Goal: Task Accomplishment & Management: Complete application form

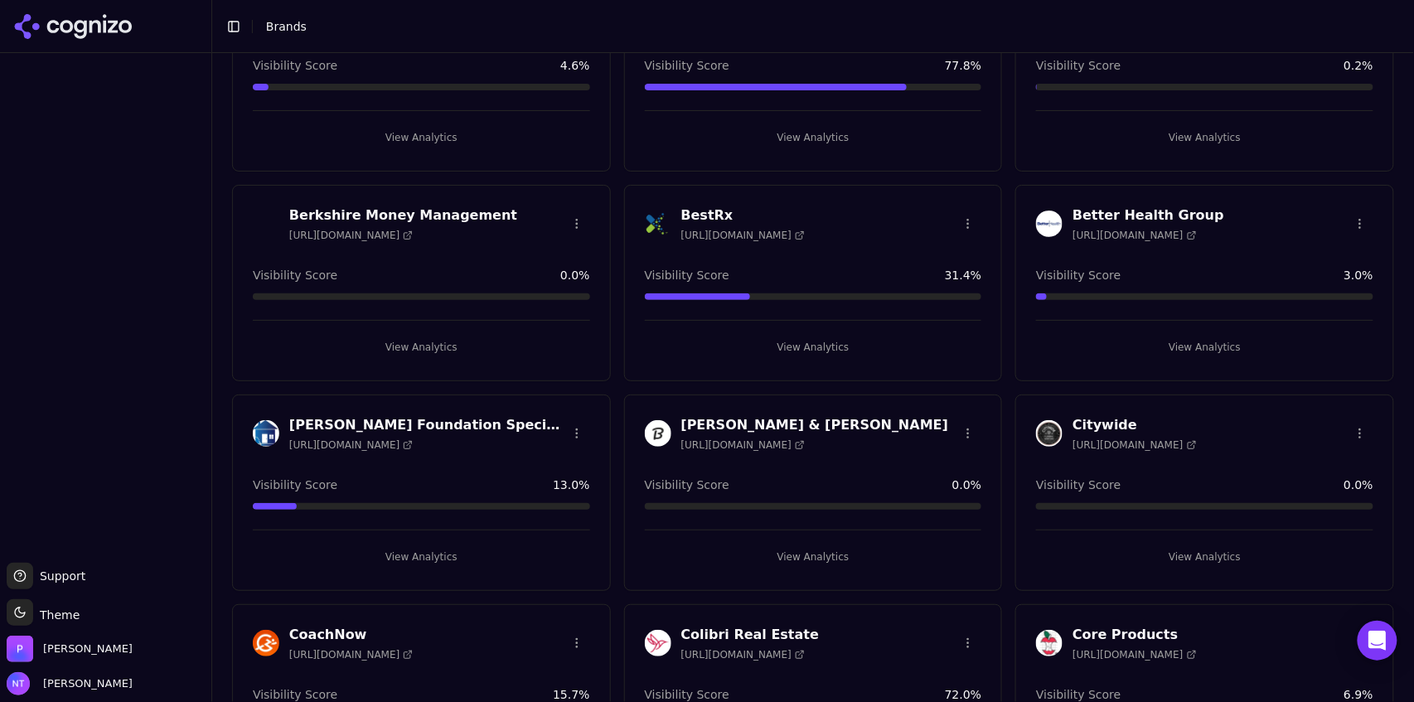
scroll to position [757, 0]
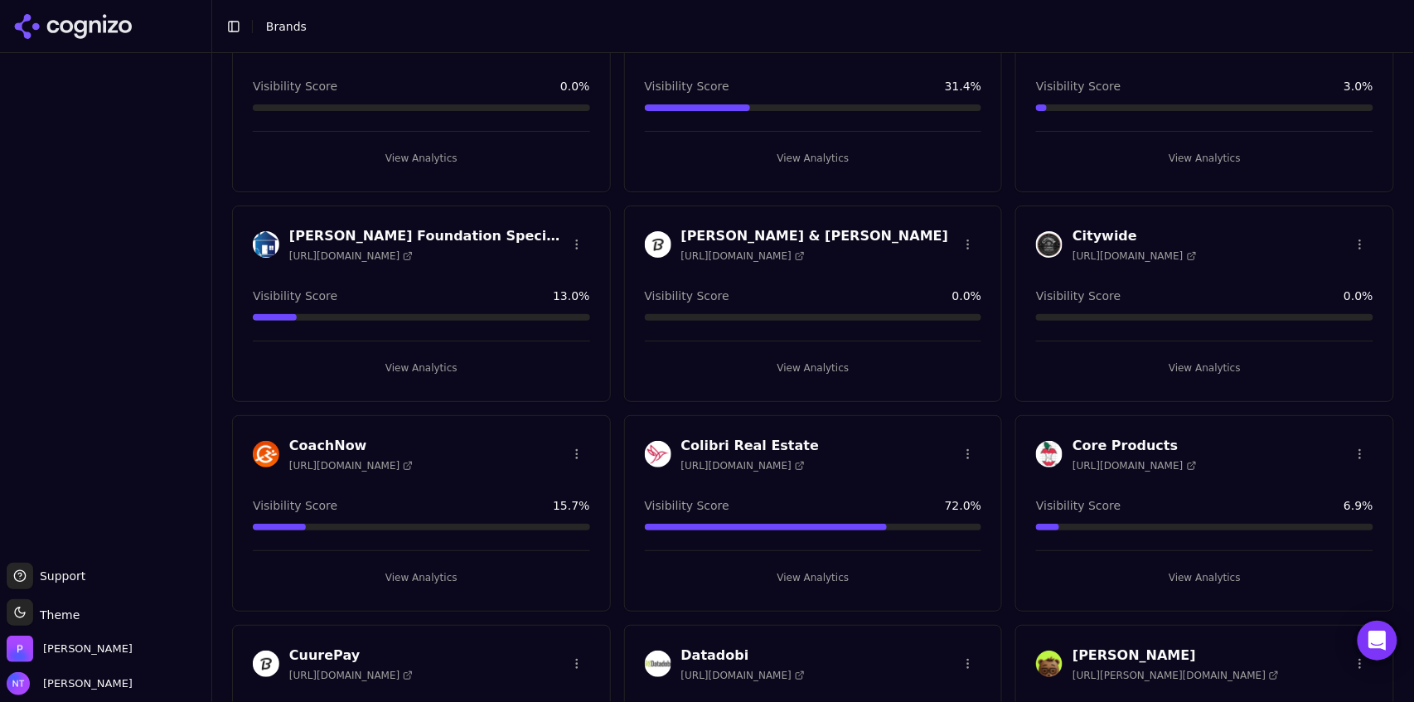
click at [429, 581] on button "View Analytics" at bounding box center [421, 577] width 337 height 27
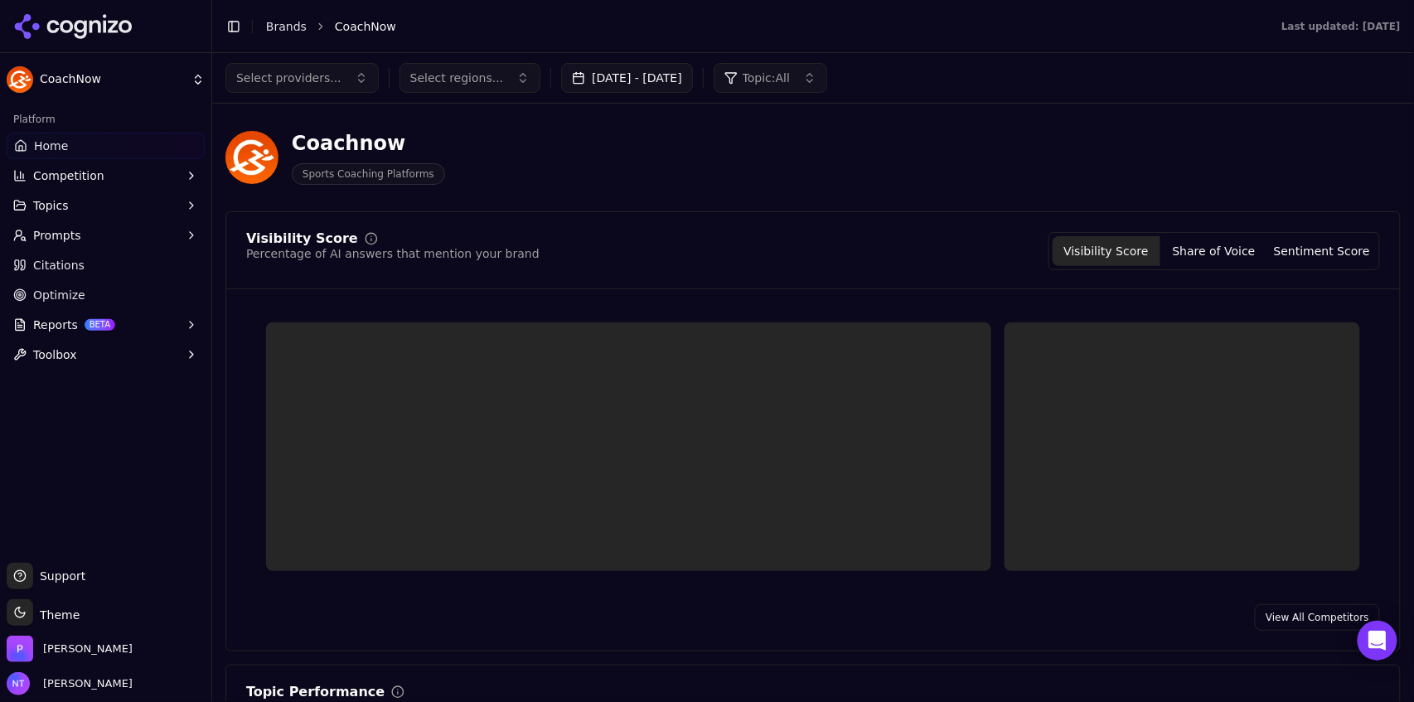
click at [235, 27] on button "Toggle Sidebar" at bounding box center [233, 26] width 23 height 23
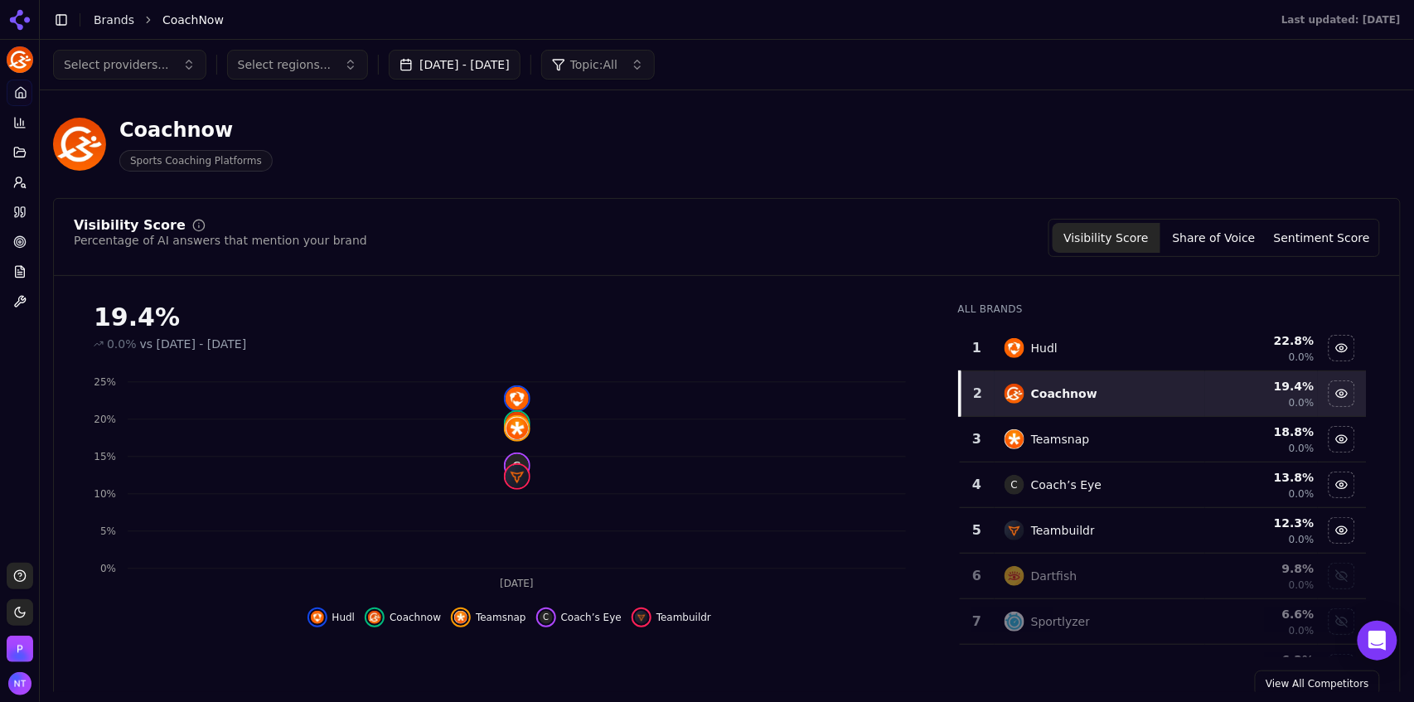
click at [419, 71] on button "Sep 02, 2025 - Oct 02, 2025" at bounding box center [455, 65] width 132 height 30
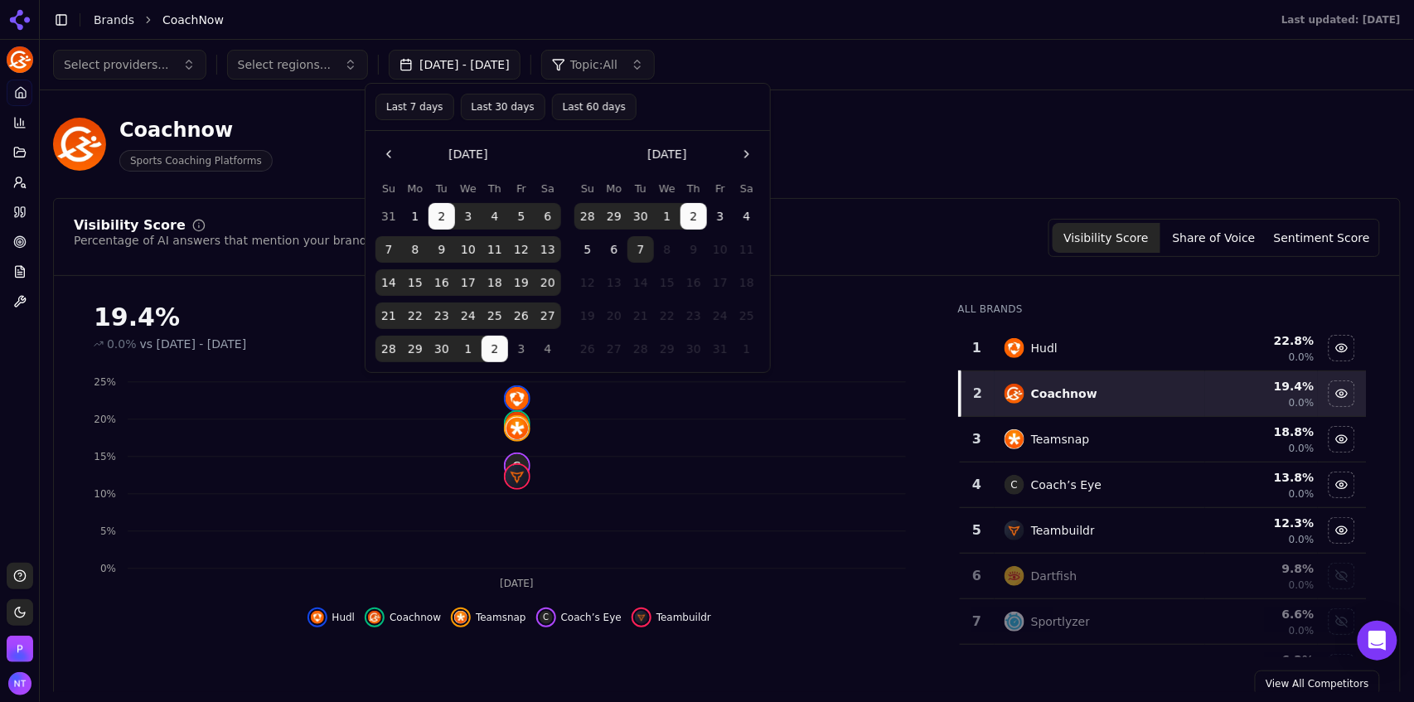
click at [483, 113] on button "Last 30 days" at bounding box center [503, 107] width 85 height 27
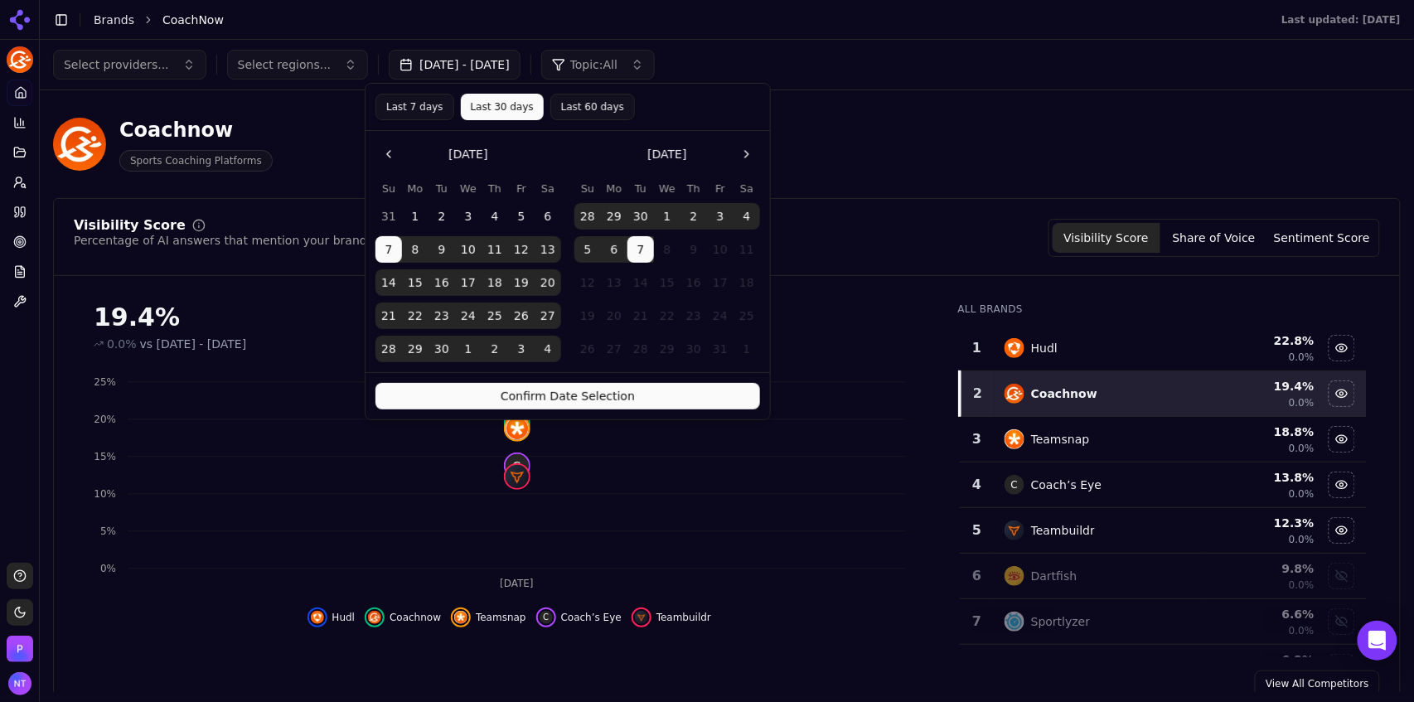
click at [624, 394] on button "Confirm Date Selection" at bounding box center [567, 396] width 385 height 27
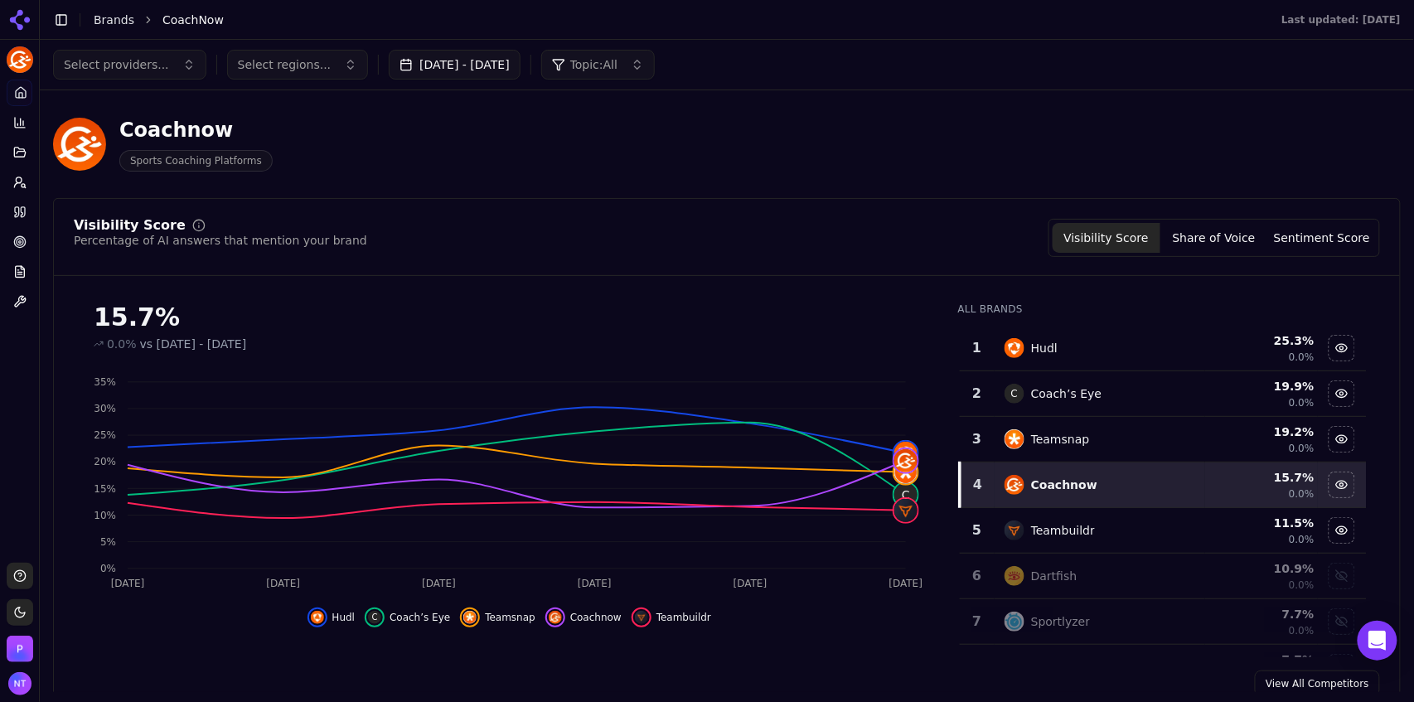
click at [126, 65] on span "Select providers..." at bounding box center [116, 64] width 105 height 17
click at [138, 129] on span "ChatGPT-Search" at bounding box center [117, 130] width 93 height 17
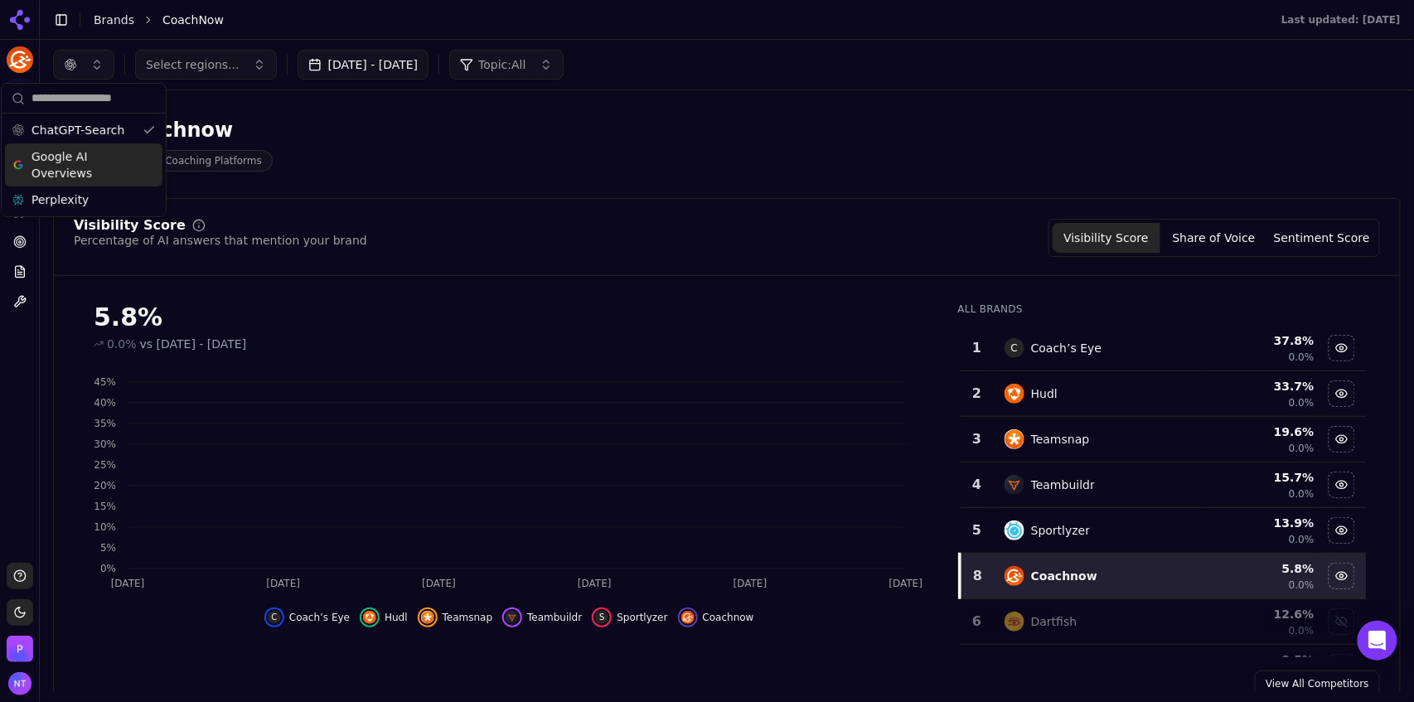
click at [120, 167] on span "Google AI Overviews" at bounding box center [83, 164] width 104 height 33
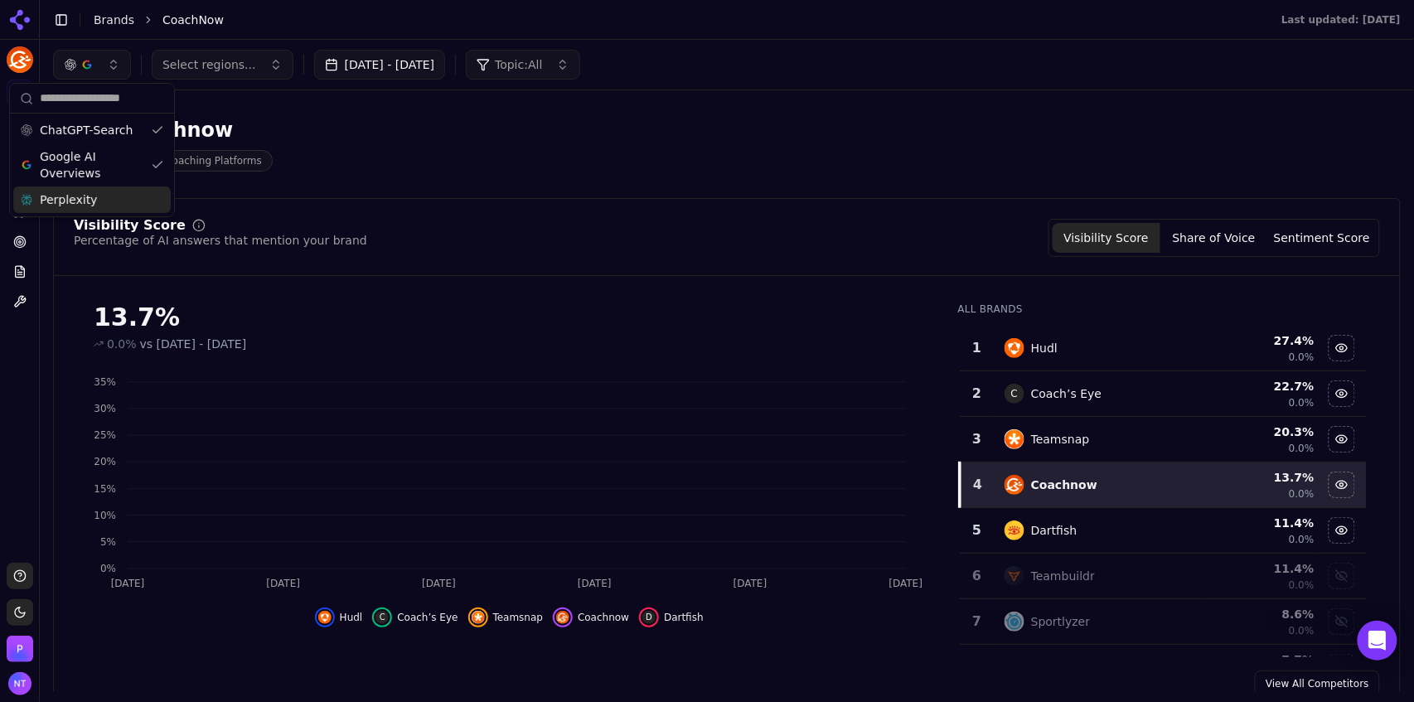
click at [115, 192] on div "Perplexity" at bounding box center [91, 199] width 157 height 27
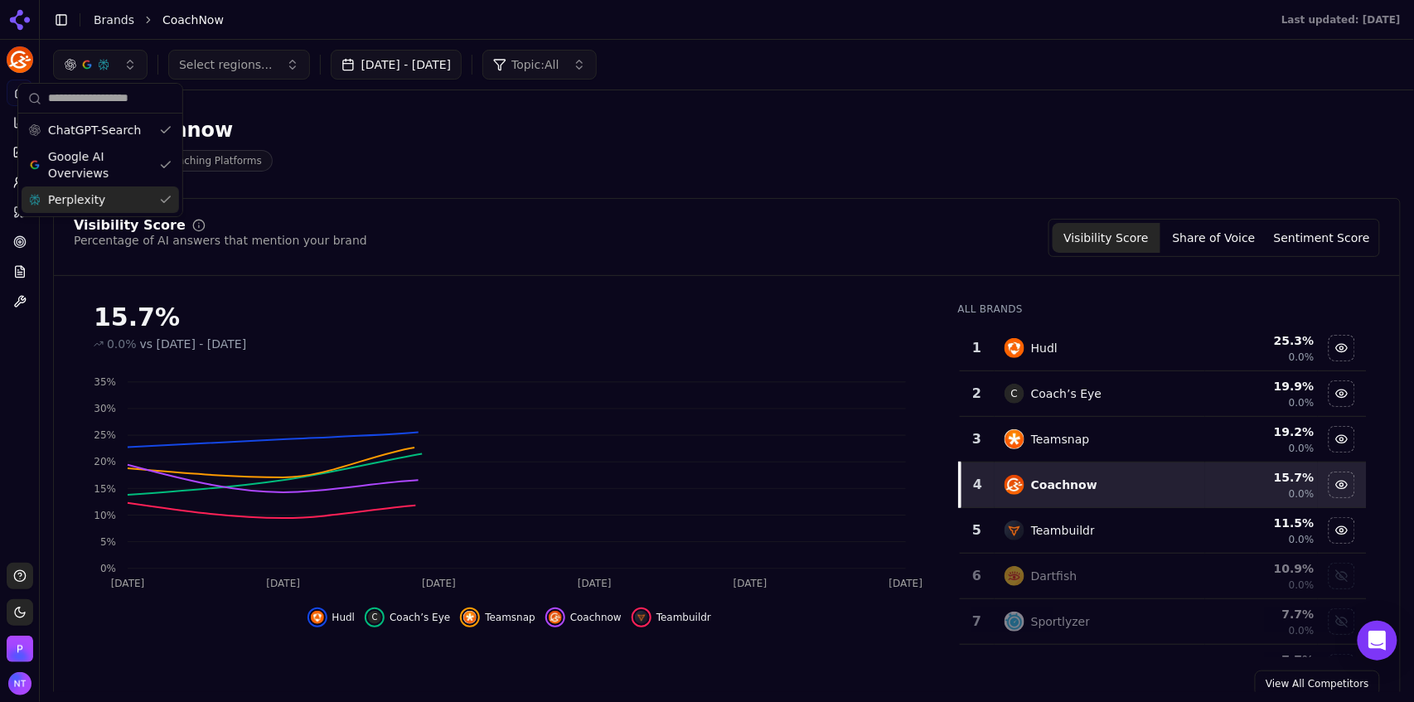
click at [770, 40] on div "Select regions... Sep 07, 2025 - Oct 07, 2025 Topic: All" at bounding box center [727, 65] width 1374 height 50
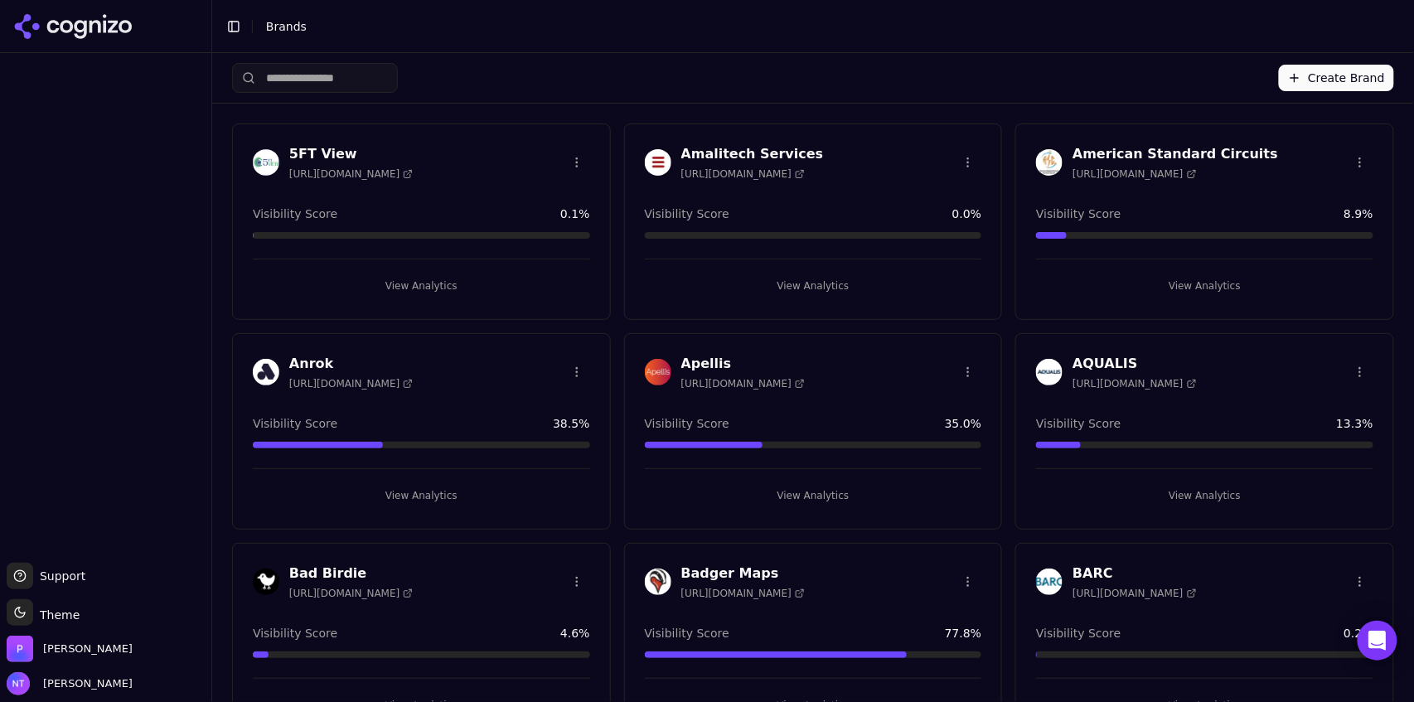
click at [322, 85] on input "search" at bounding box center [315, 78] width 166 height 30
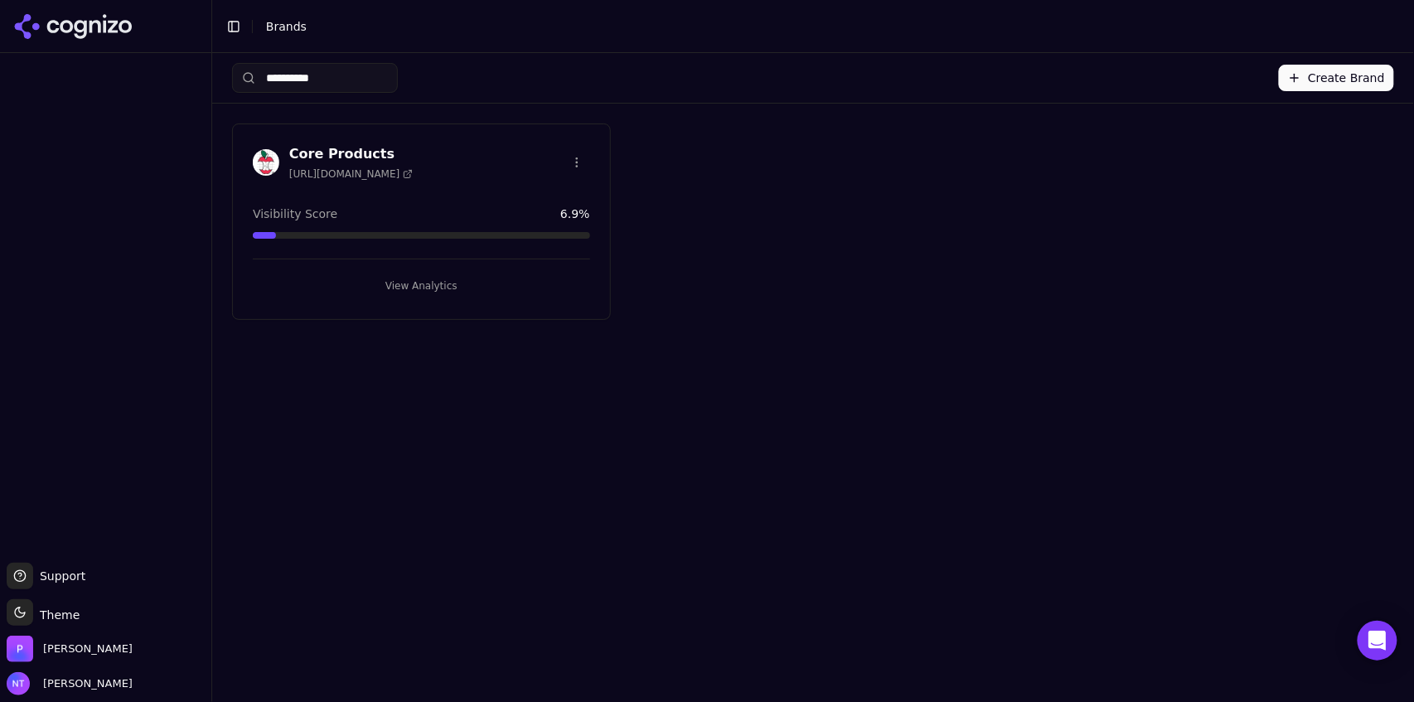
type input "**********"
click at [405, 285] on button "View Analytics" at bounding box center [421, 286] width 337 height 27
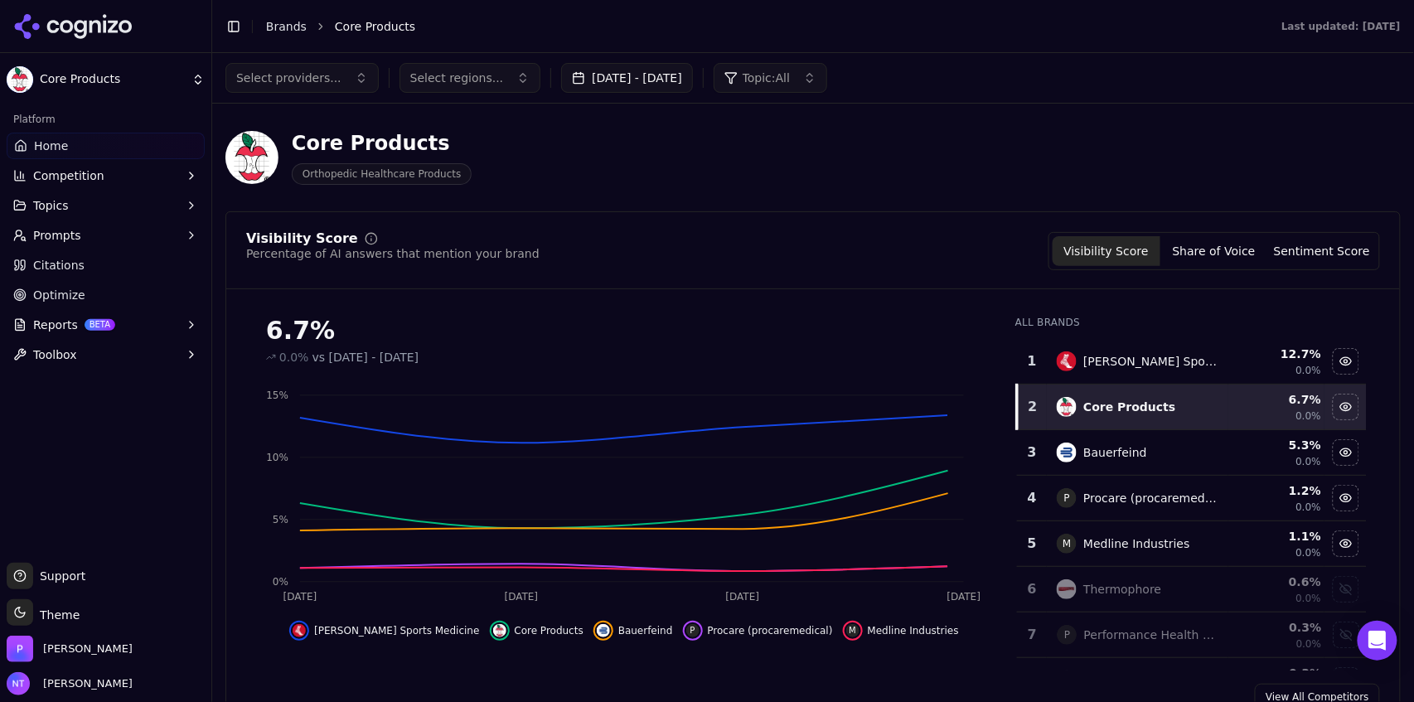
click at [233, 29] on button "Toggle Sidebar" at bounding box center [233, 26] width 23 height 23
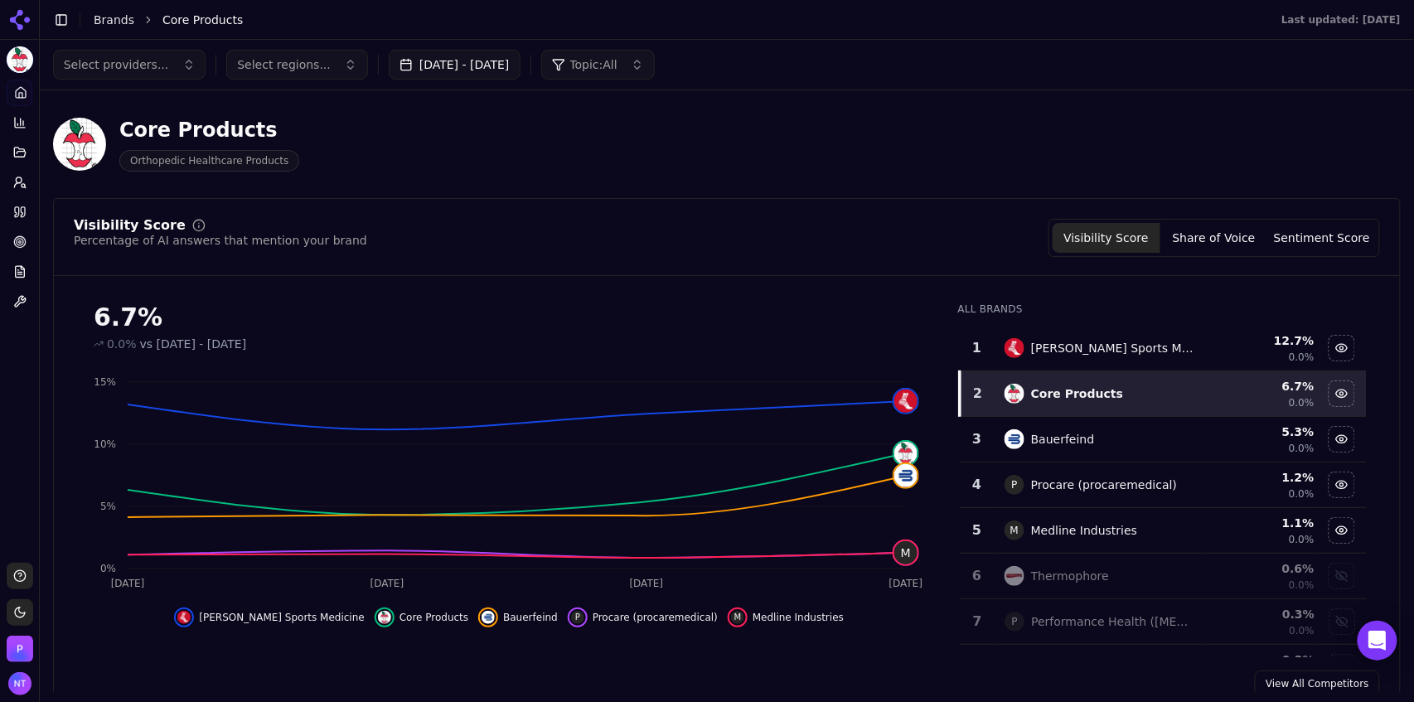
click at [121, 22] on link "Brands" at bounding box center [114, 19] width 41 height 13
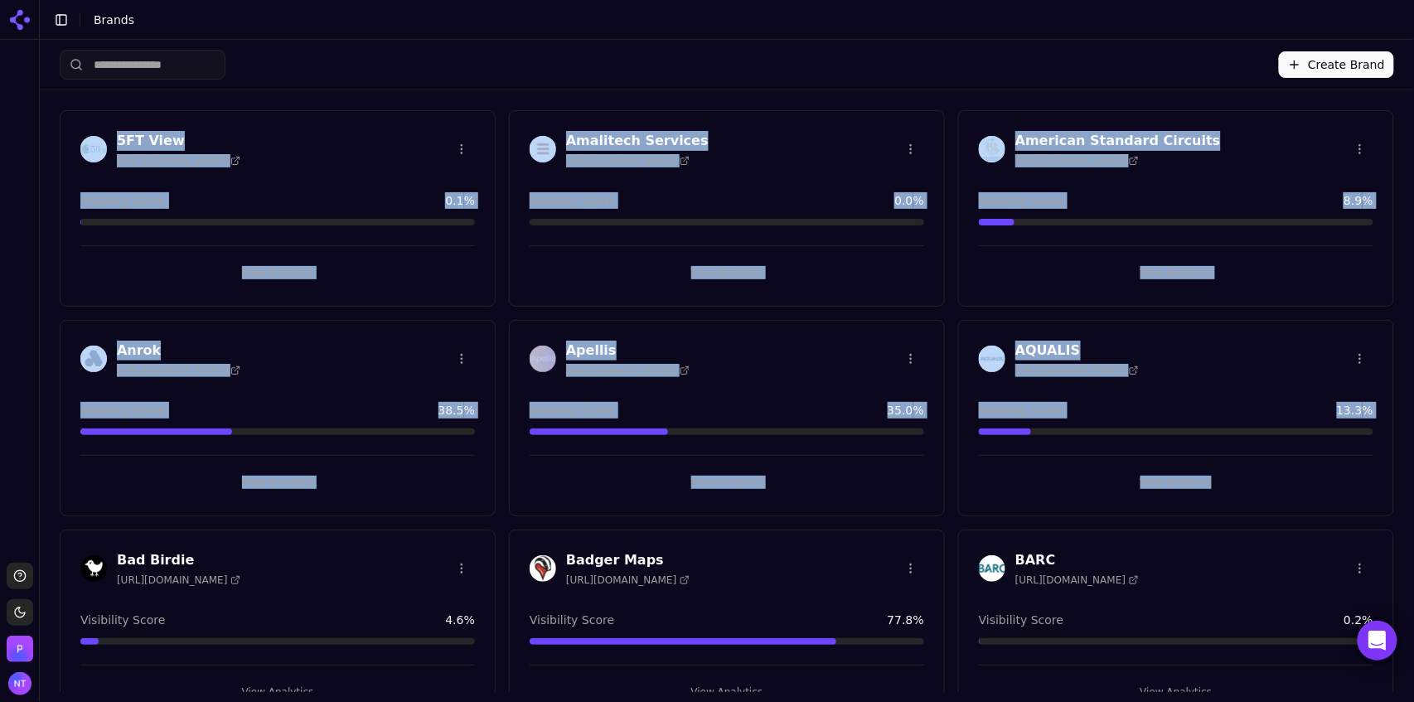
drag, startPoint x: 1406, startPoint y: 74, endPoint x: 1406, endPoint y: 451, distance: 377.1
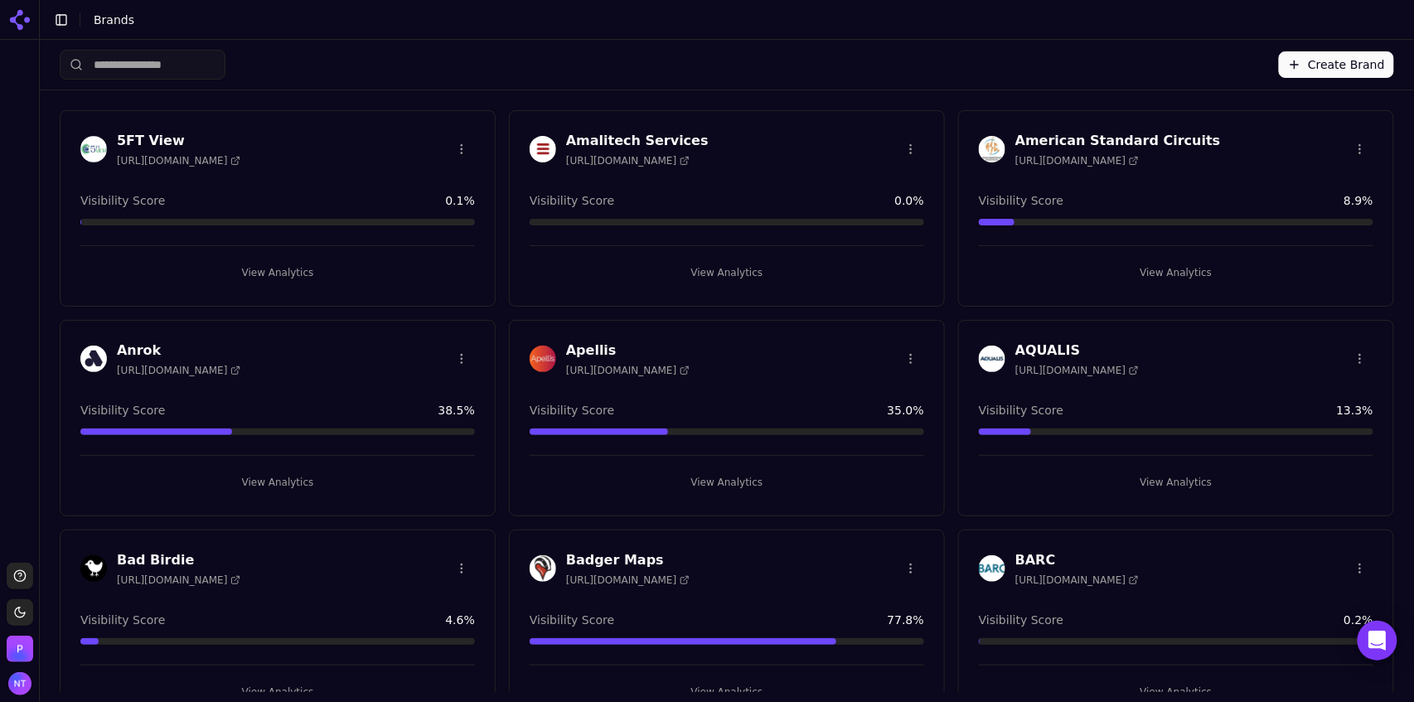
click at [1169, 45] on div "Create Brand" at bounding box center [727, 65] width 1334 height 50
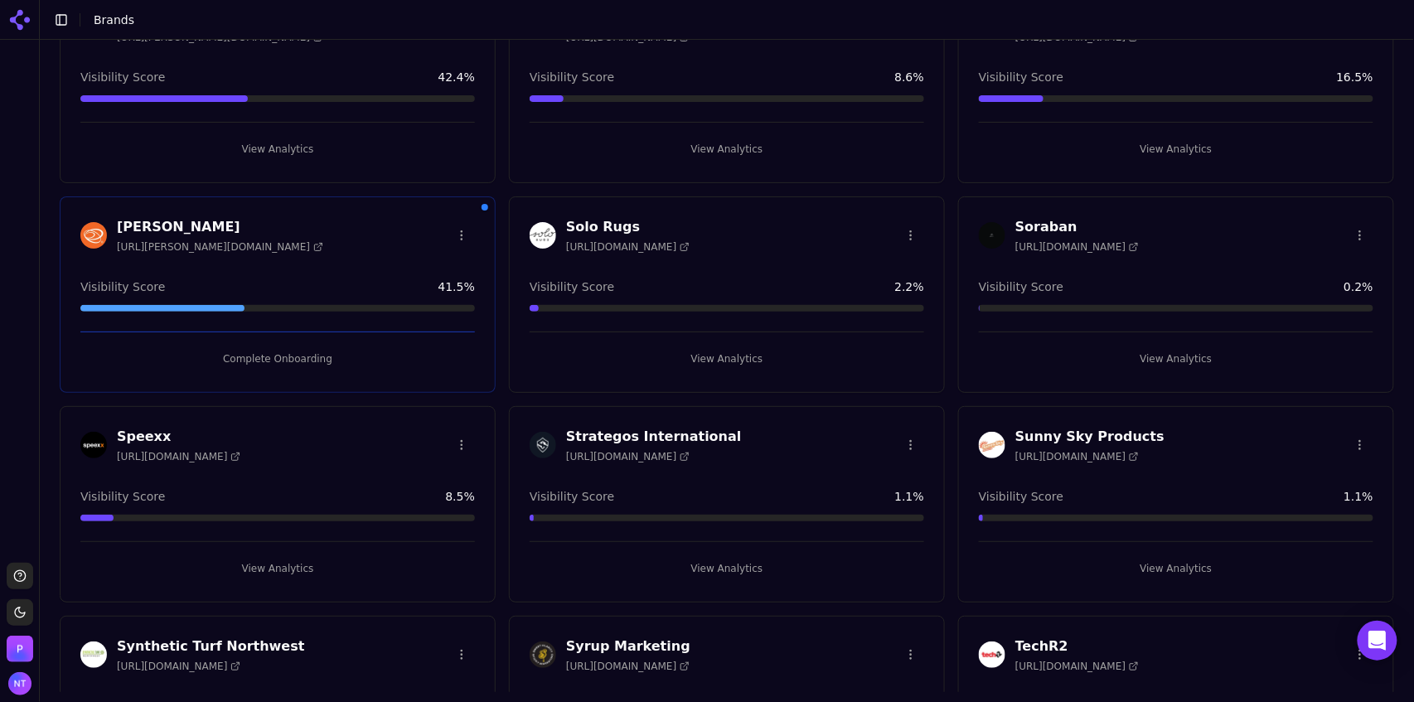
scroll to position [5006, 0]
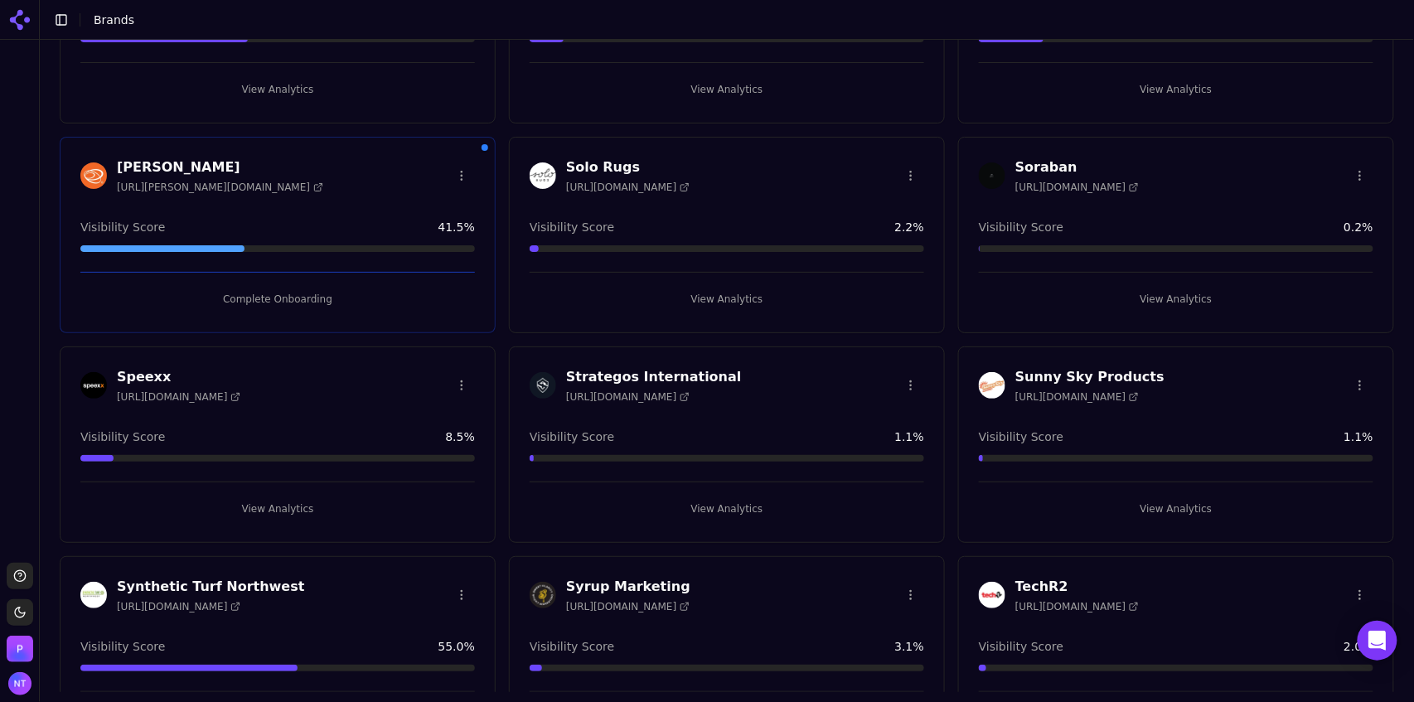
click at [1349, 172] on html "Support Toggle theme Perrill Toggle Sidebar Brands Create Brand 5FT View https:…" at bounding box center [707, 351] width 1414 height 702
click at [1314, 233] on div "Delete Brand" at bounding box center [1313, 229] width 98 height 27
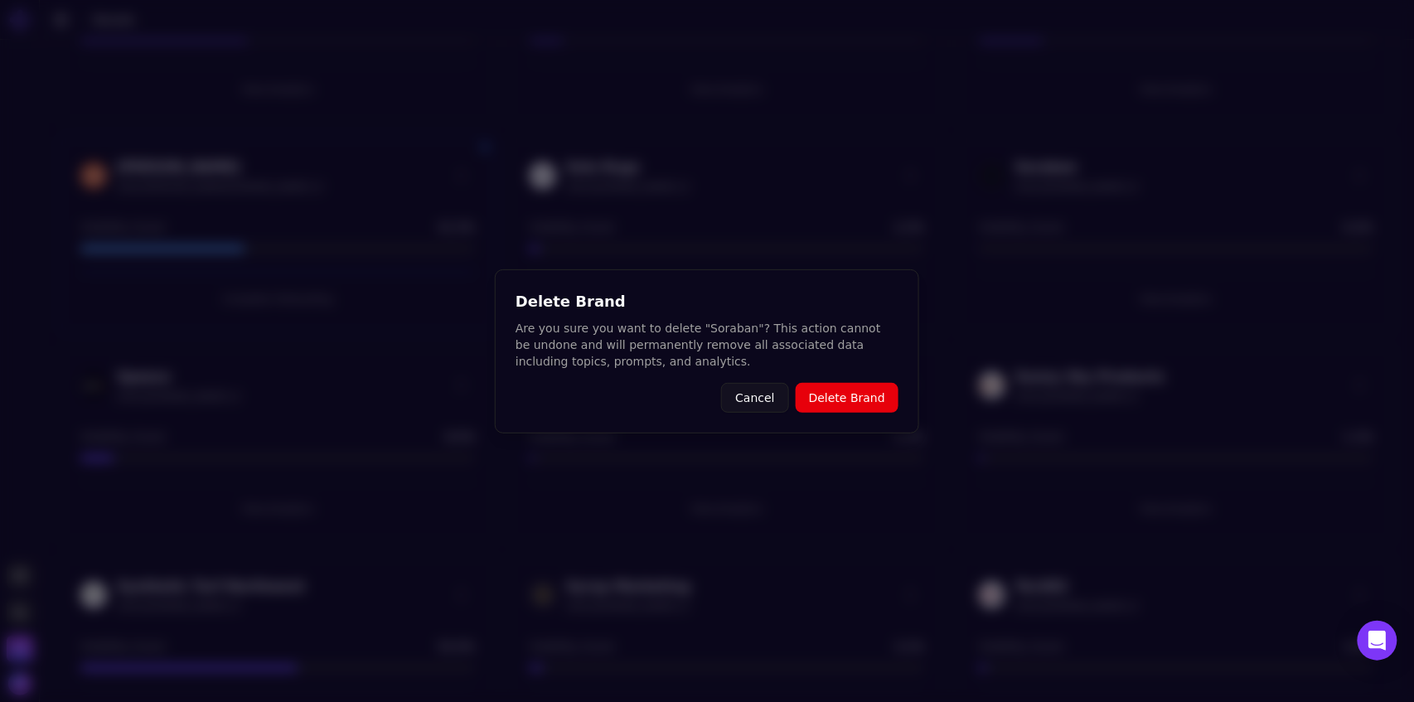
click at [839, 401] on button "Delete Brand" at bounding box center [847, 398] width 103 height 30
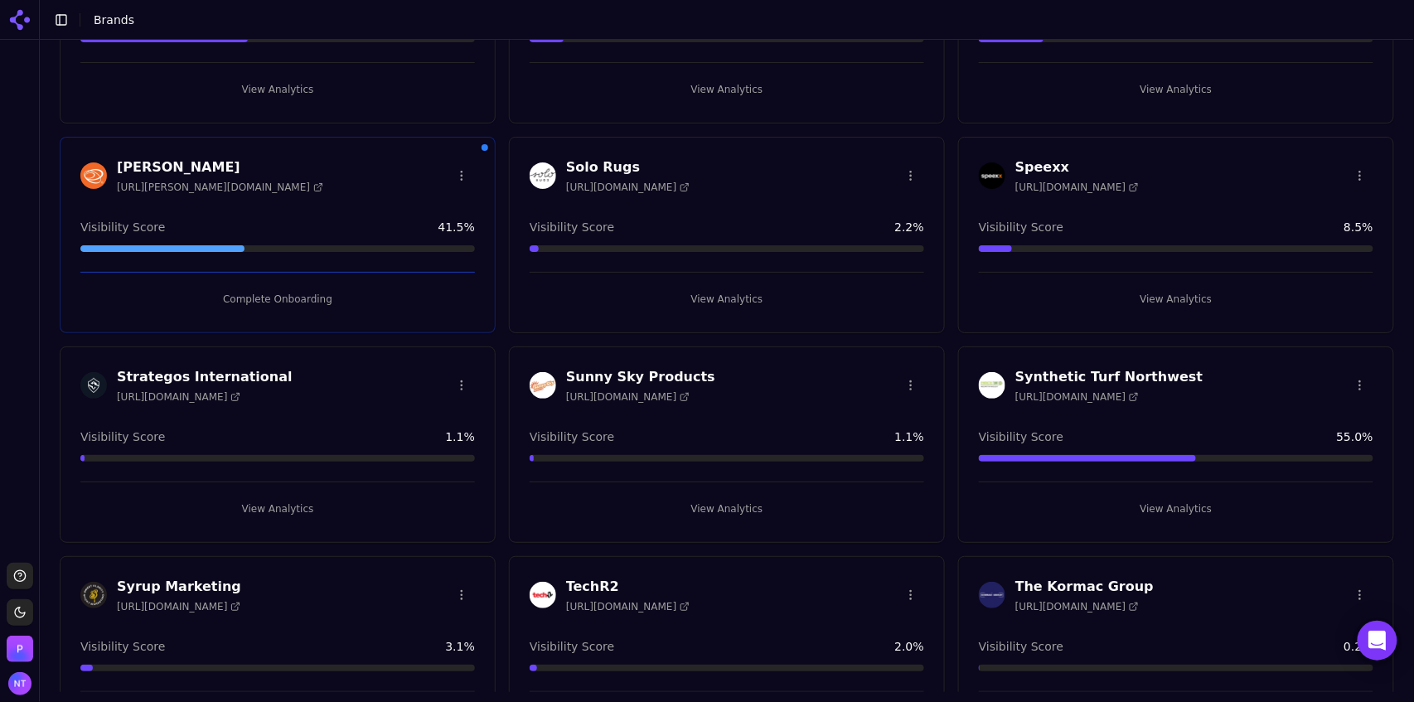
click at [297, 496] on button "View Analytics" at bounding box center [277, 509] width 395 height 27
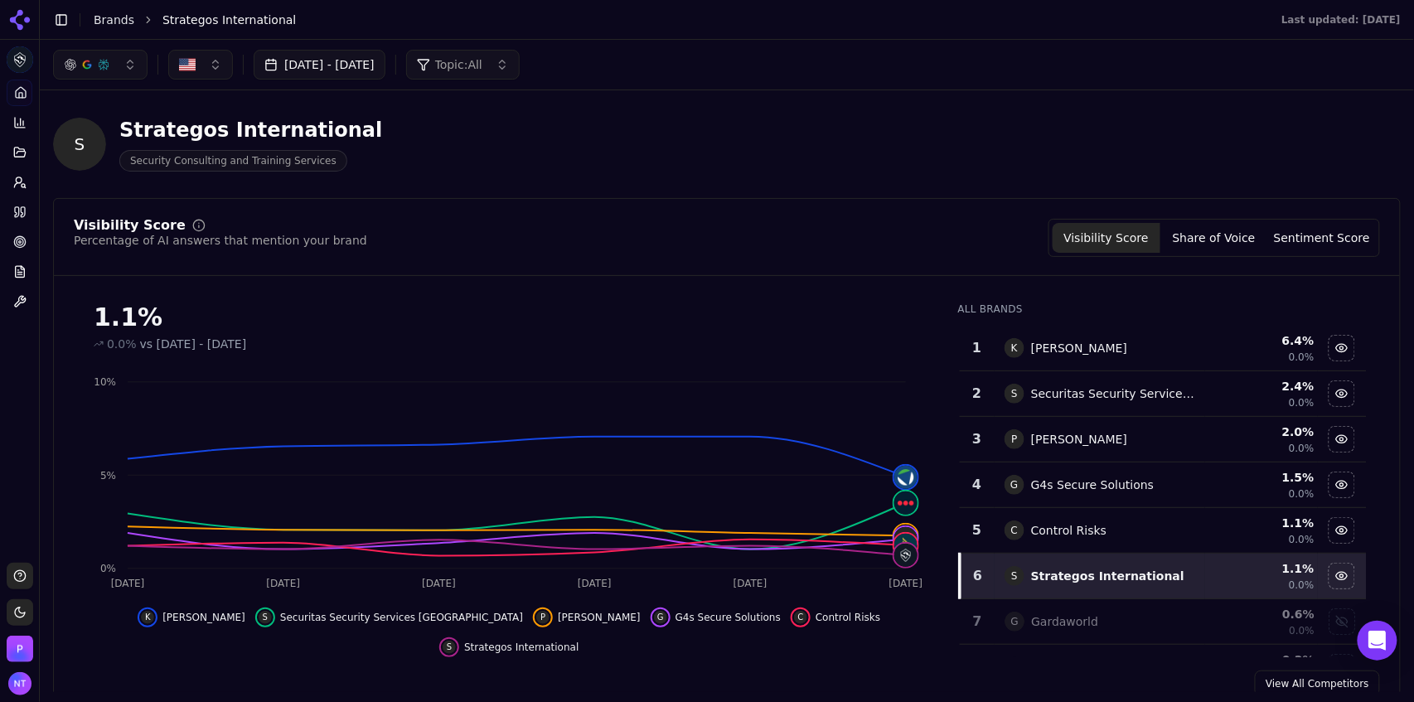
click at [520, 55] on button "Topic: All" at bounding box center [463, 65] width 114 height 30
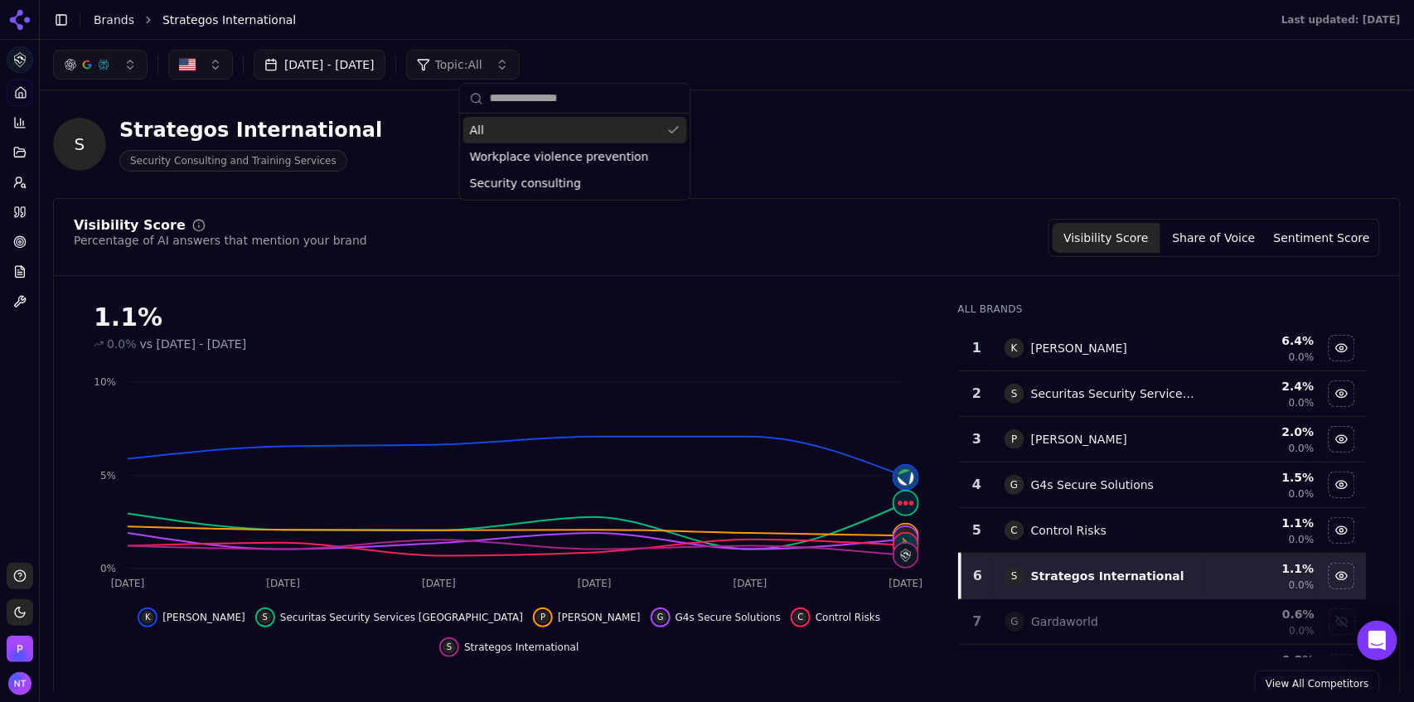
click at [608, 44] on div "Aug 31, 2025 - Sep 30, 2025 Topic: All" at bounding box center [727, 65] width 1374 height 50
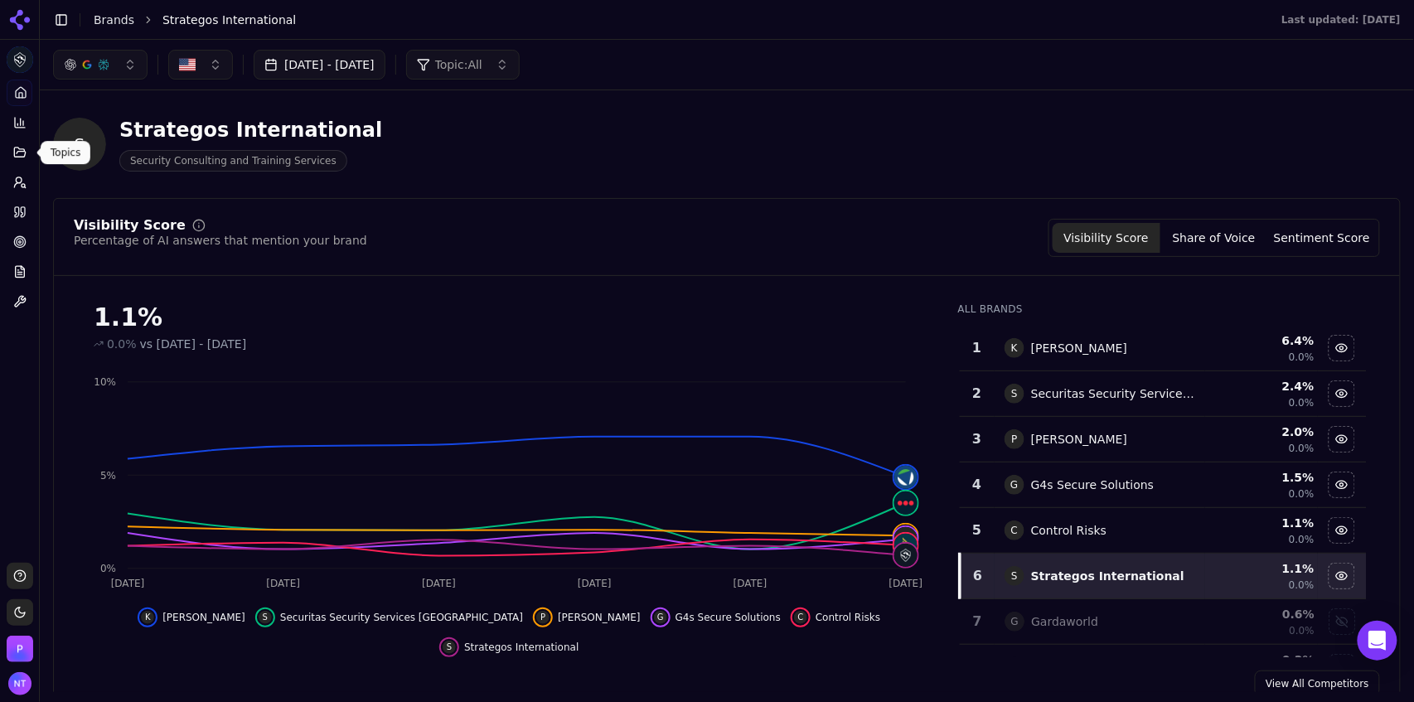
click at [20, 155] on icon at bounding box center [19, 152] width 13 height 13
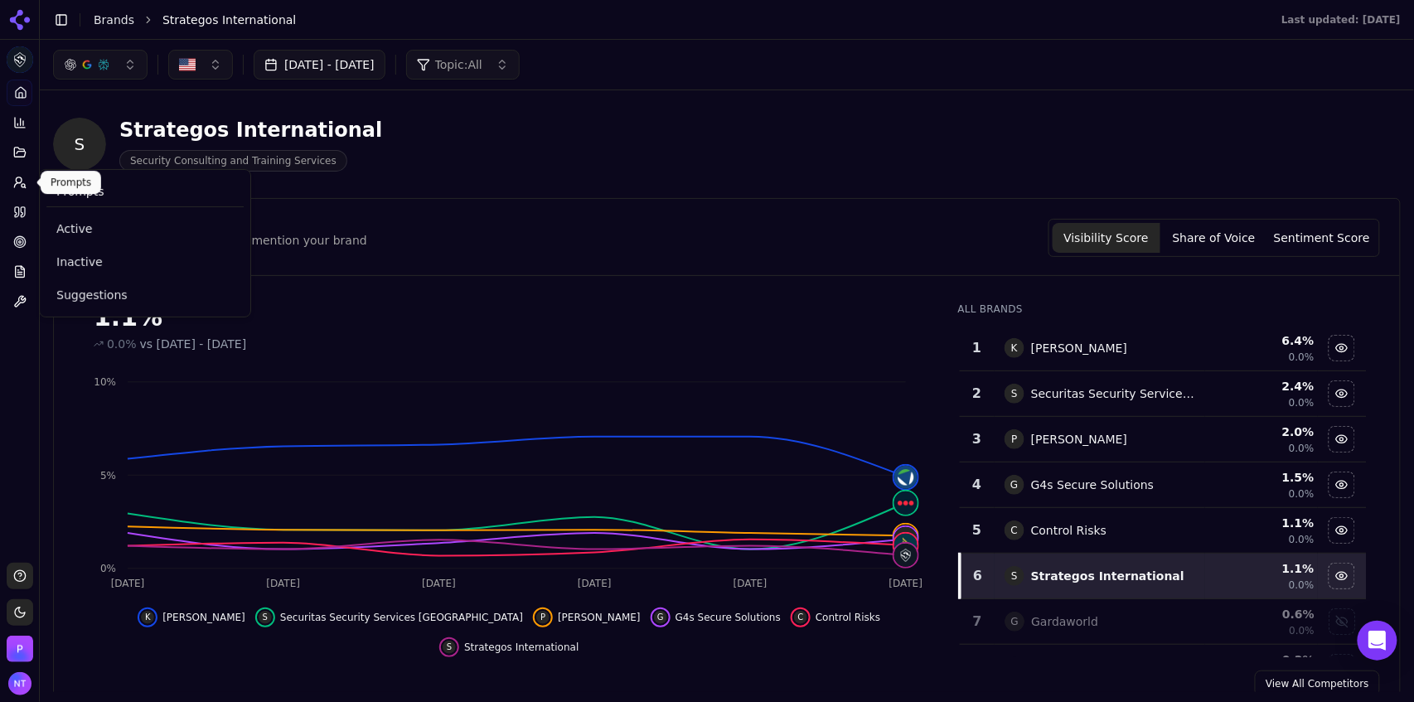
click at [17, 191] on button "Prompts" at bounding box center [20, 182] width 26 height 27
click at [20, 186] on icon at bounding box center [19, 182] width 13 height 13
click at [91, 295] on span "Suggestions" at bounding box center [144, 295] width 177 height 17
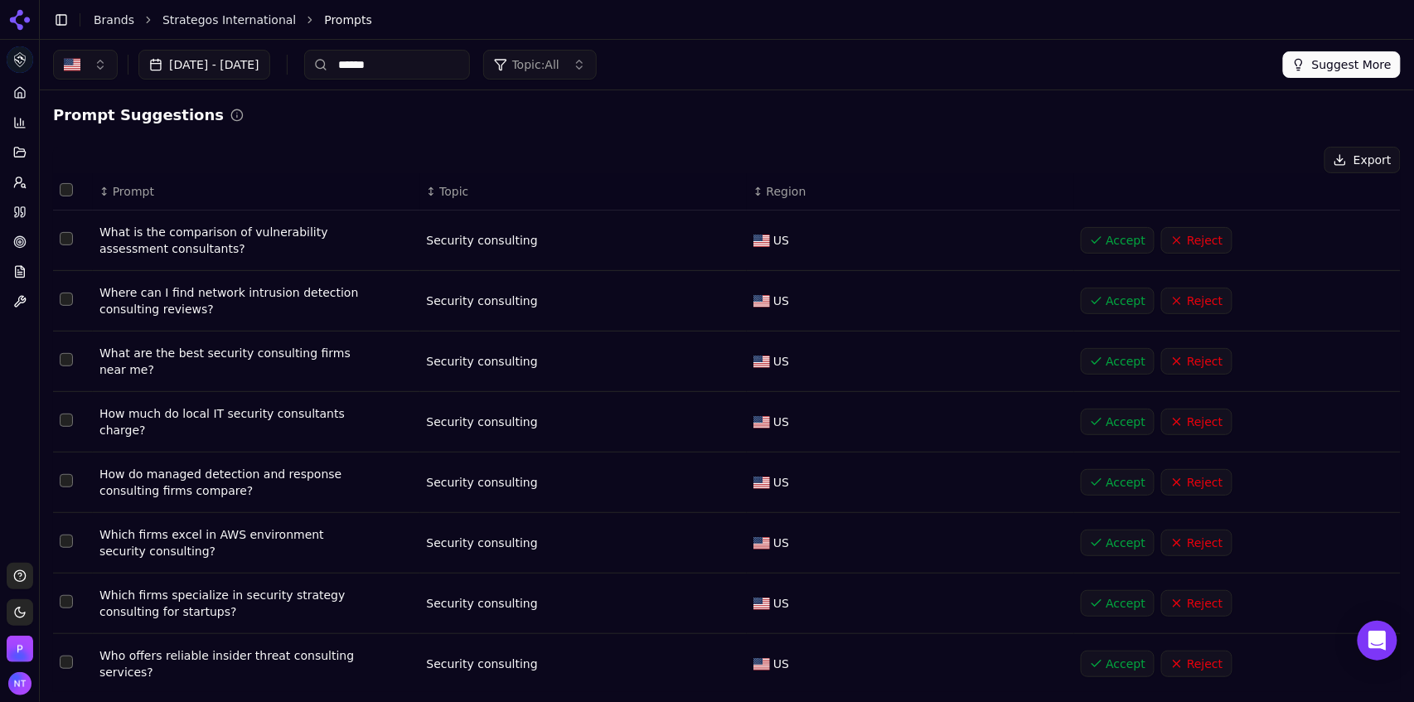
click at [613, 44] on div "Aug 31, 2025 - Sep 30, 2025 ****** Topic: All Suggest More" at bounding box center [727, 65] width 1374 height 50
click at [559, 61] on span "Topic: All" at bounding box center [535, 64] width 47 height 17
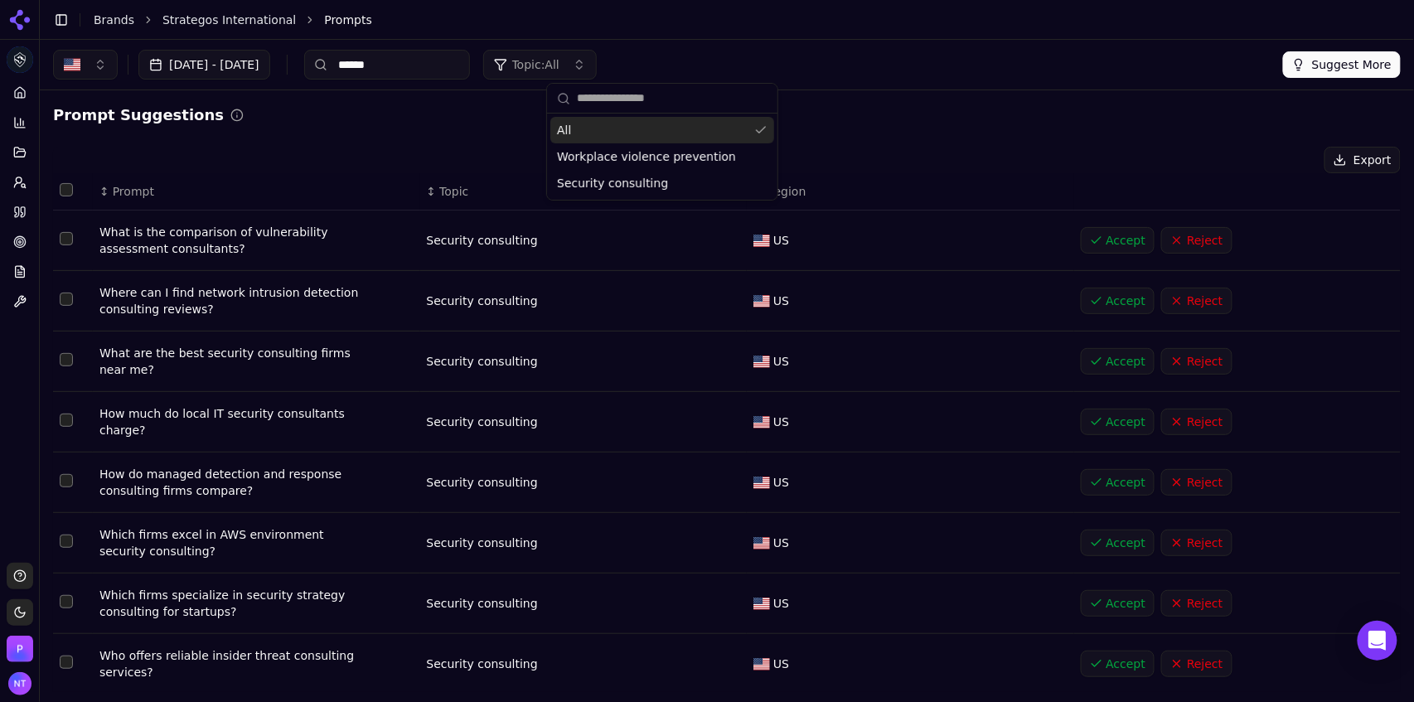
click at [862, 64] on div "Aug 31, 2025 - Sep 30, 2025 ****** Topic: All Suggest More" at bounding box center [727, 65] width 1348 height 30
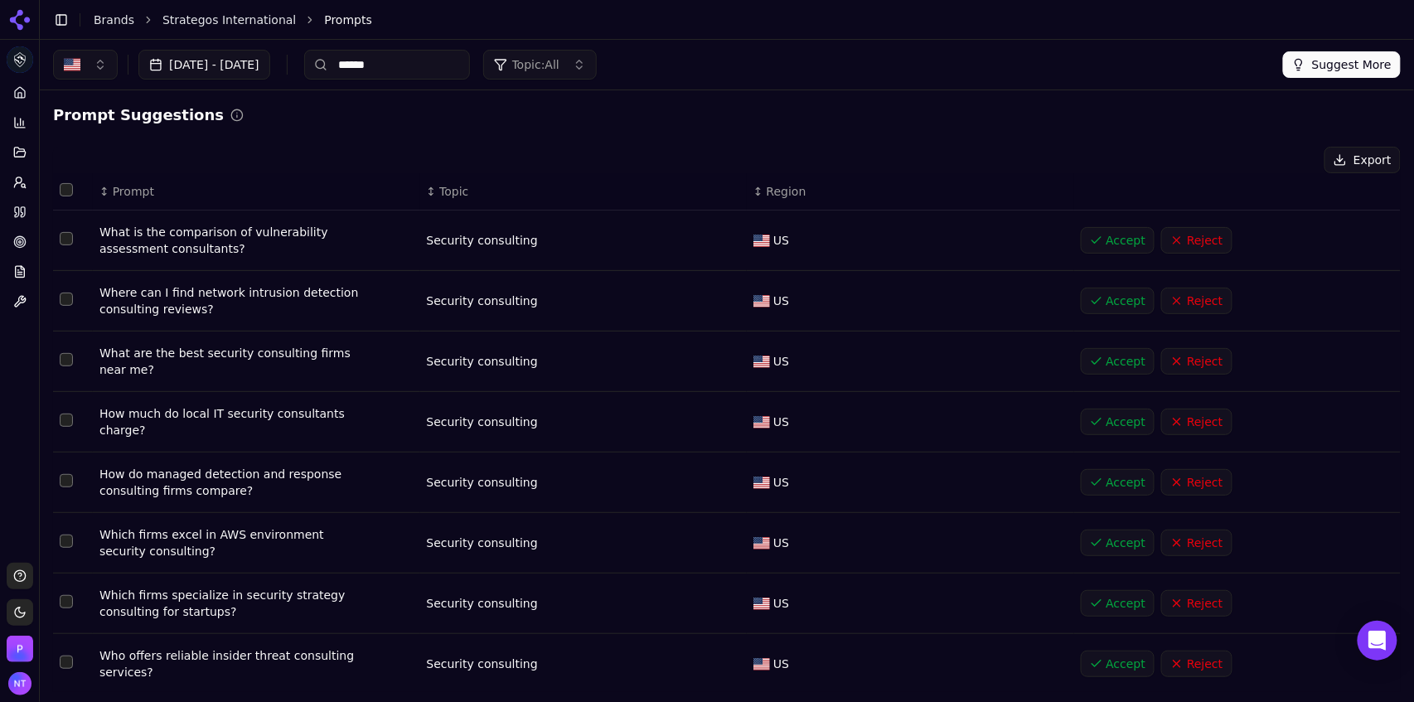
click at [424, 67] on input "******" at bounding box center [387, 65] width 166 height 30
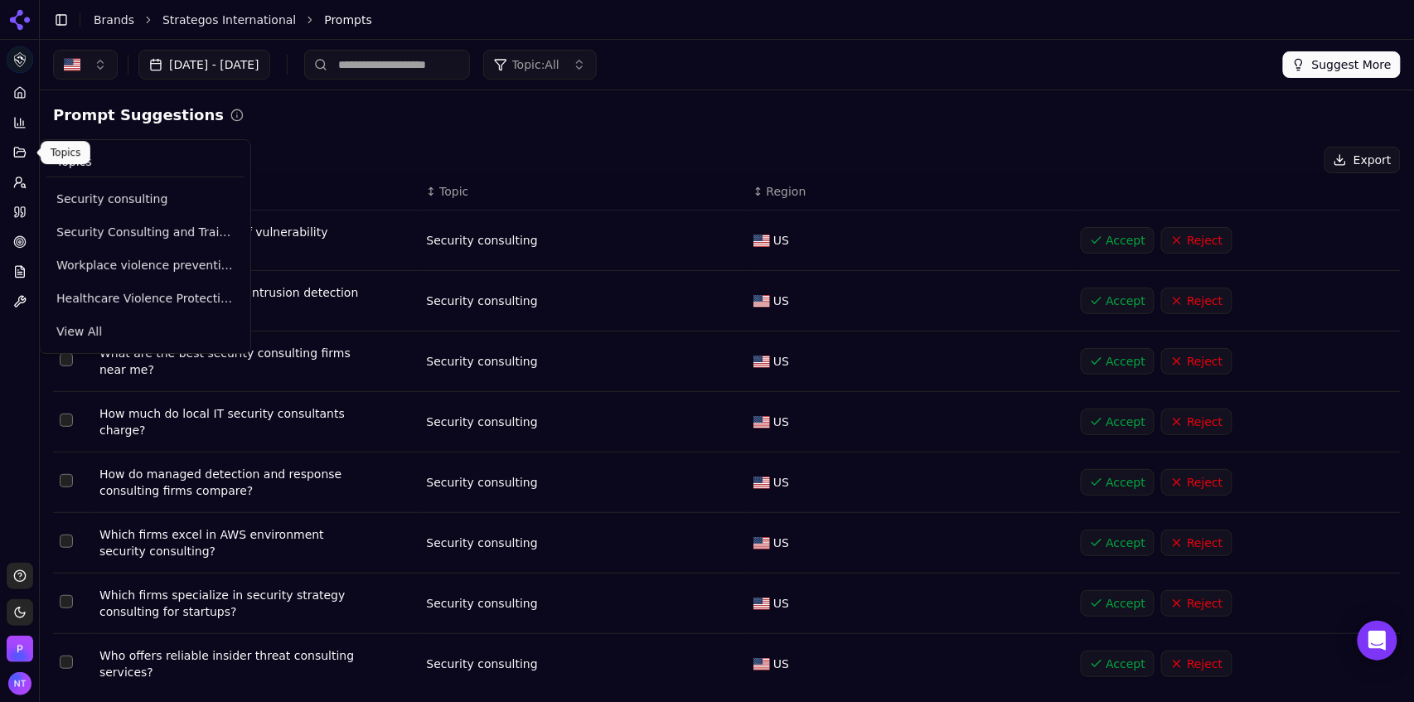
click at [20, 153] on icon at bounding box center [19, 152] width 13 height 13
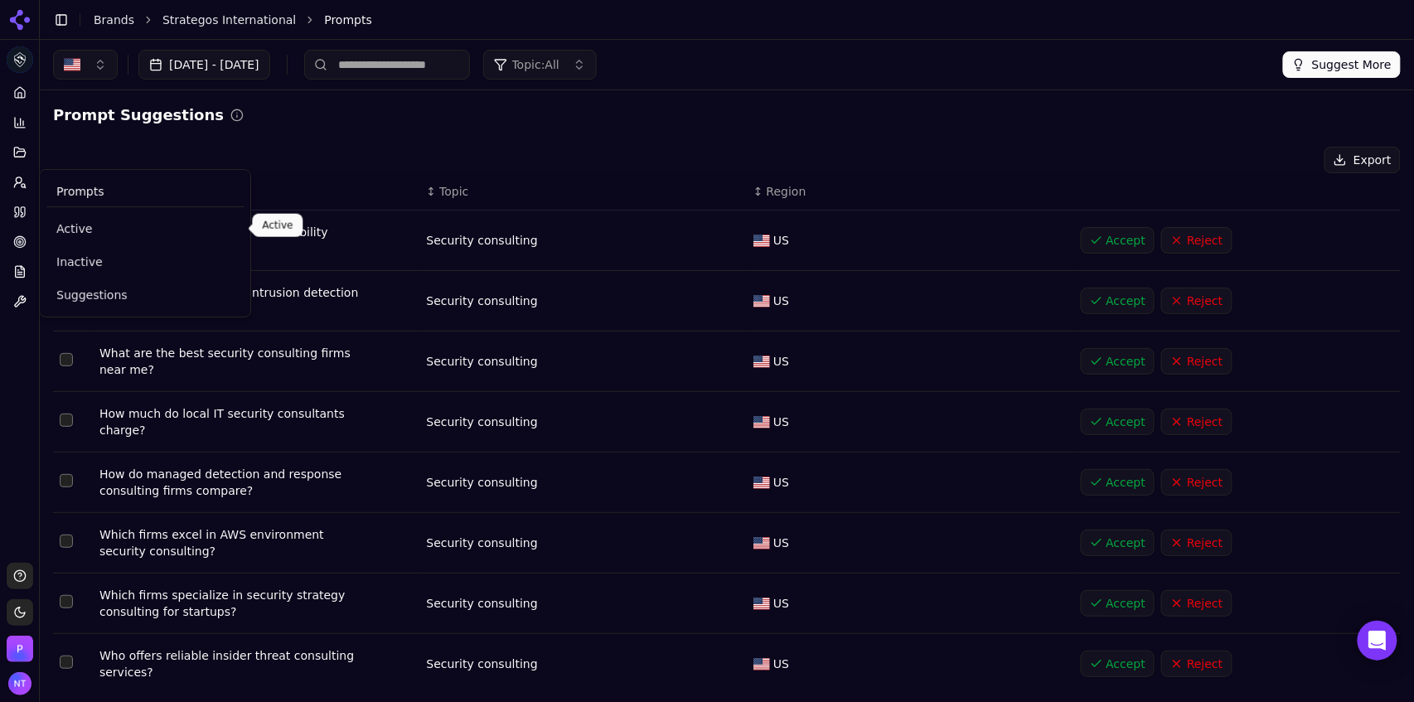
click at [79, 232] on span "Active" at bounding box center [144, 228] width 177 height 17
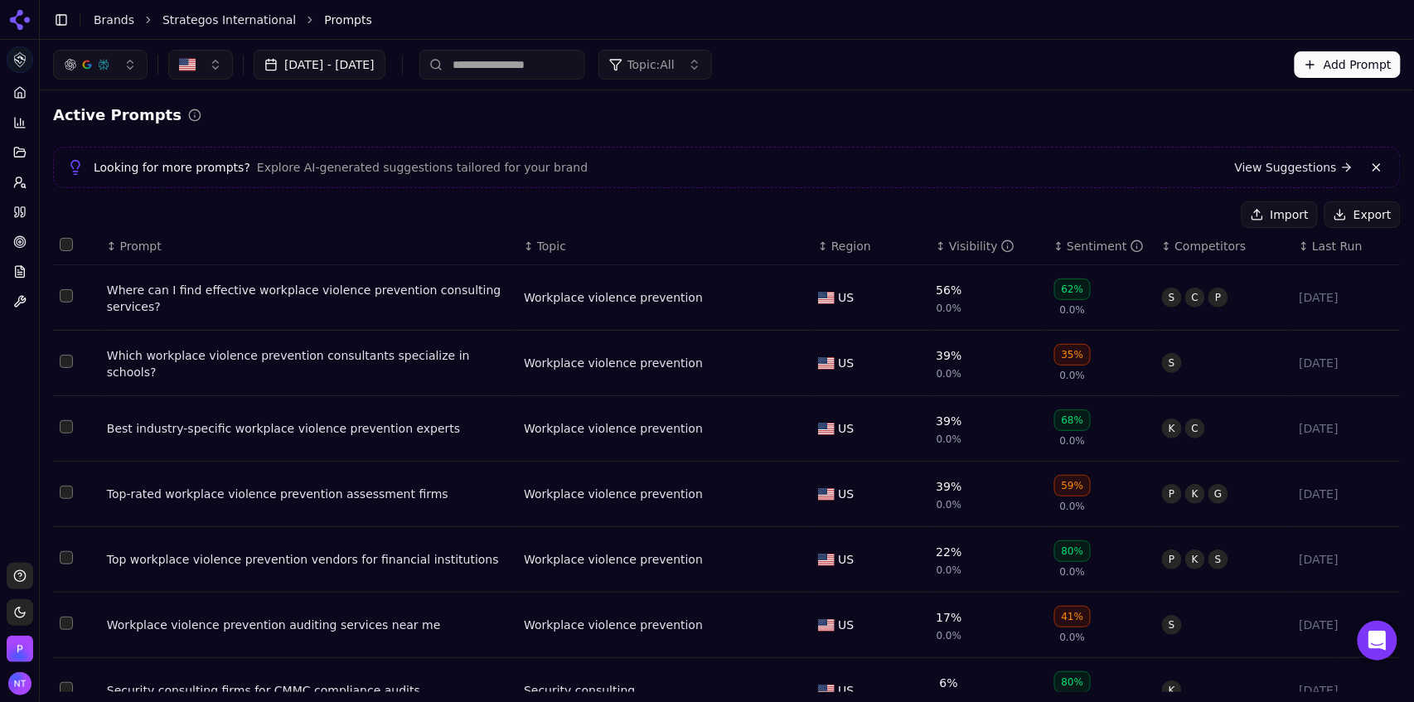
click at [1326, 66] on button "Add Prompt" at bounding box center [1348, 64] width 106 height 27
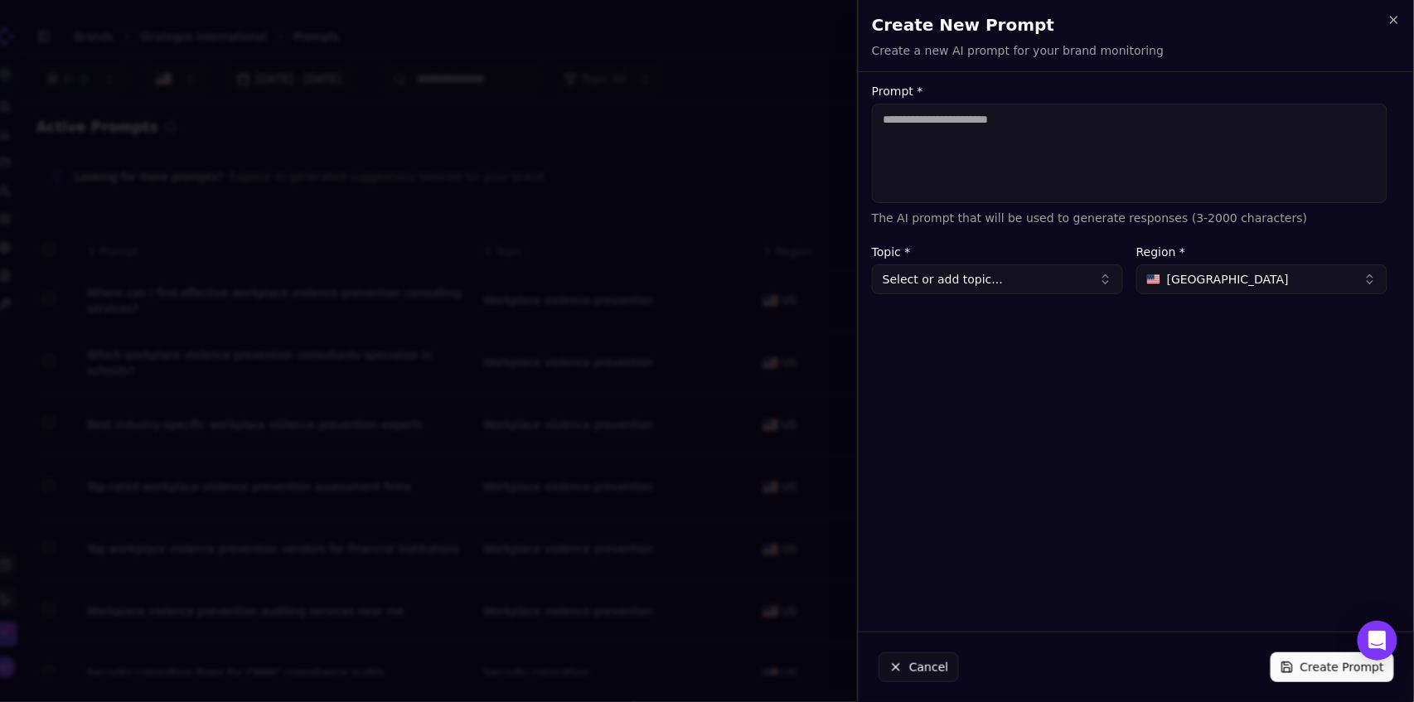
click at [1001, 170] on textarea "Prompt *" at bounding box center [1130, 153] width 516 height 99
click at [1184, 116] on textarea "**********" at bounding box center [1130, 153] width 516 height 99
type textarea "**********"
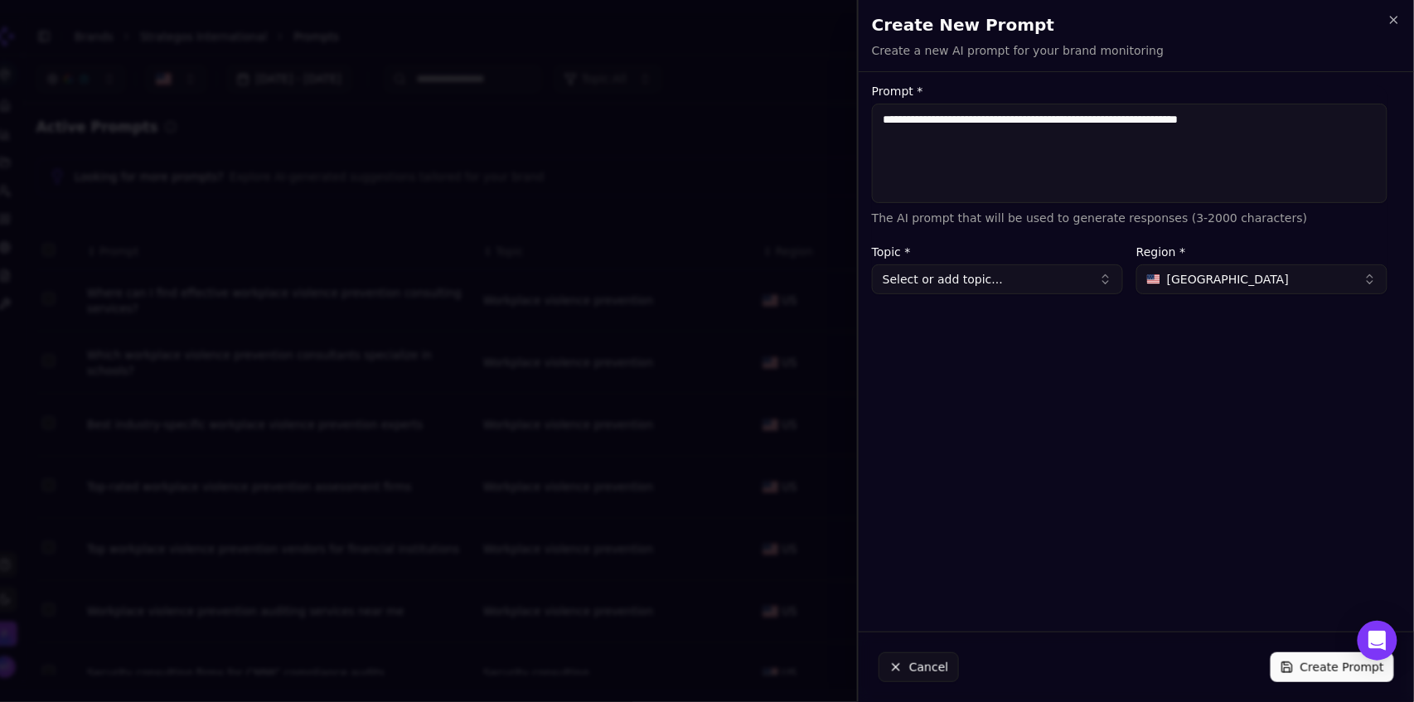
click at [1040, 289] on button "Select or add topic..." at bounding box center [997, 279] width 251 height 30
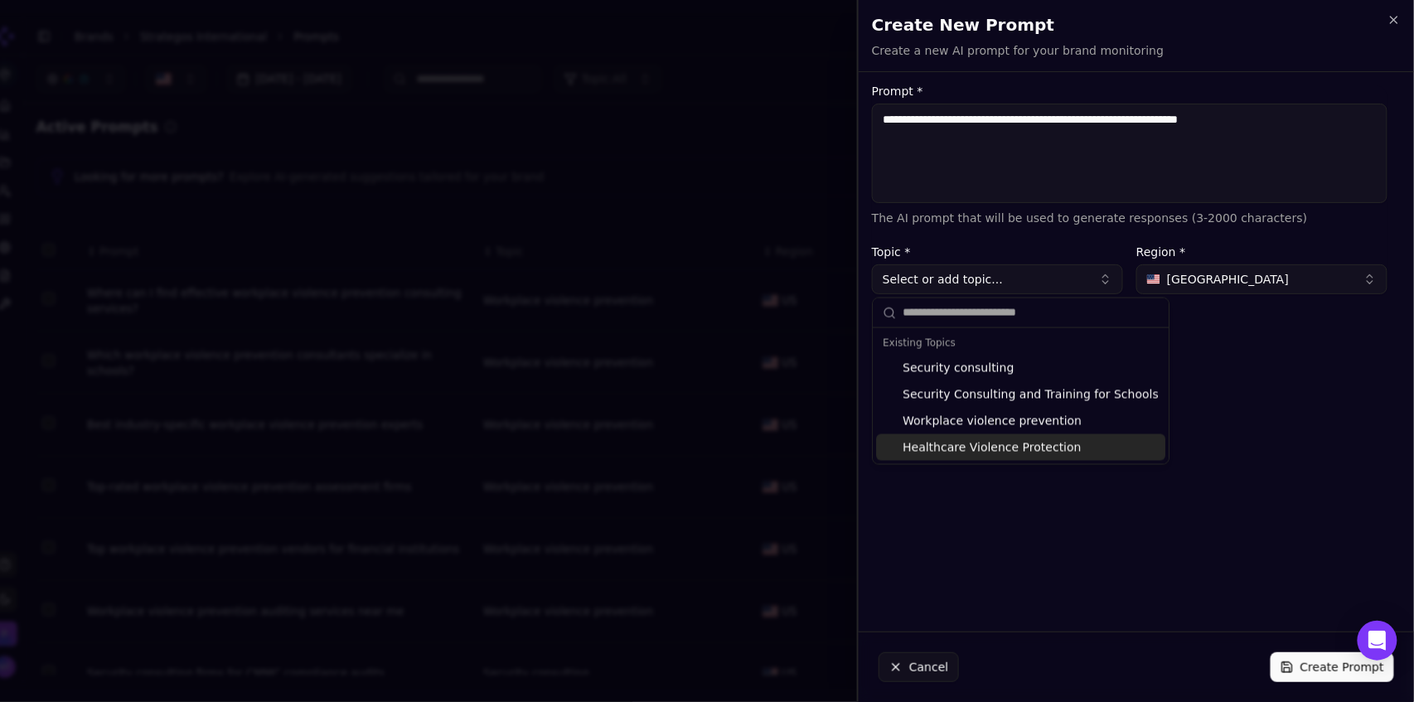
click at [997, 439] on div "Healthcare Violence Protection" at bounding box center [1020, 447] width 289 height 27
type input "**********"
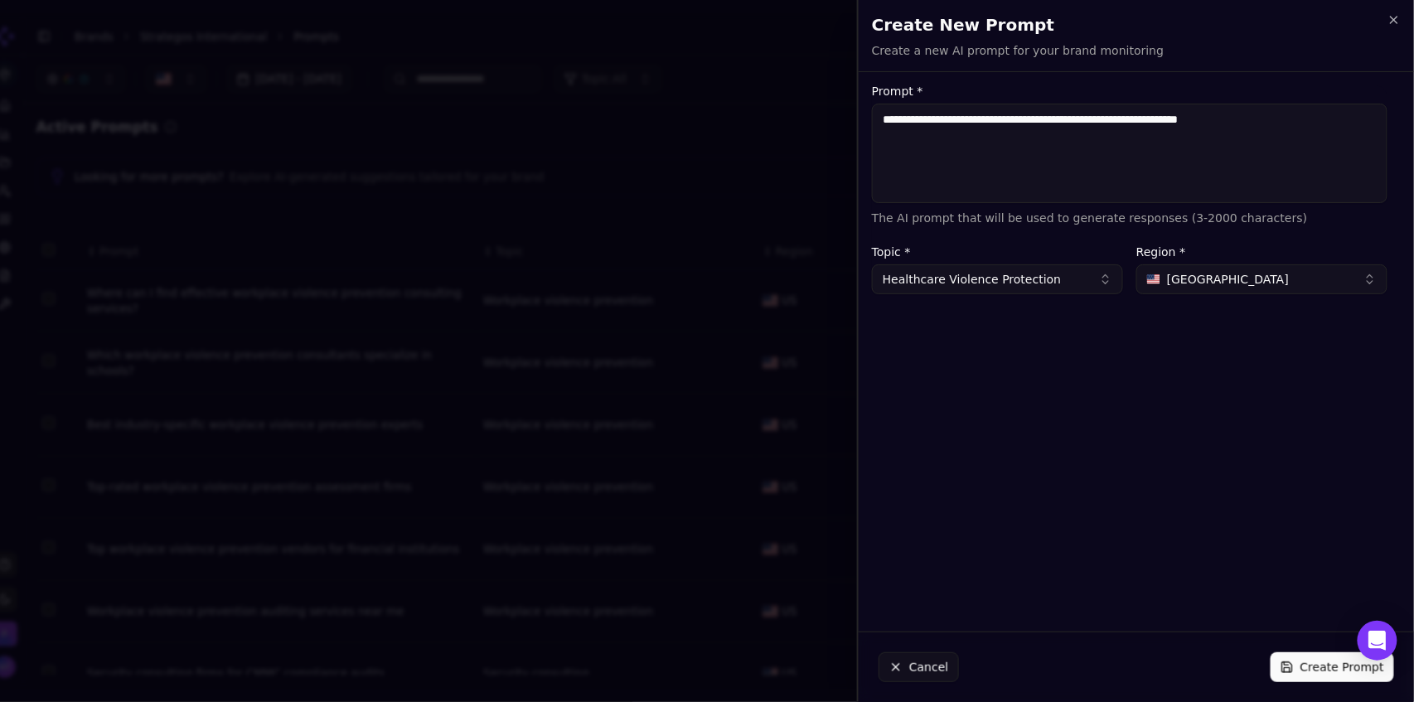
click at [1314, 671] on button "Create Prompt" at bounding box center [1332, 667] width 123 height 30
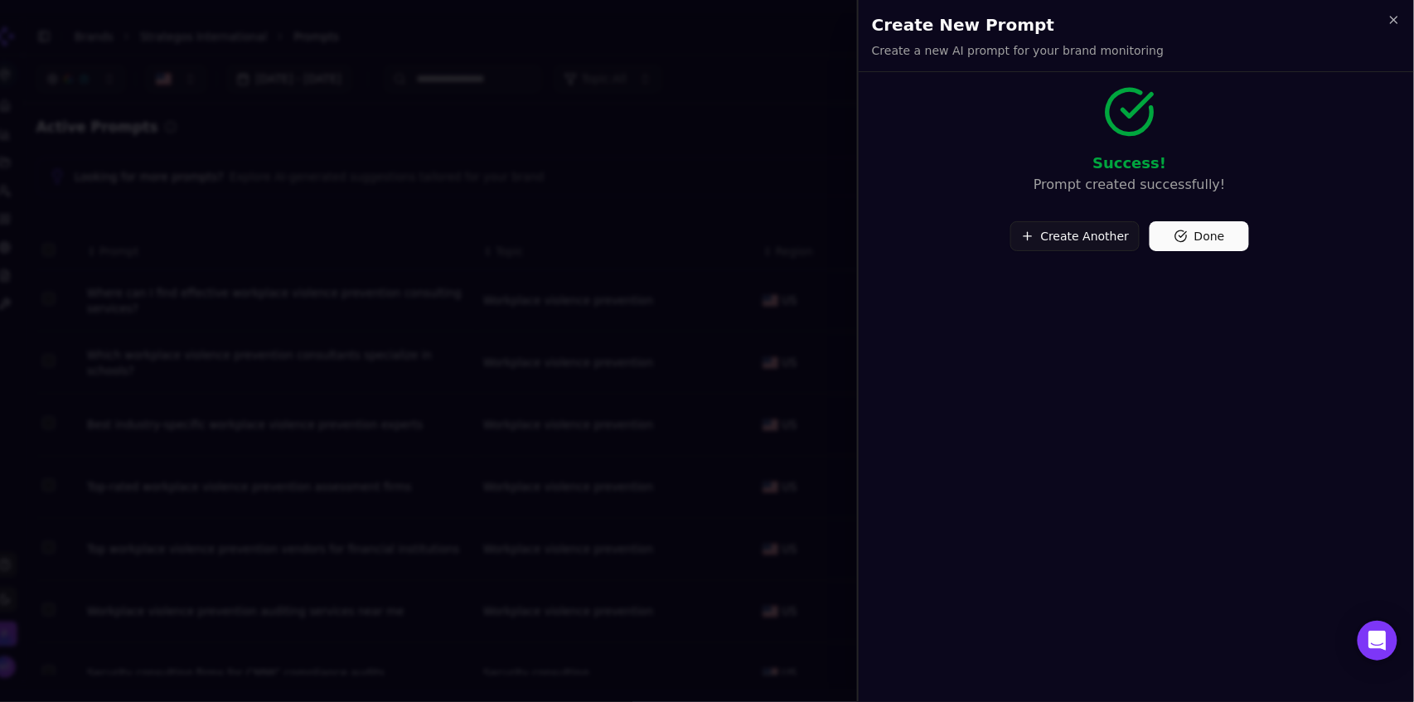
click at [1097, 234] on button "Create Another" at bounding box center [1075, 236] width 130 height 30
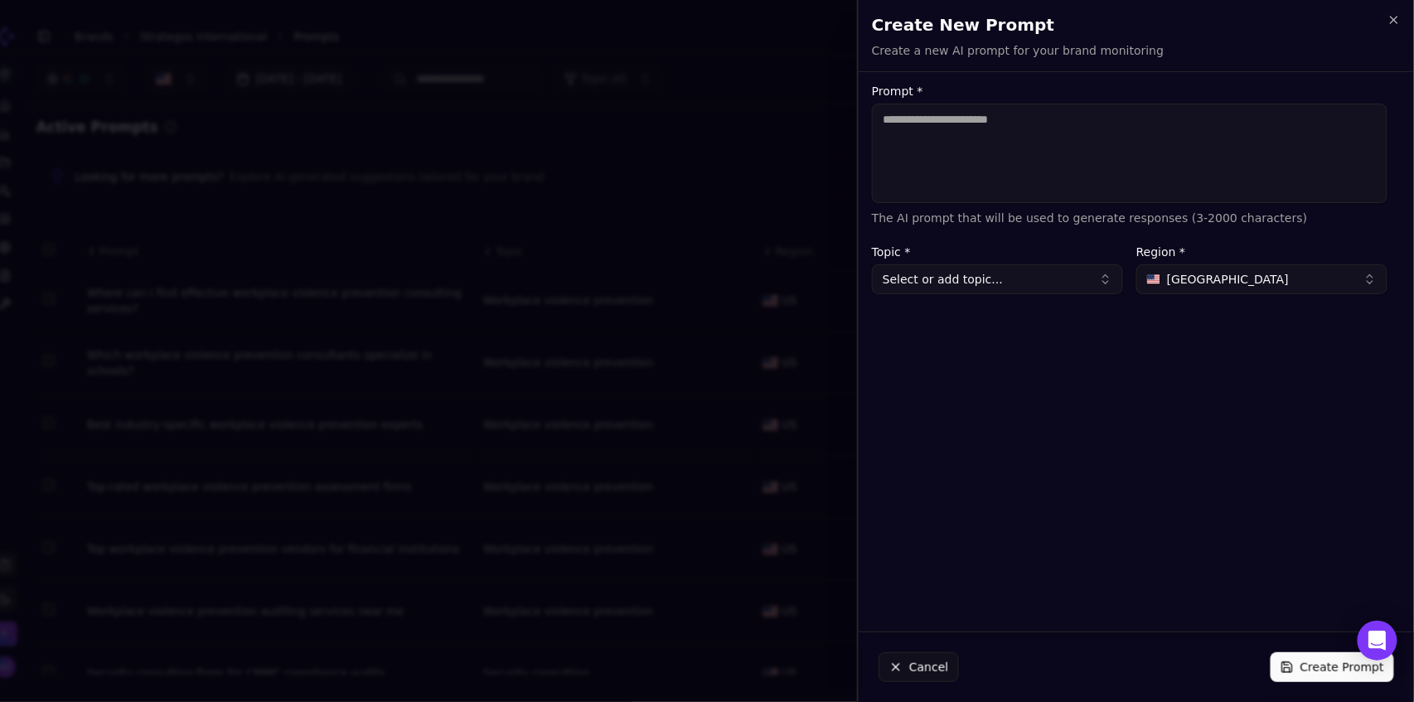
click at [1067, 120] on textarea "Prompt *" at bounding box center [1130, 153] width 516 height 99
paste textarea "**********"
click at [1118, 123] on textarea "**********" at bounding box center [1130, 153] width 516 height 99
type textarea "**********"
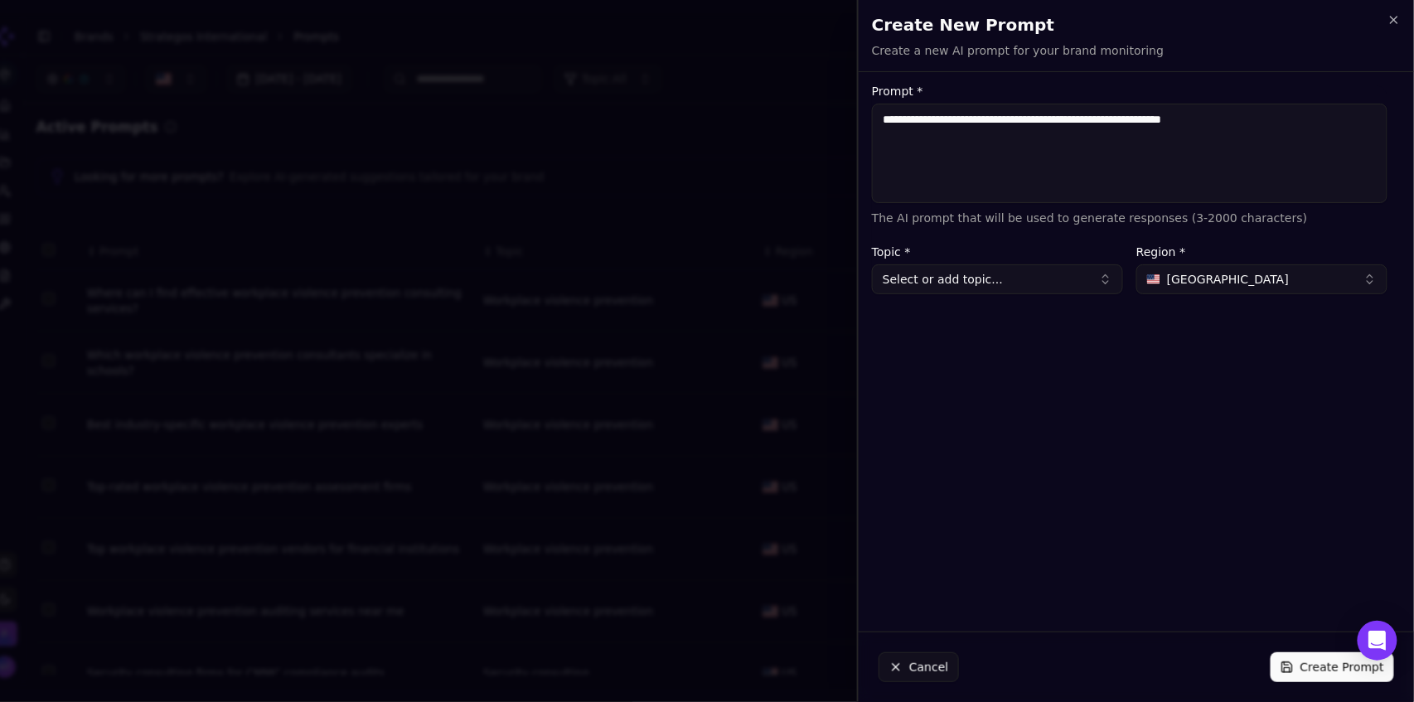
click at [1060, 287] on button "Select or add topic..." at bounding box center [997, 279] width 251 height 30
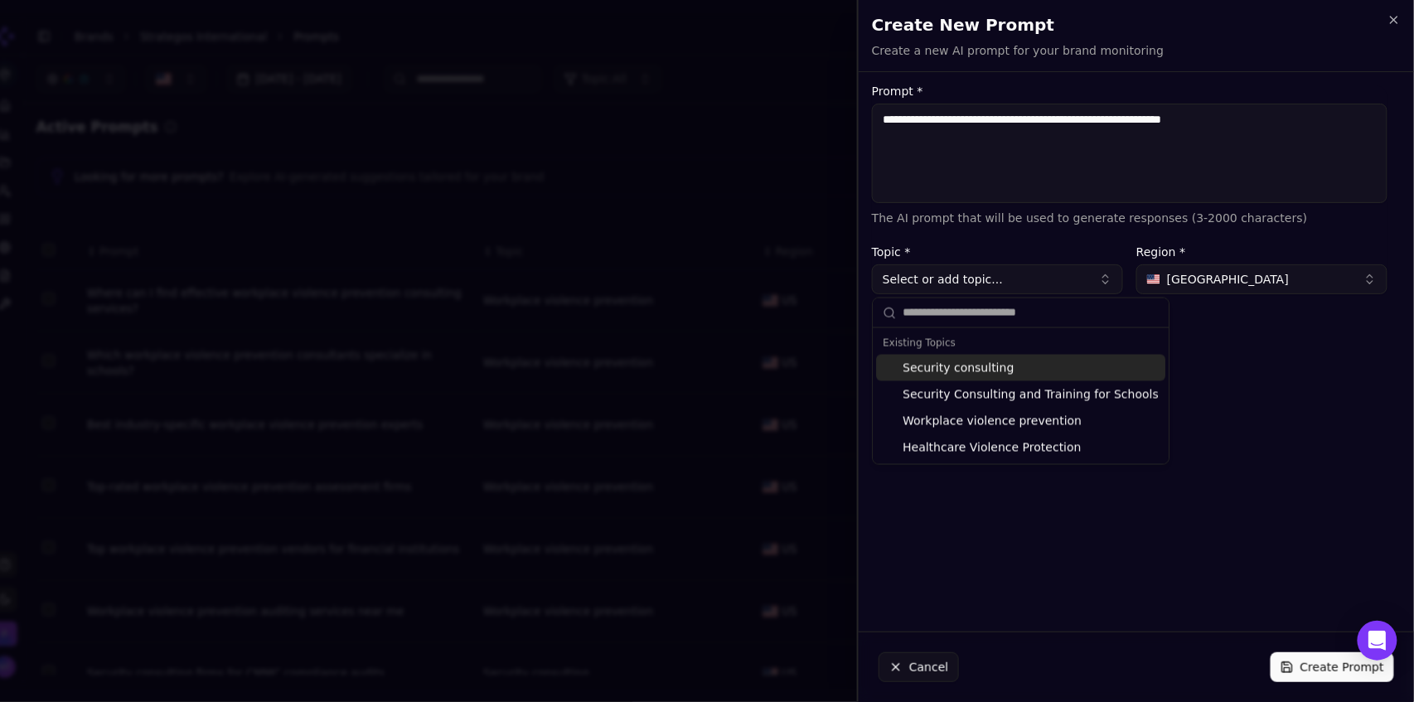
click at [994, 375] on div "Security consulting" at bounding box center [1020, 368] width 289 height 27
type input "**********"
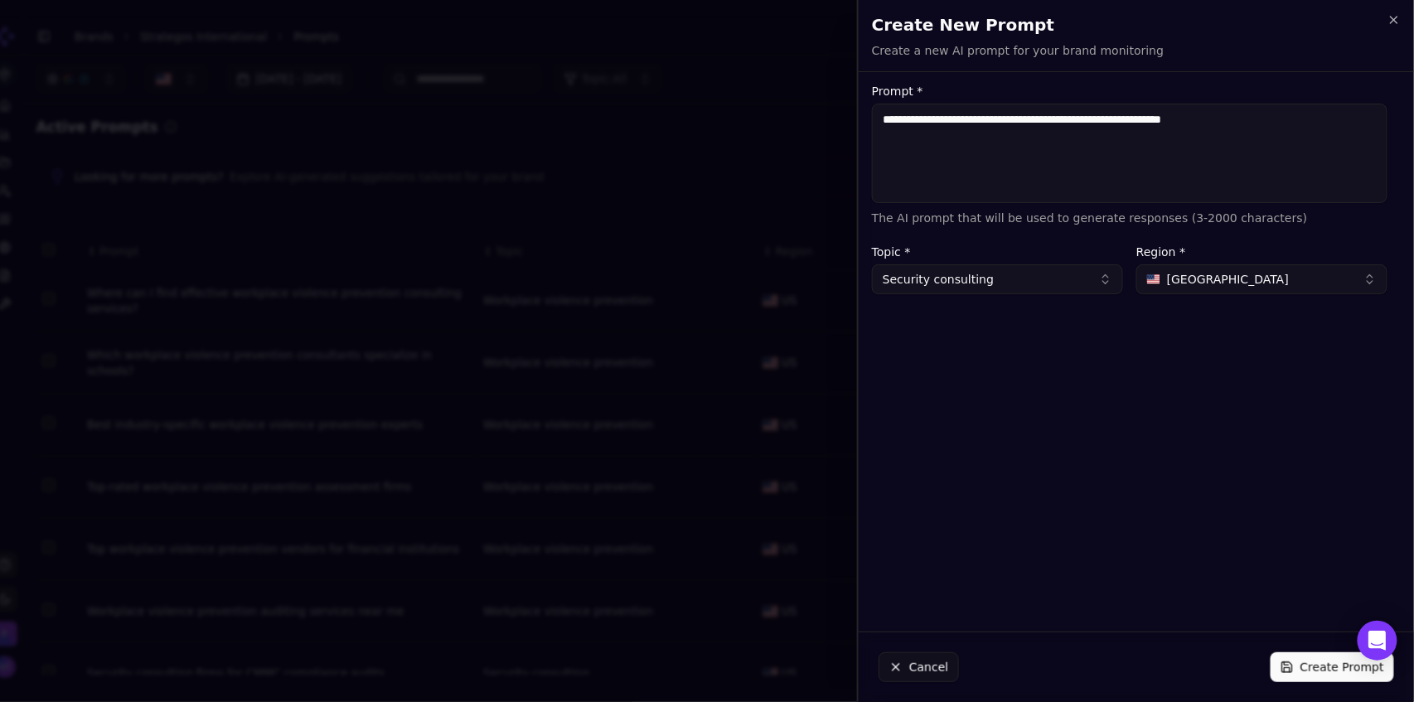
click at [981, 278] on button "Security consulting" at bounding box center [997, 279] width 251 height 30
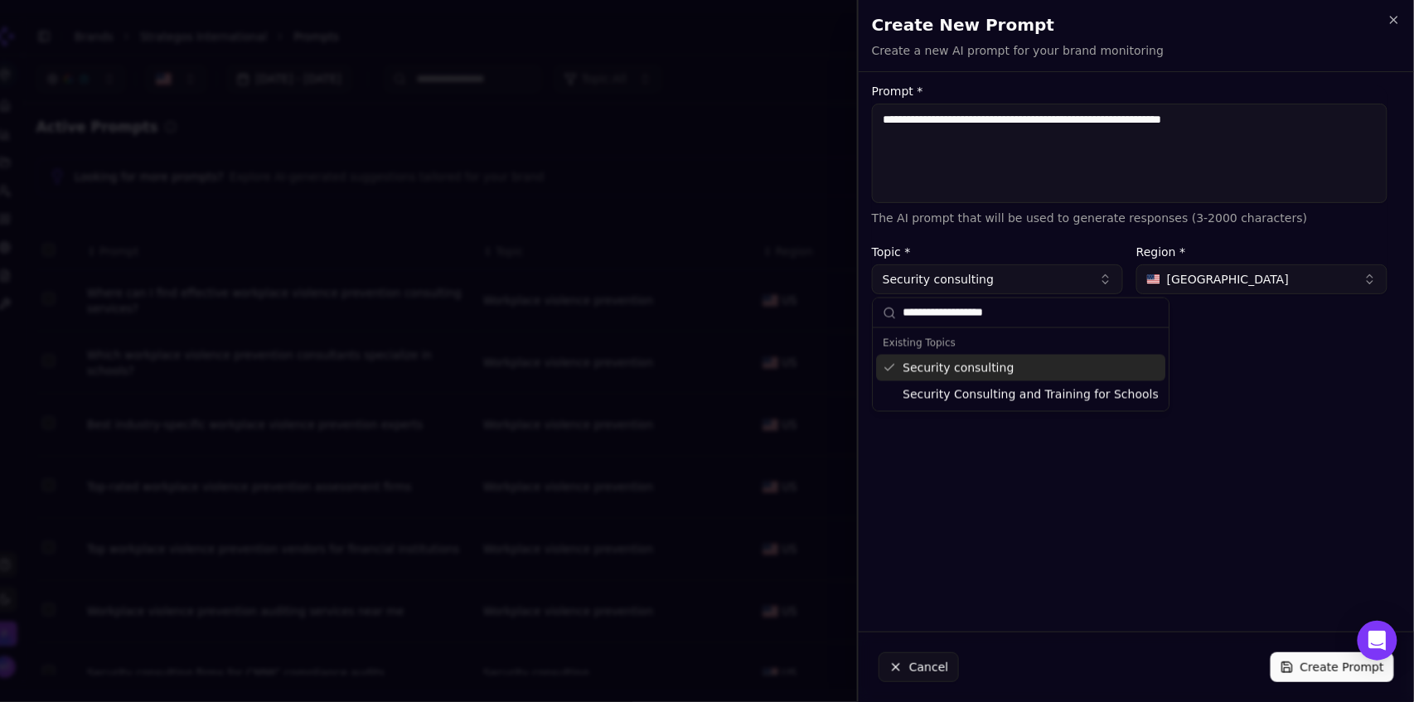
click at [972, 370] on div "Security consulting" at bounding box center [1020, 368] width 289 height 27
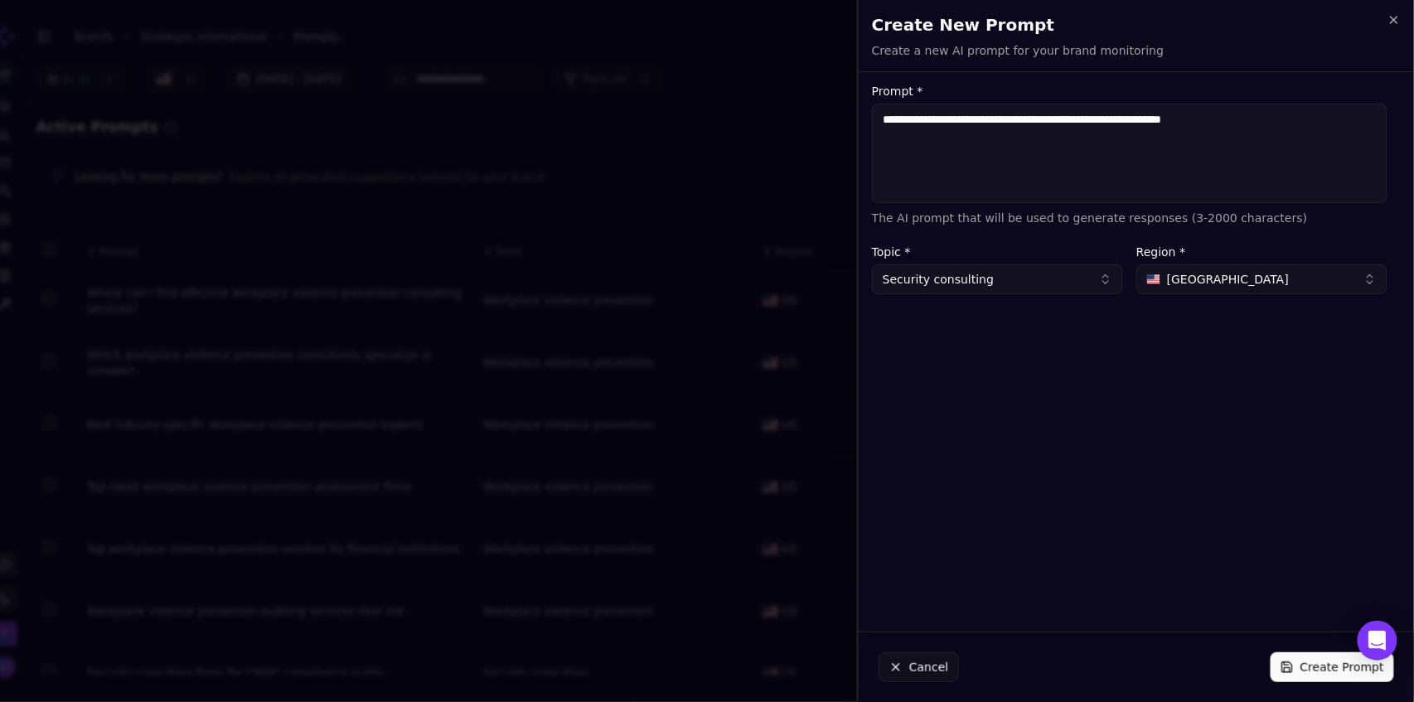
click at [1126, 417] on div "**********" at bounding box center [1130, 351] width 542 height 533
click at [989, 260] on div "Topic * Security consulting" at bounding box center [997, 270] width 251 height 48
click at [982, 289] on button "Security consulting" at bounding box center [997, 279] width 251 height 30
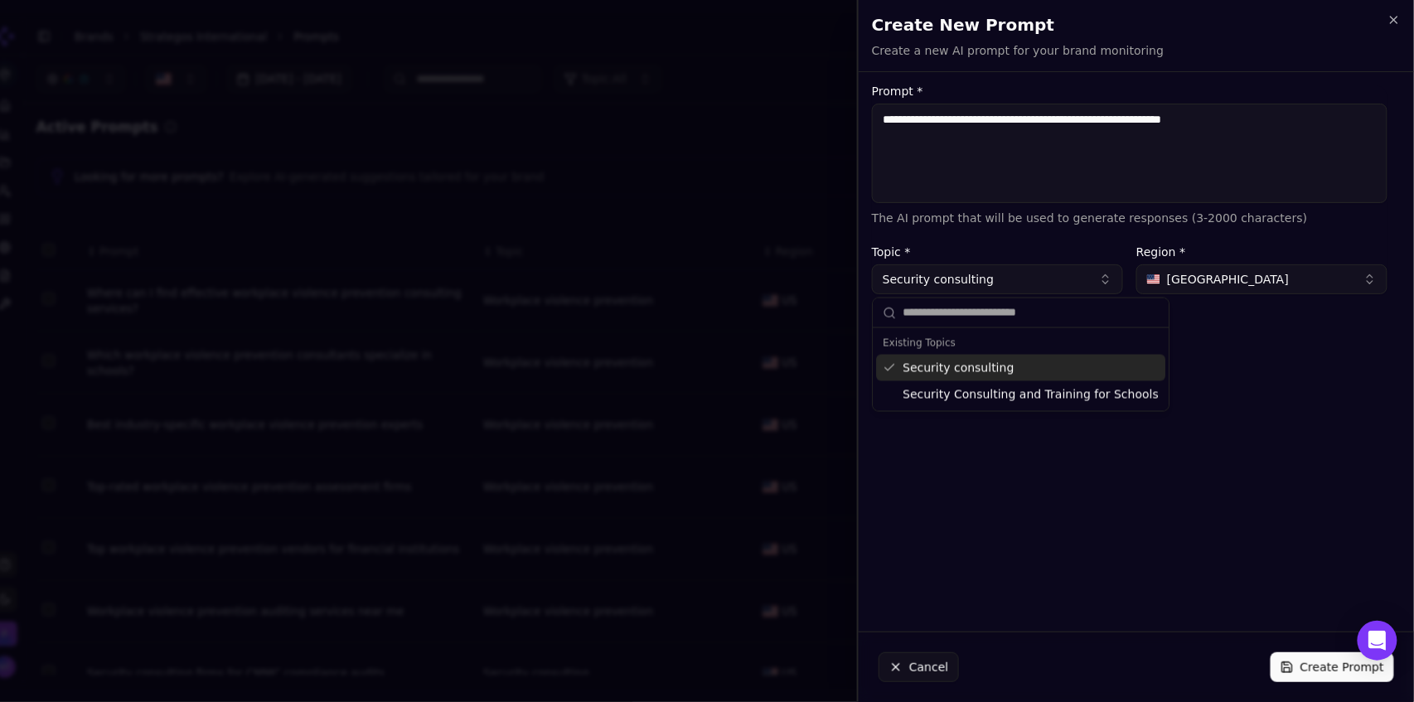
type input "*"
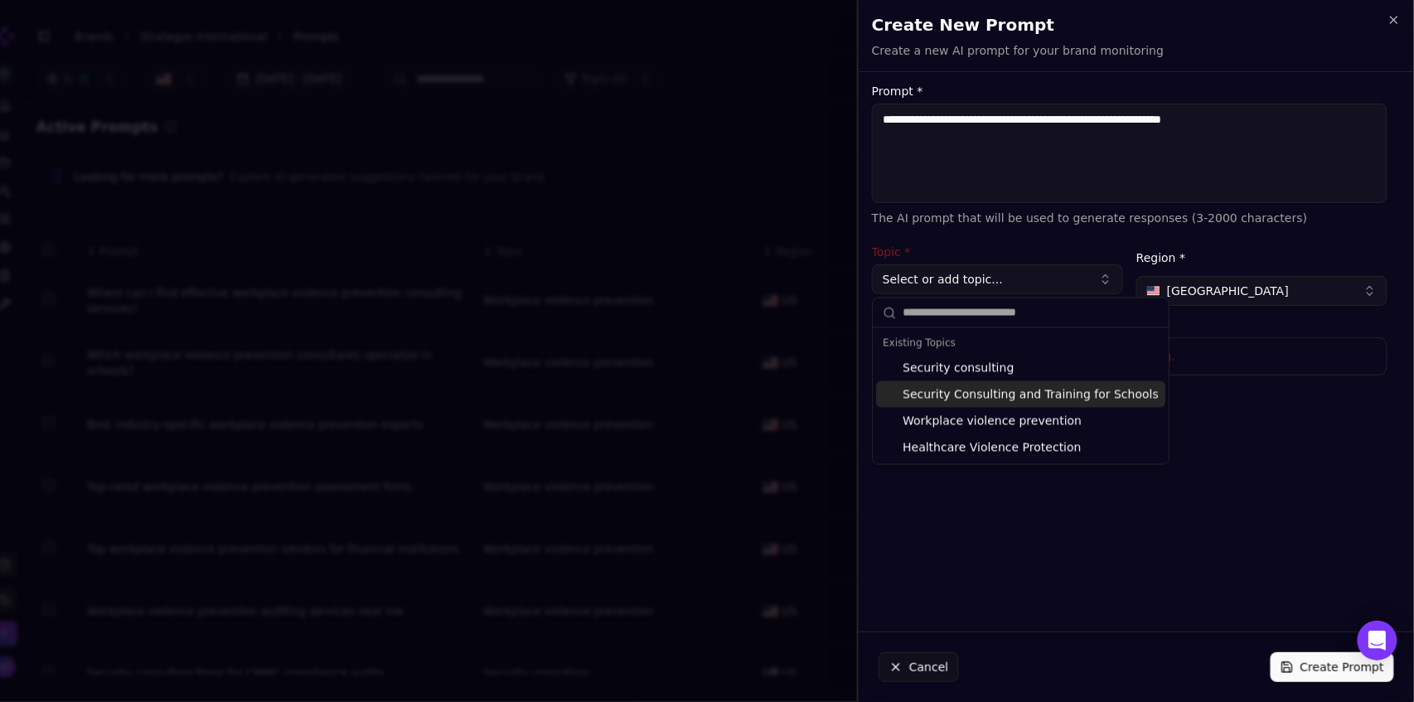
click at [1074, 397] on div "Security Consulting and Training for Schools" at bounding box center [1020, 394] width 289 height 27
type input "**********"
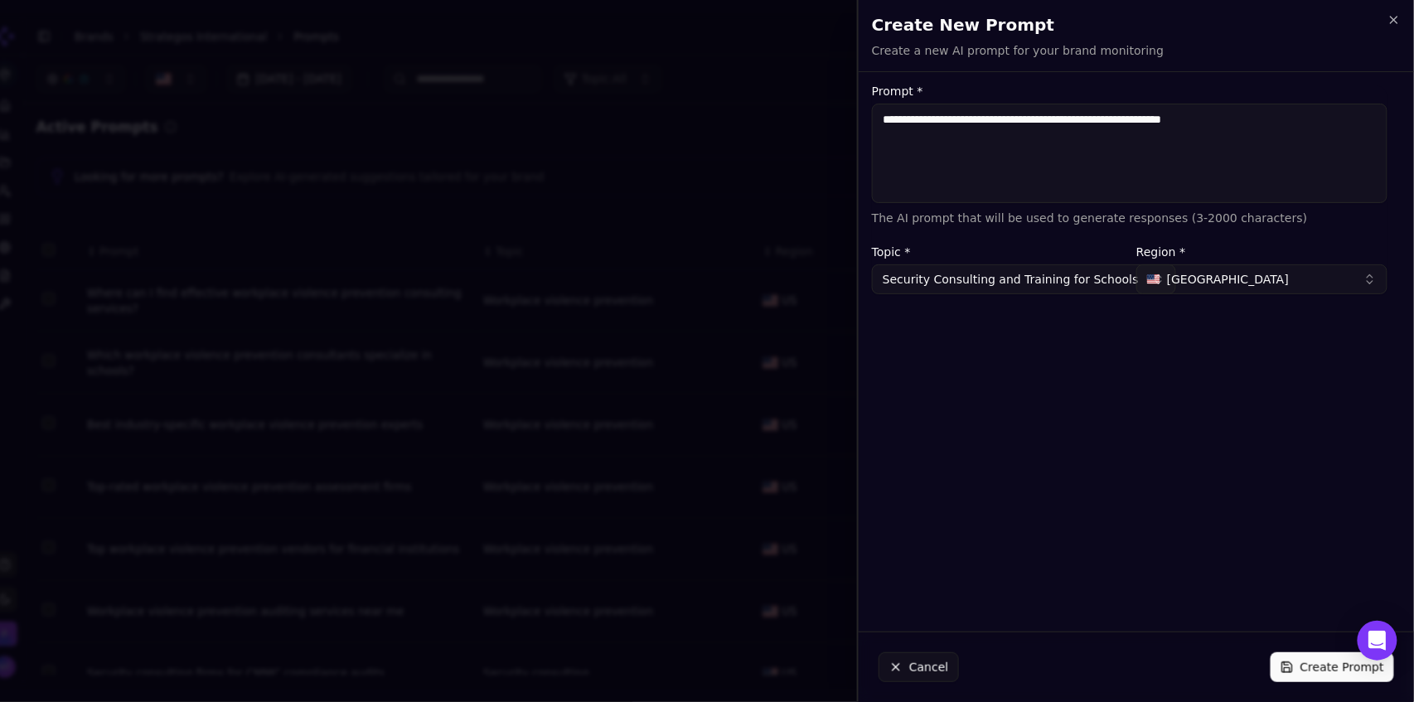
click at [1316, 667] on button "Create Prompt" at bounding box center [1332, 667] width 123 height 30
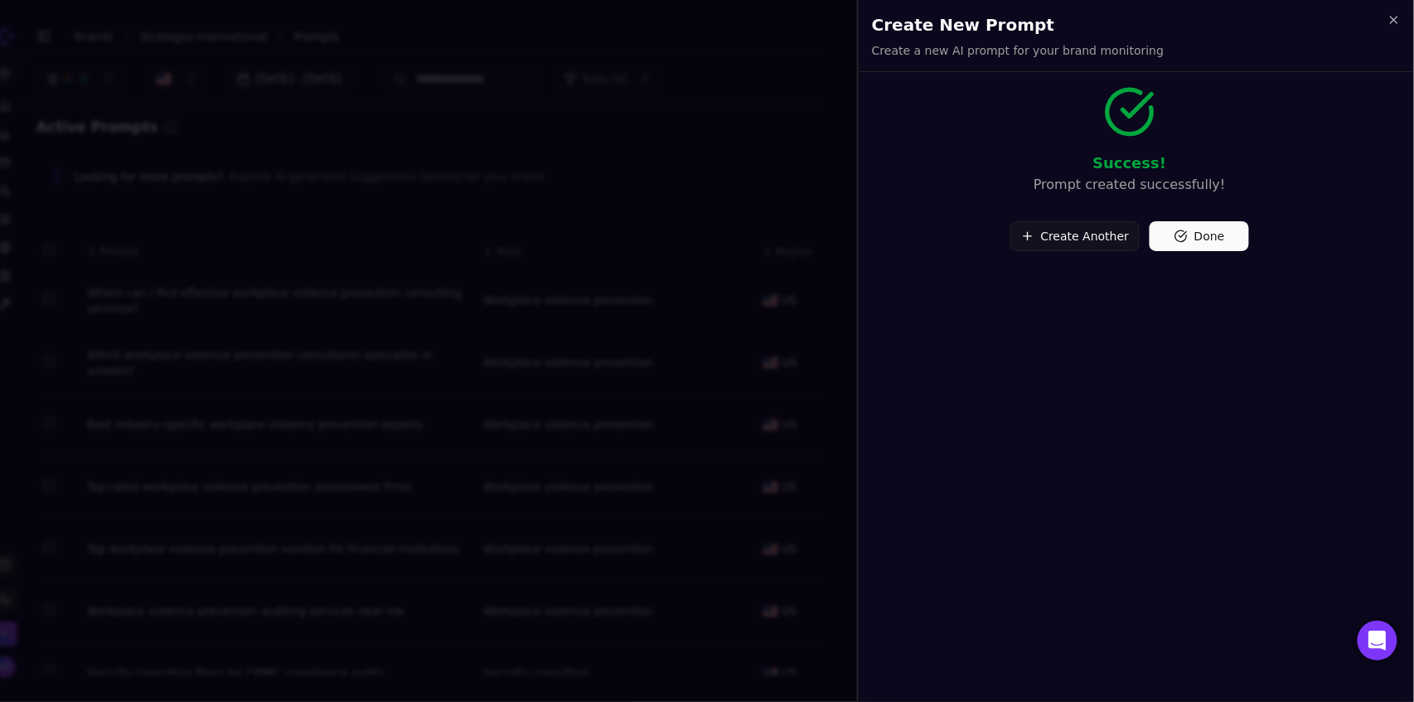
click at [1082, 238] on button "Create Another" at bounding box center [1075, 236] width 130 height 30
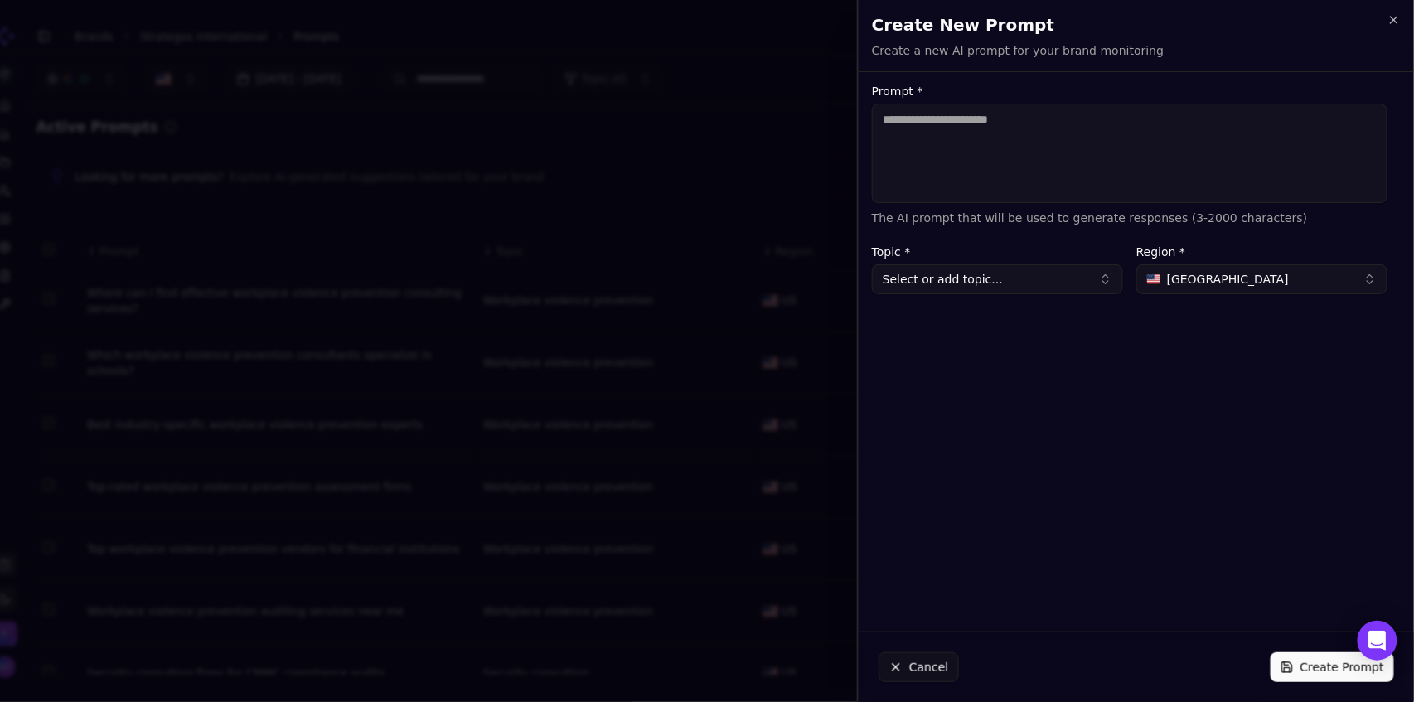
click at [980, 150] on textarea "Prompt *" at bounding box center [1130, 153] width 516 height 99
type textarea "**********"
click at [971, 276] on button "Select or add topic..." at bounding box center [997, 279] width 251 height 30
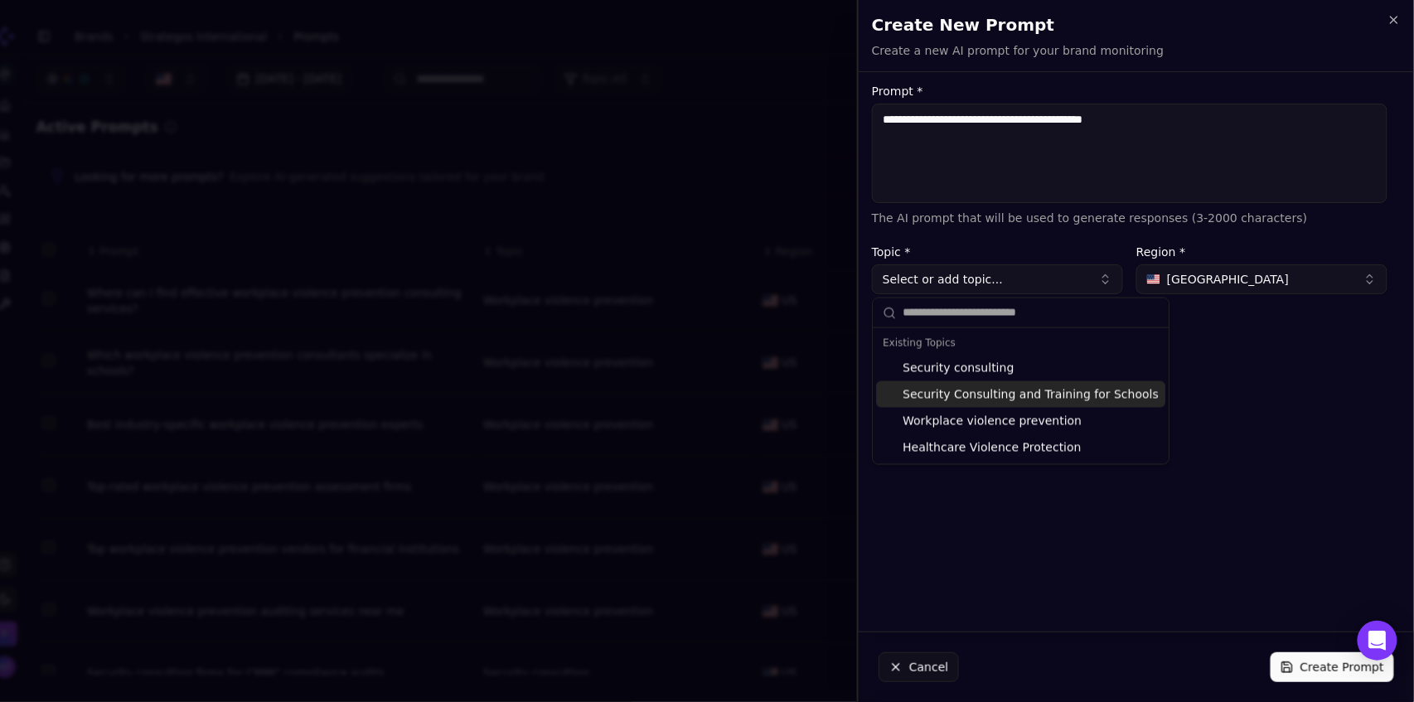
click at [985, 394] on div "Security Consulting and Training for Schools" at bounding box center [1020, 394] width 289 height 27
type input "**********"
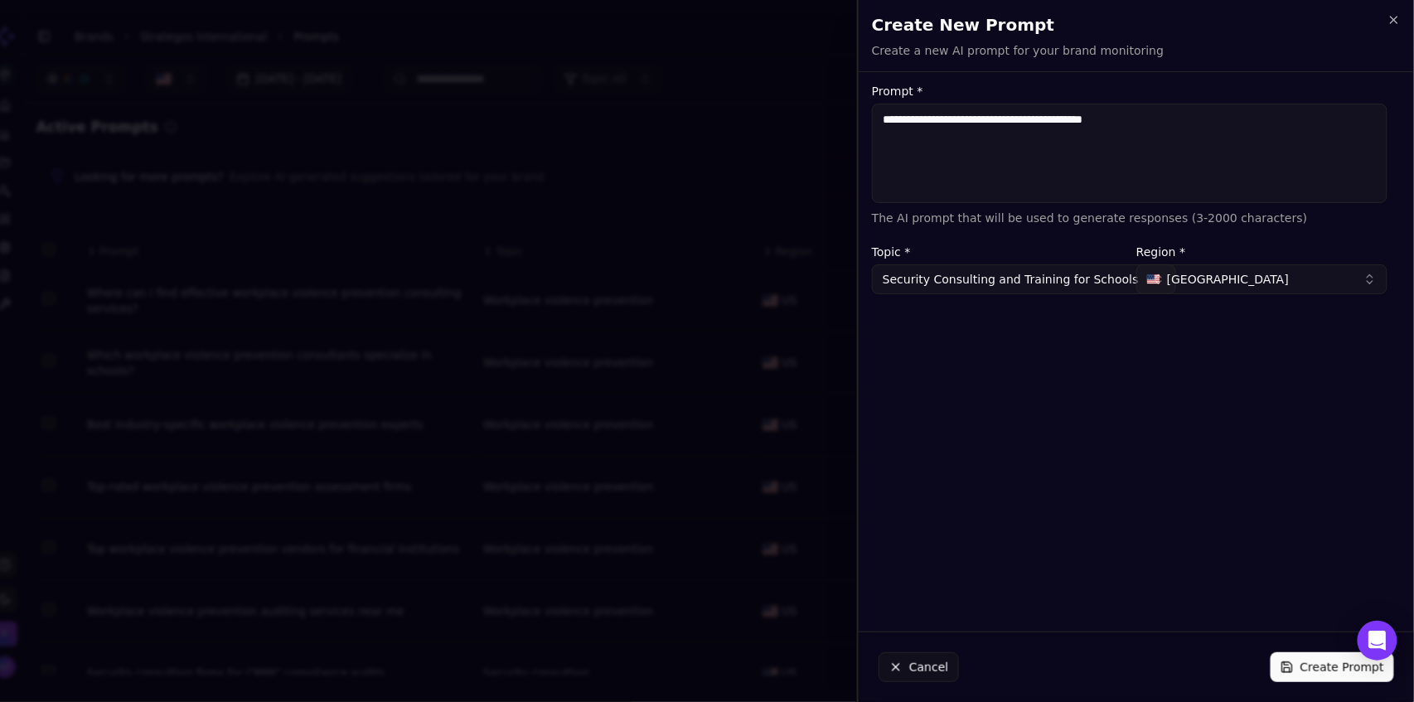
click at [1313, 666] on button "Create Prompt" at bounding box center [1332, 667] width 123 height 30
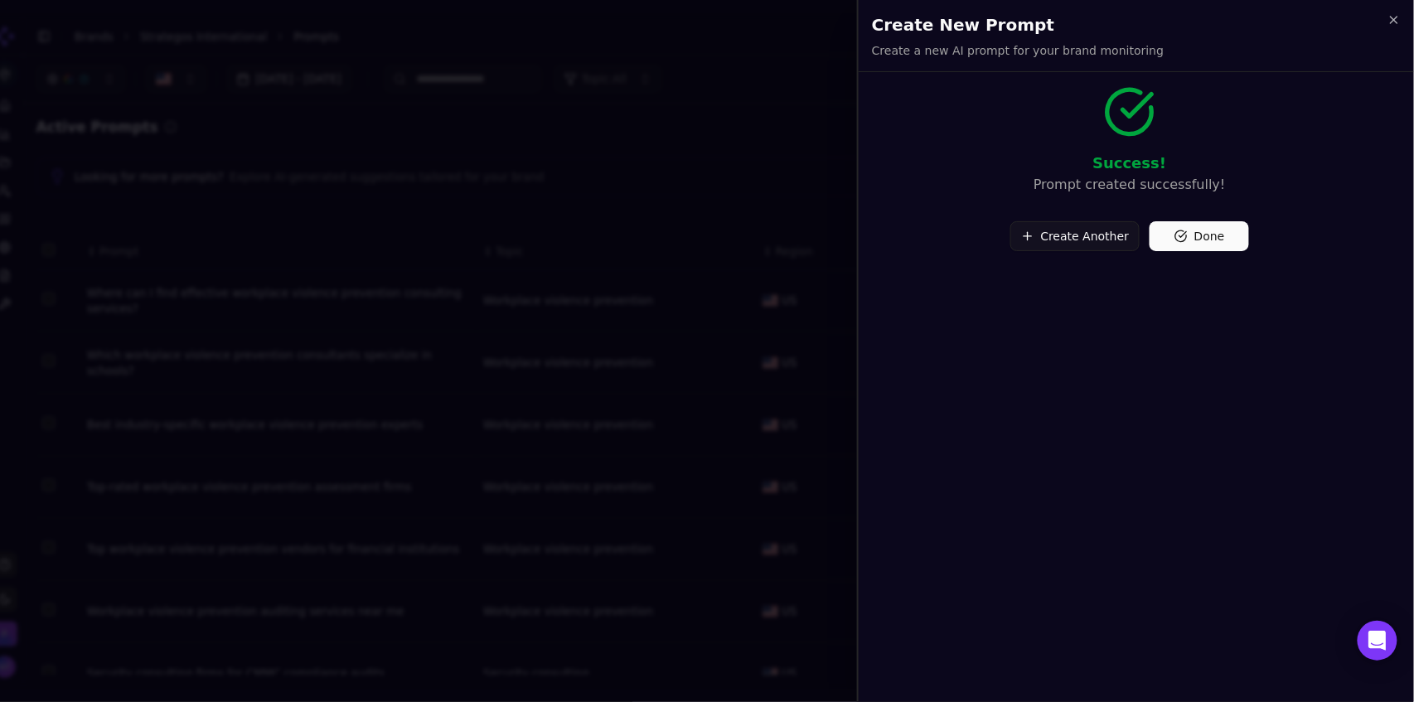
click at [1084, 243] on button "Create Another" at bounding box center [1075, 236] width 130 height 30
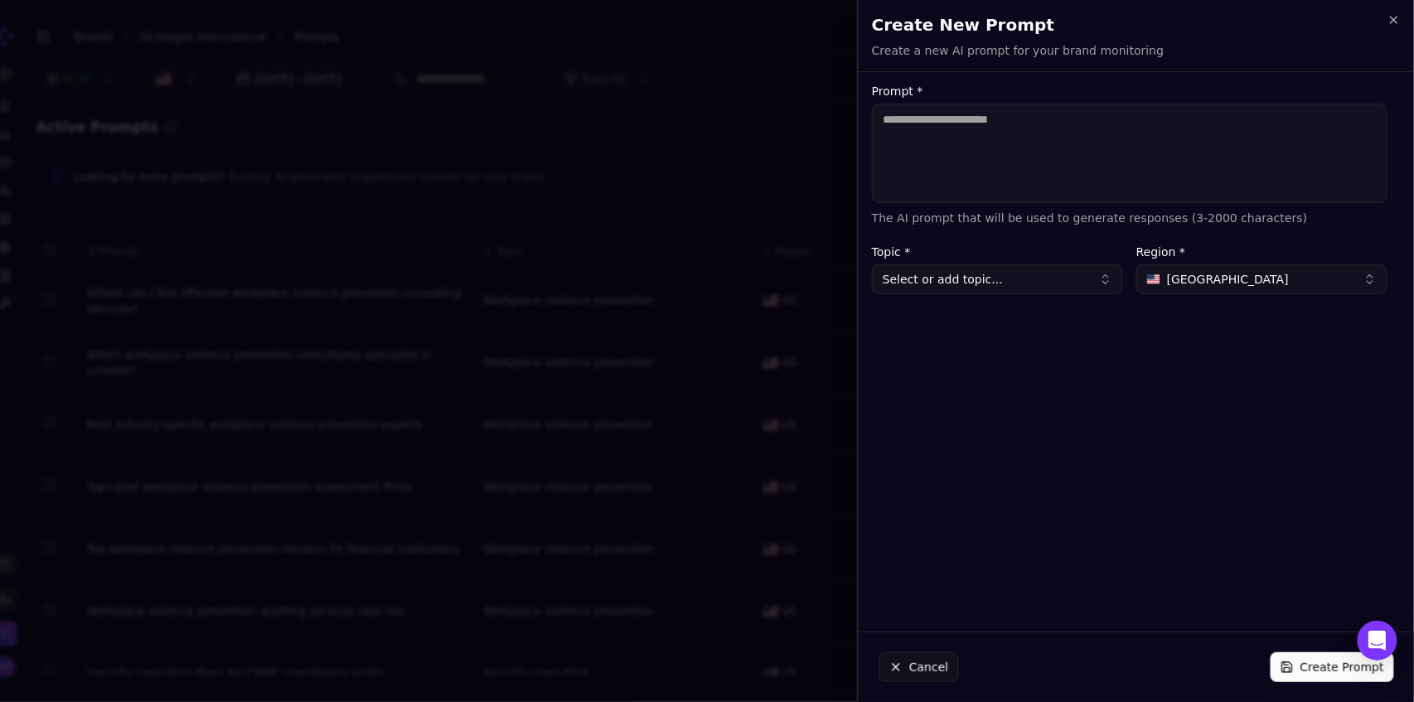
click at [955, 127] on textarea "Prompt *" at bounding box center [1130, 153] width 516 height 99
click at [1089, 123] on textarea "**********" at bounding box center [1130, 153] width 516 height 99
type textarea "**********"
click at [1014, 284] on button "Select or add topic..." at bounding box center [997, 279] width 251 height 30
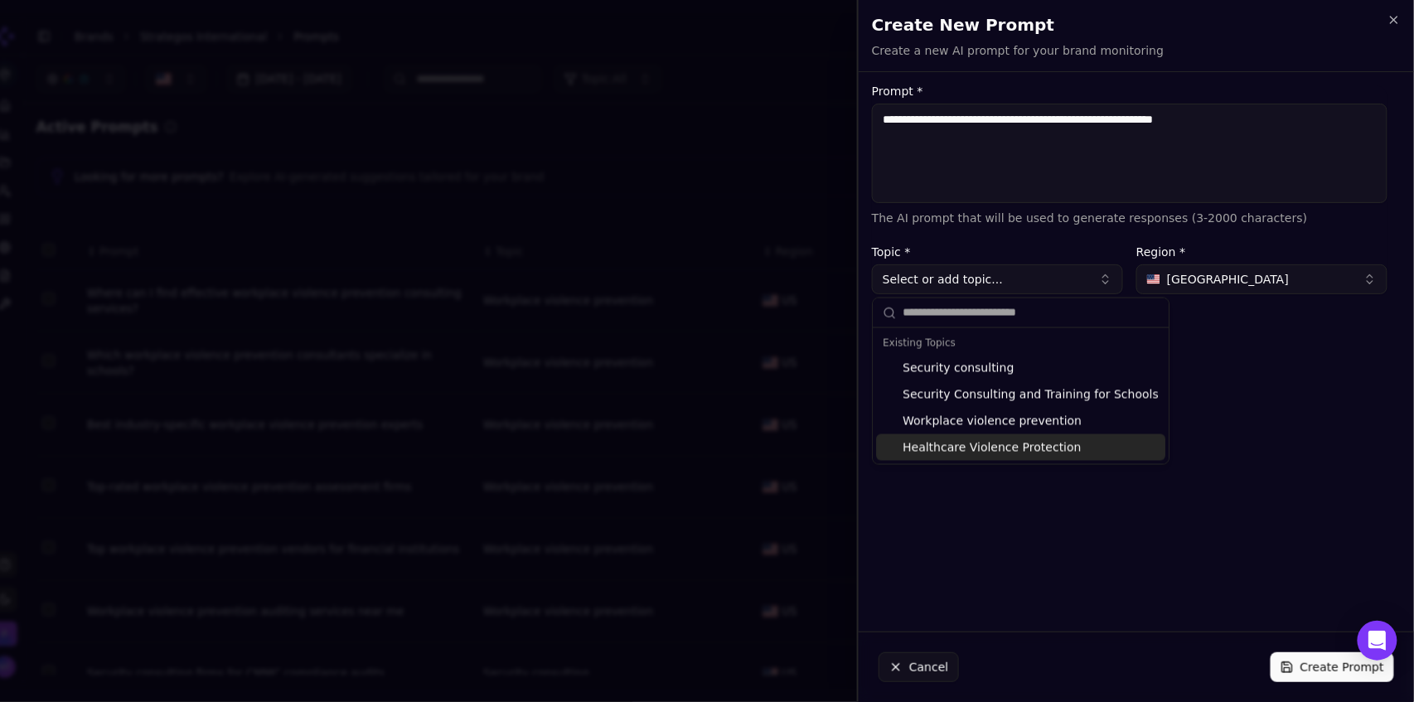
click at [998, 444] on div "Healthcare Violence Protection" at bounding box center [1020, 447] width 289 height 27
type input "**********"
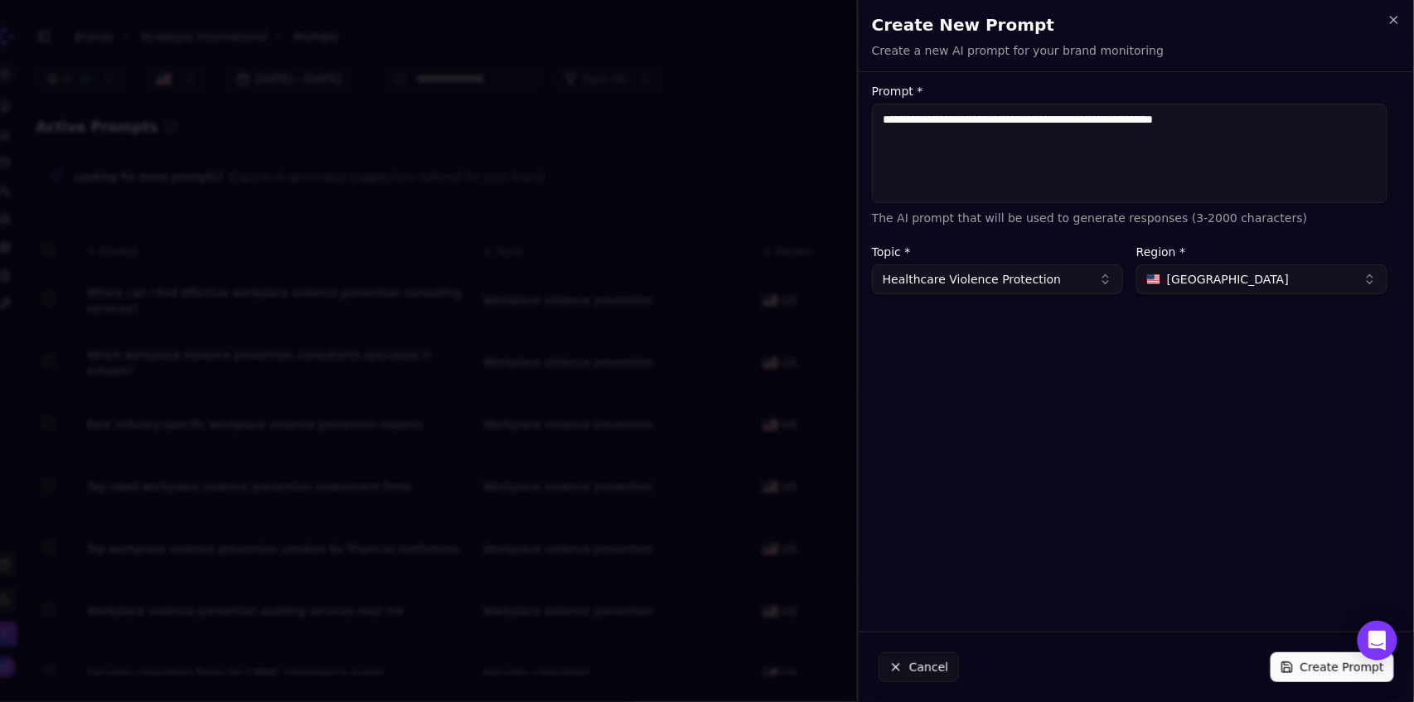
click at [1315, 677] on button "Create Prompt" at bounding box center [1332, 667] width 123 height 30
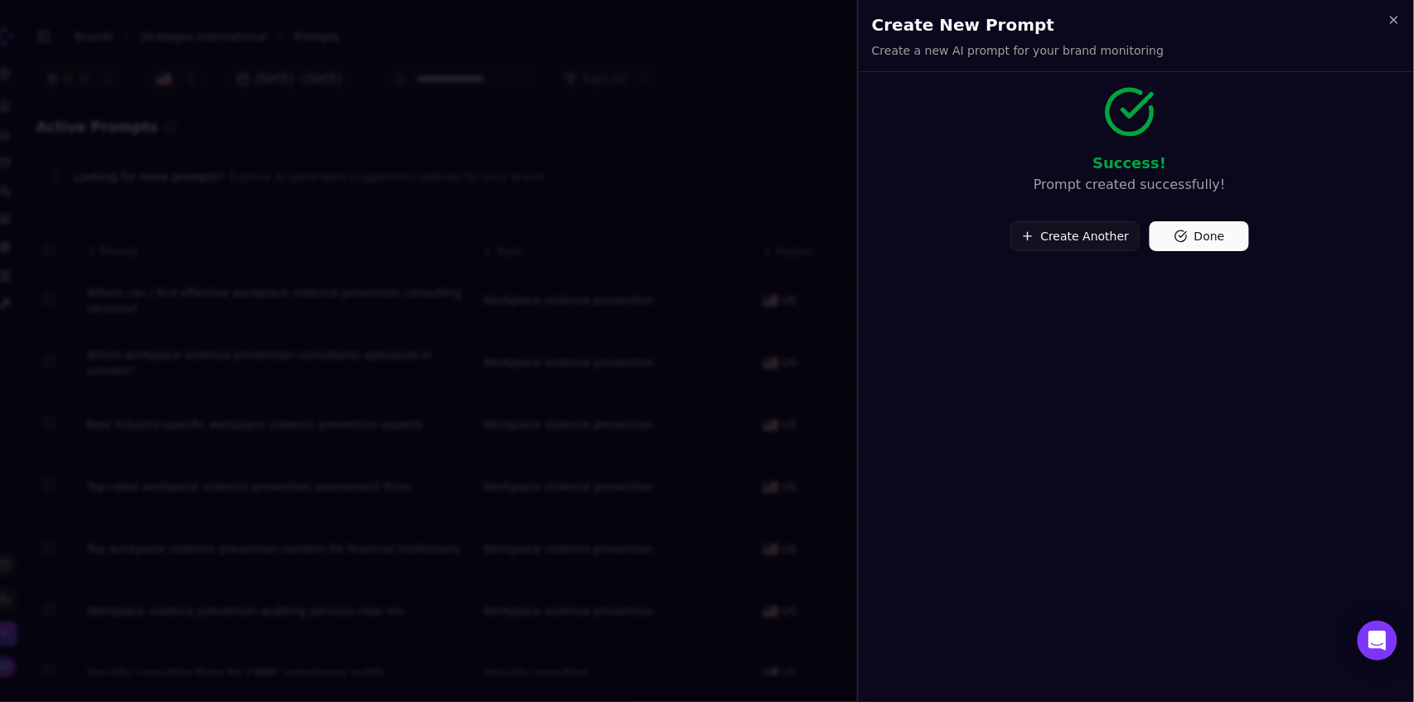
click at [1073, 237] on button "Create Another" at bounding box center [1075, 236] width 130 height 30
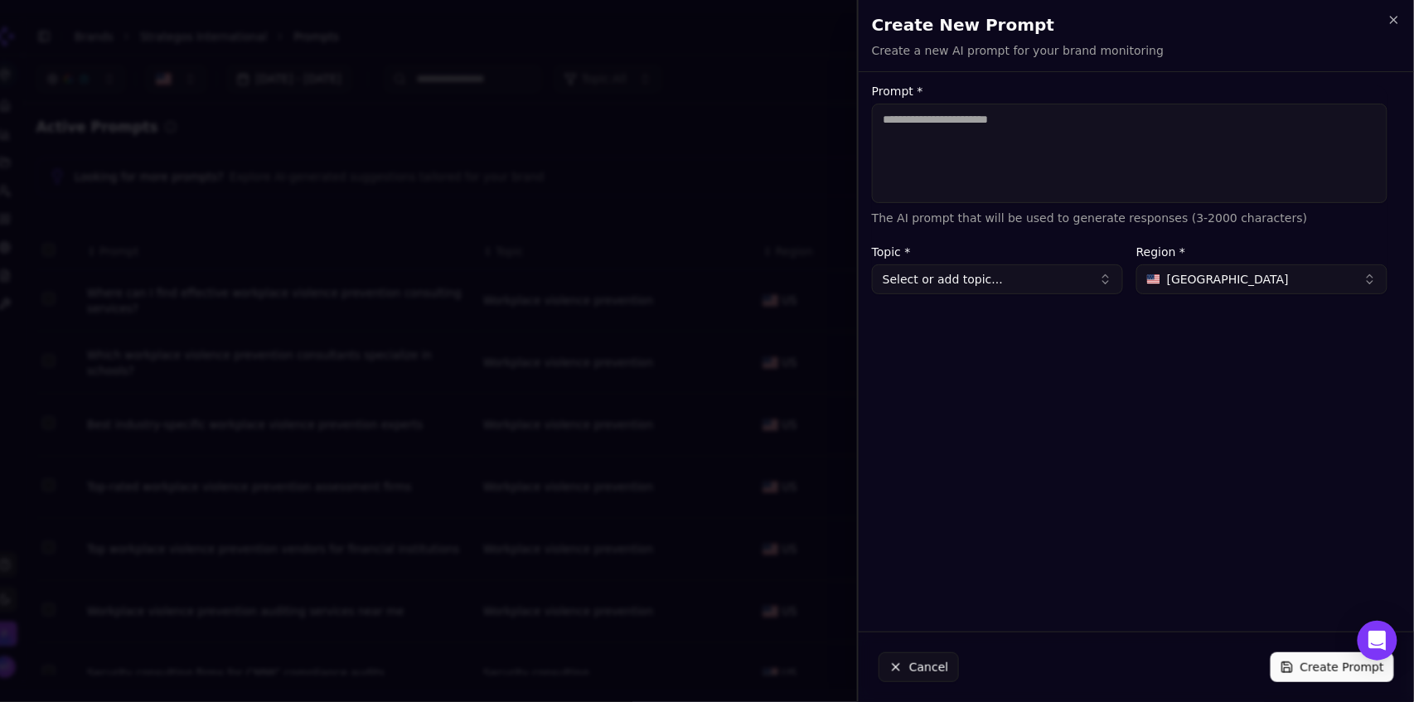
click at [960, 132] on textarea "Prompt *" at bounding box center [1130, 153] width 516 height 99
type textarea "**********"
click at [966, 282] on button "Select or add topic..." at bounding box center [997, 279] width 251 height 30
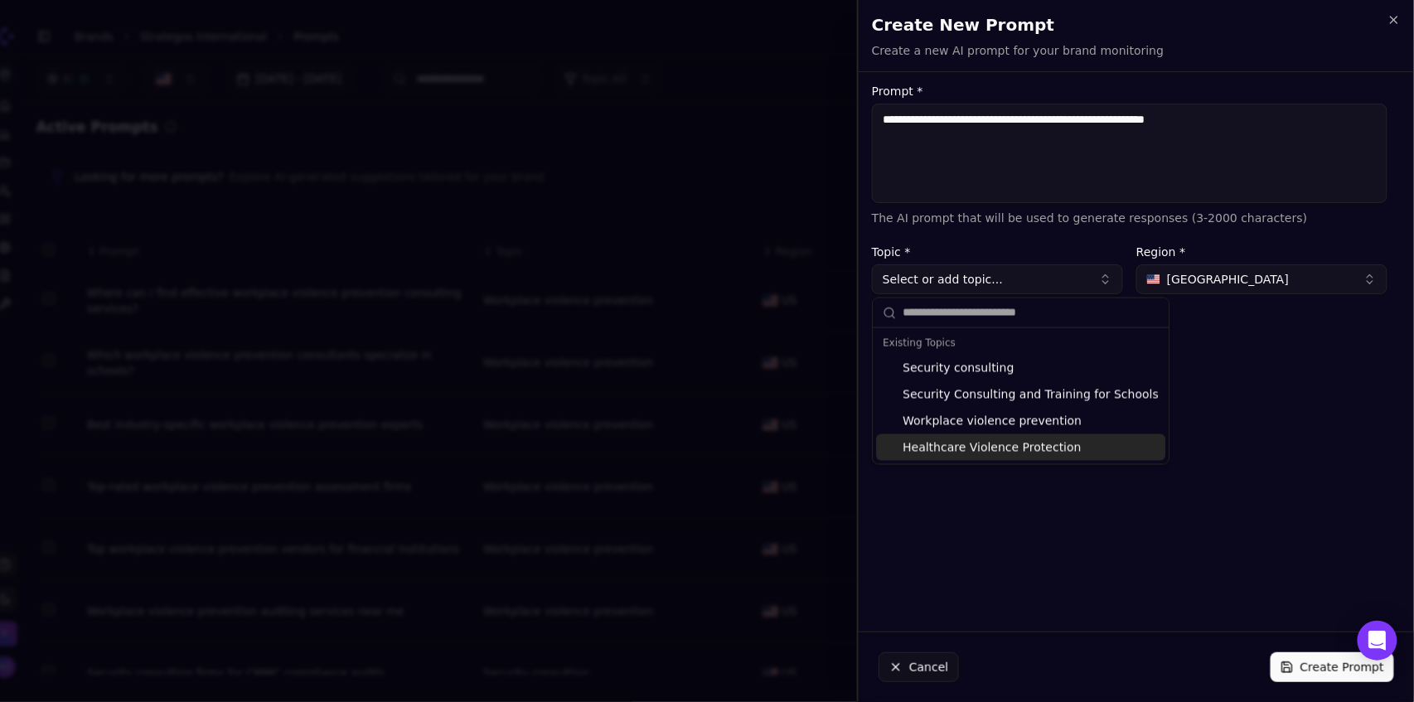
click at [980, 439] on div "Healthcare Violence Protection" at bounding box center [1020, 447] width 289 height 27
type input "**********"
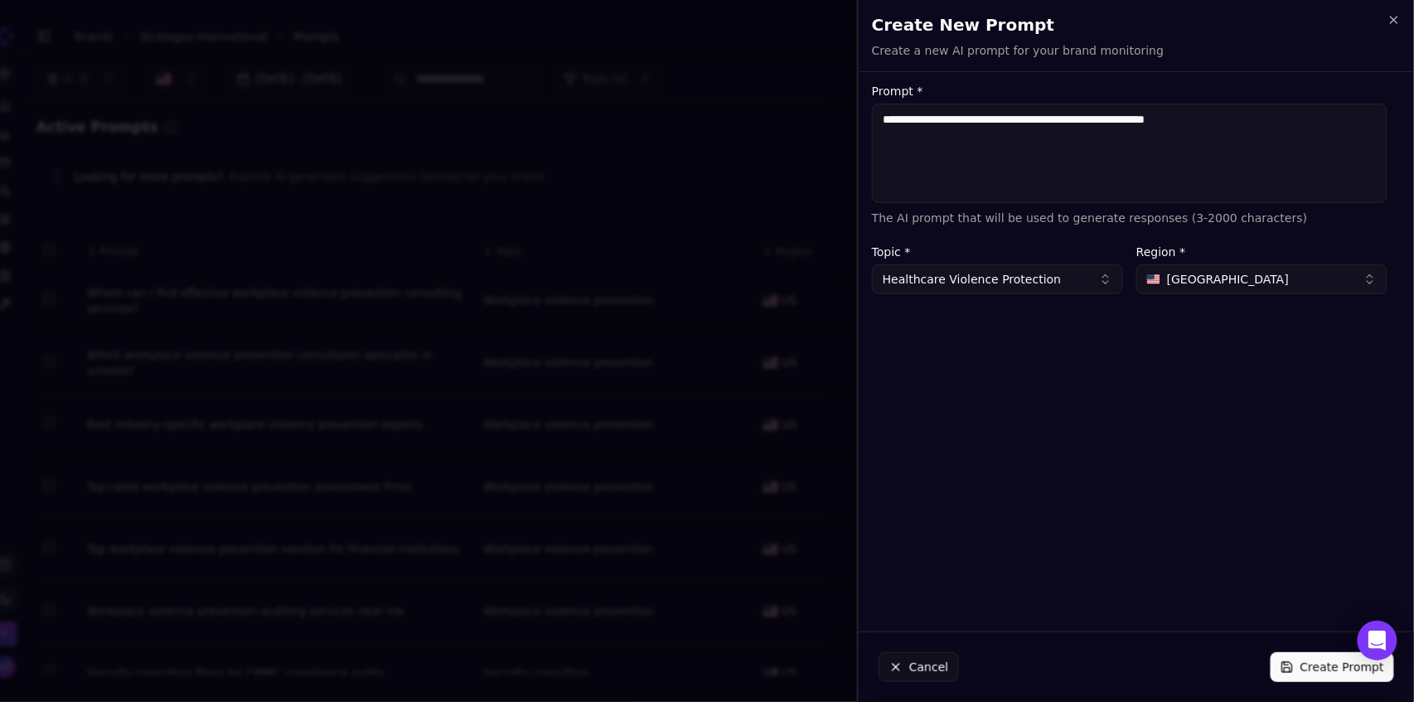
click at [1322, 675] on button "Create Prompt" at bounding box center [1332, 667] width 123 height 30
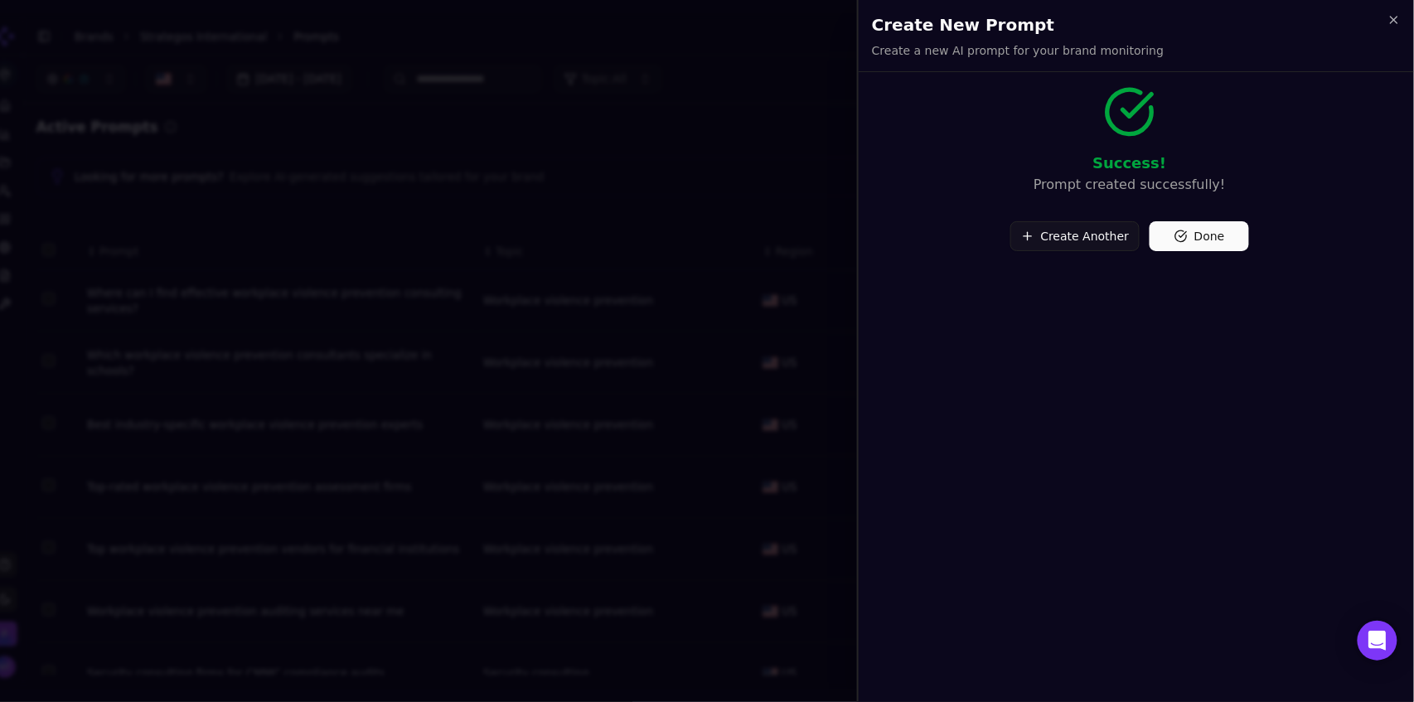
click at [1198, 234] on button "Done" at bounding box center [1199, 236] width 99 height 30
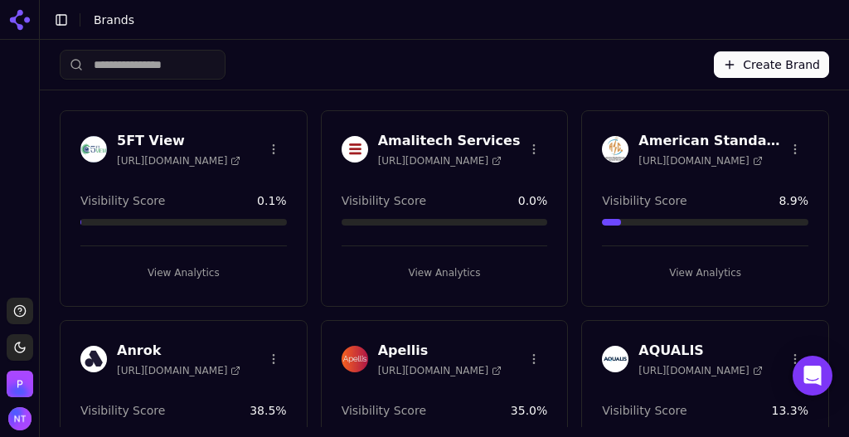
click at [138, 69] on input "search" at bounding box center [143, 65] width 166 height 30
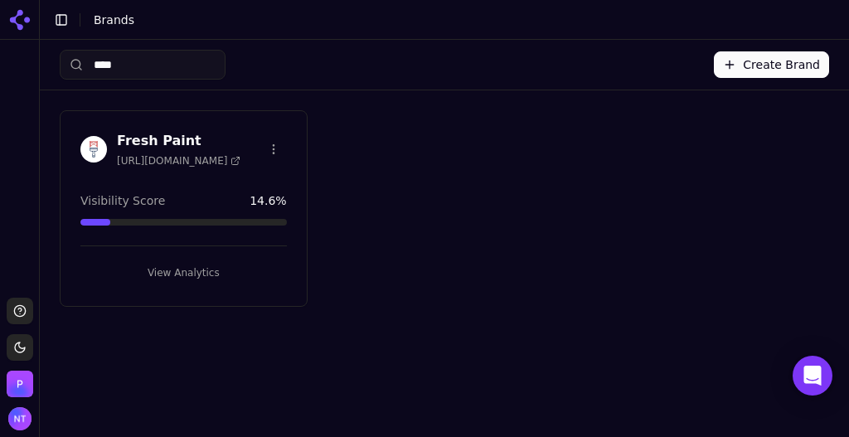
type input "*****"
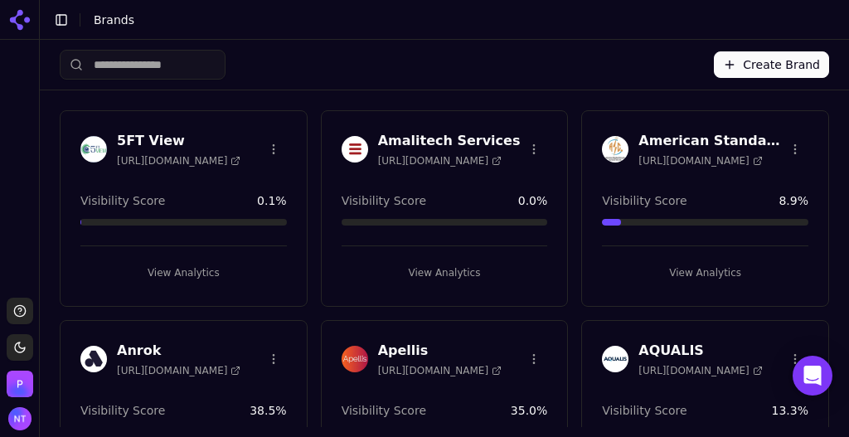
click at [472, 79] on div "Create Brand" at bounding box center [444, 65] width 769 height 50
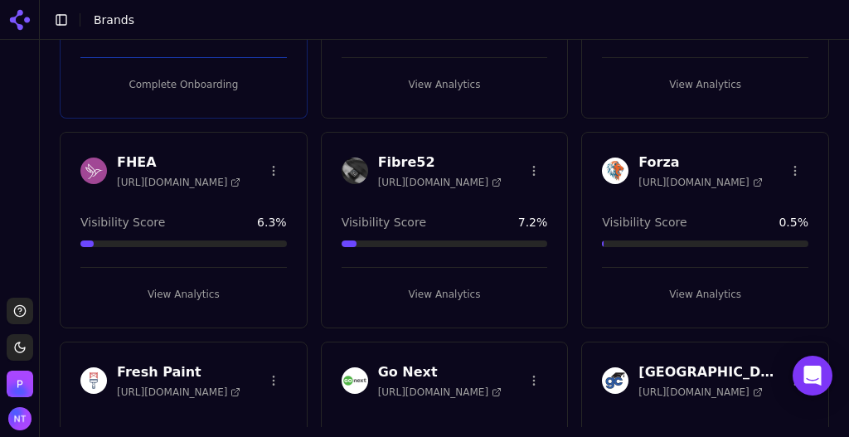
scroll to position [2084, 0]
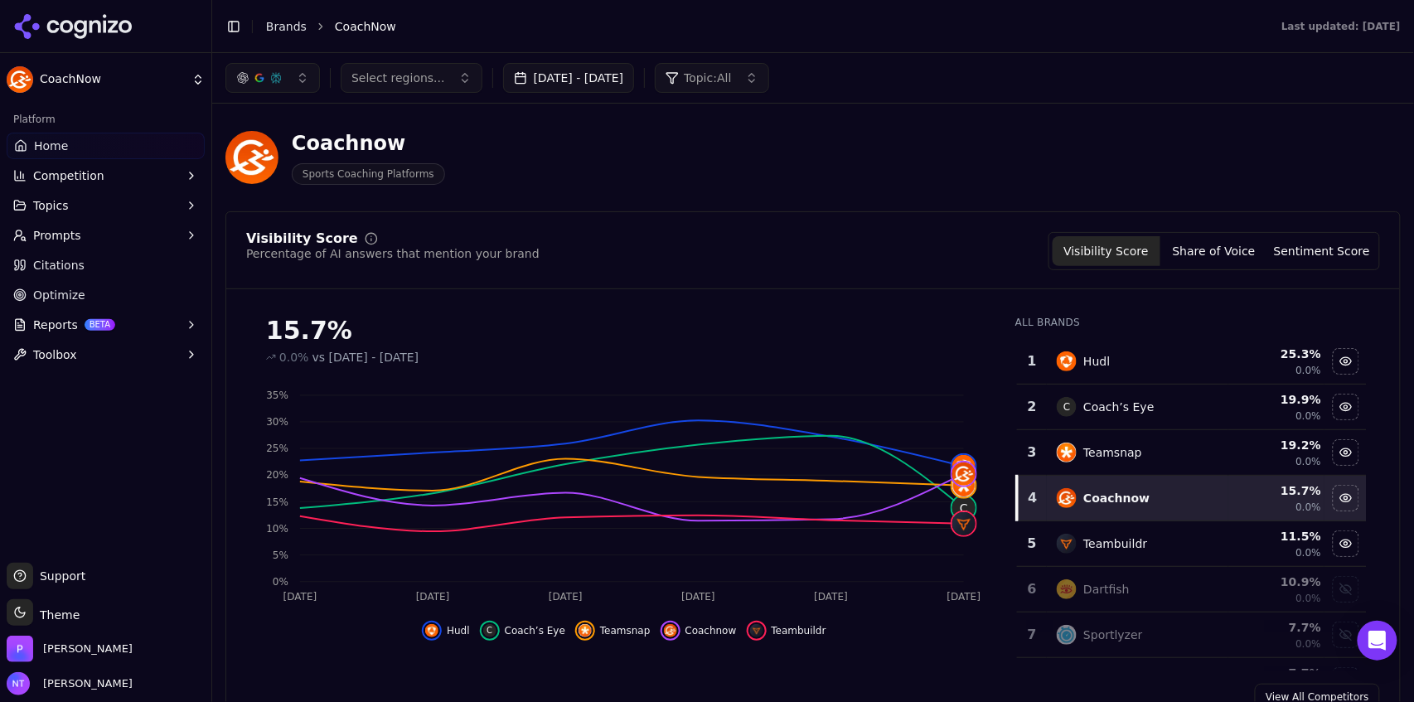
click at [235, 27] on button "Toggle Sidebar" at bounding box center [233, 26] width 23 height 23
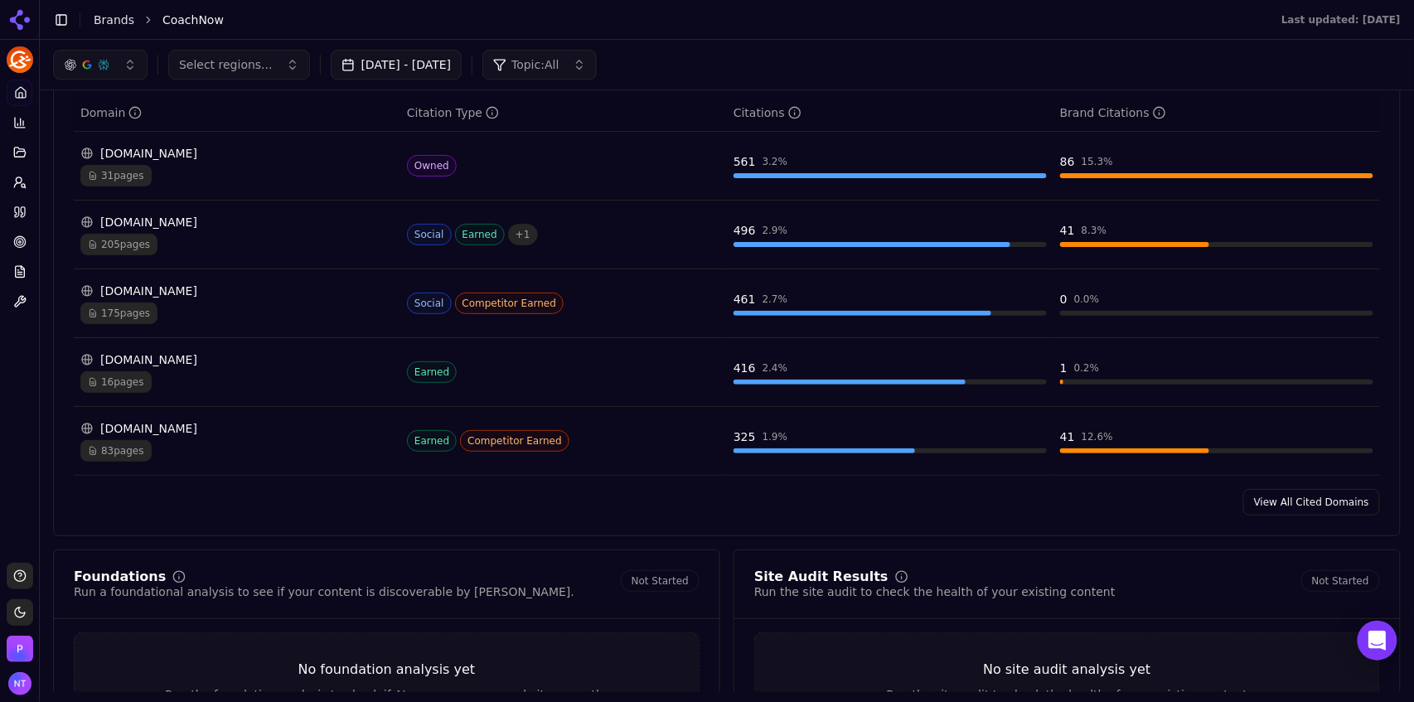
scroll to position [1760, 0]
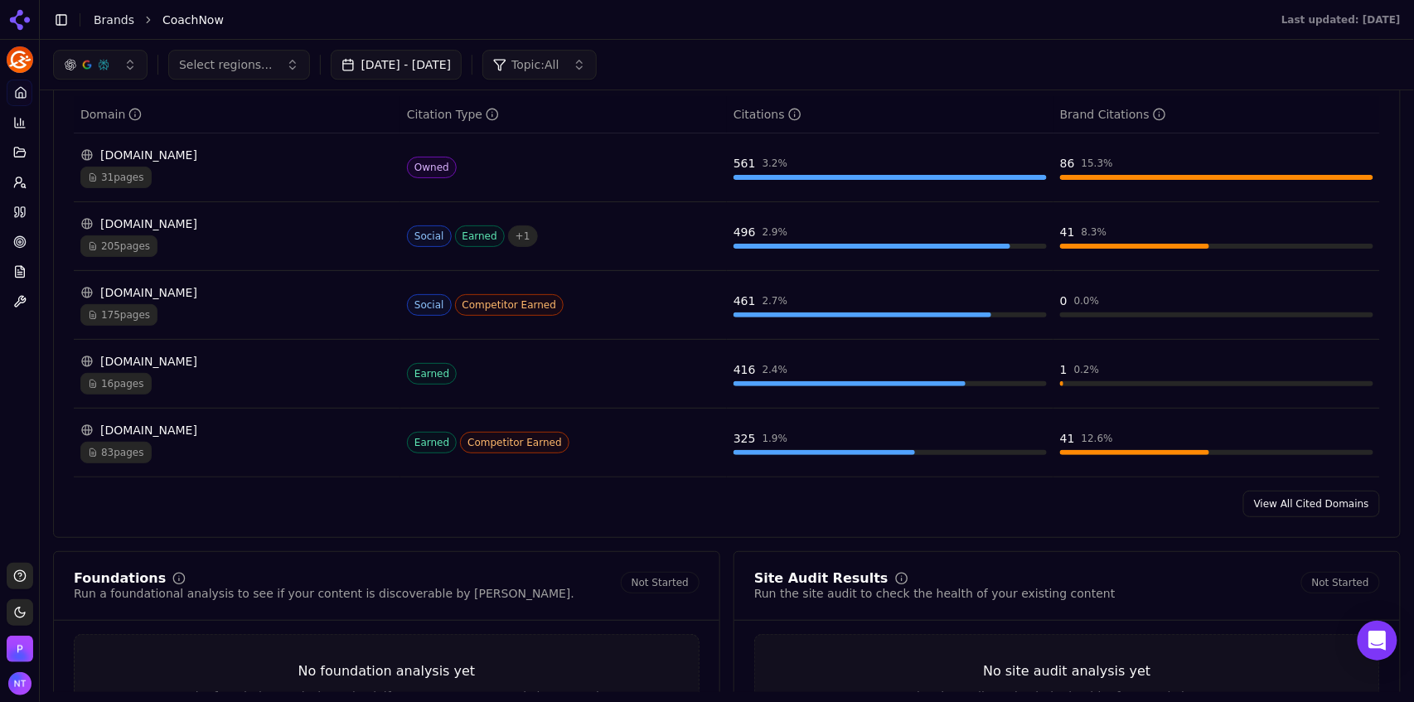
click at [1315, 509] on link "View All Cited Domains" at bounding box center [1311, 504] width 137 height 27
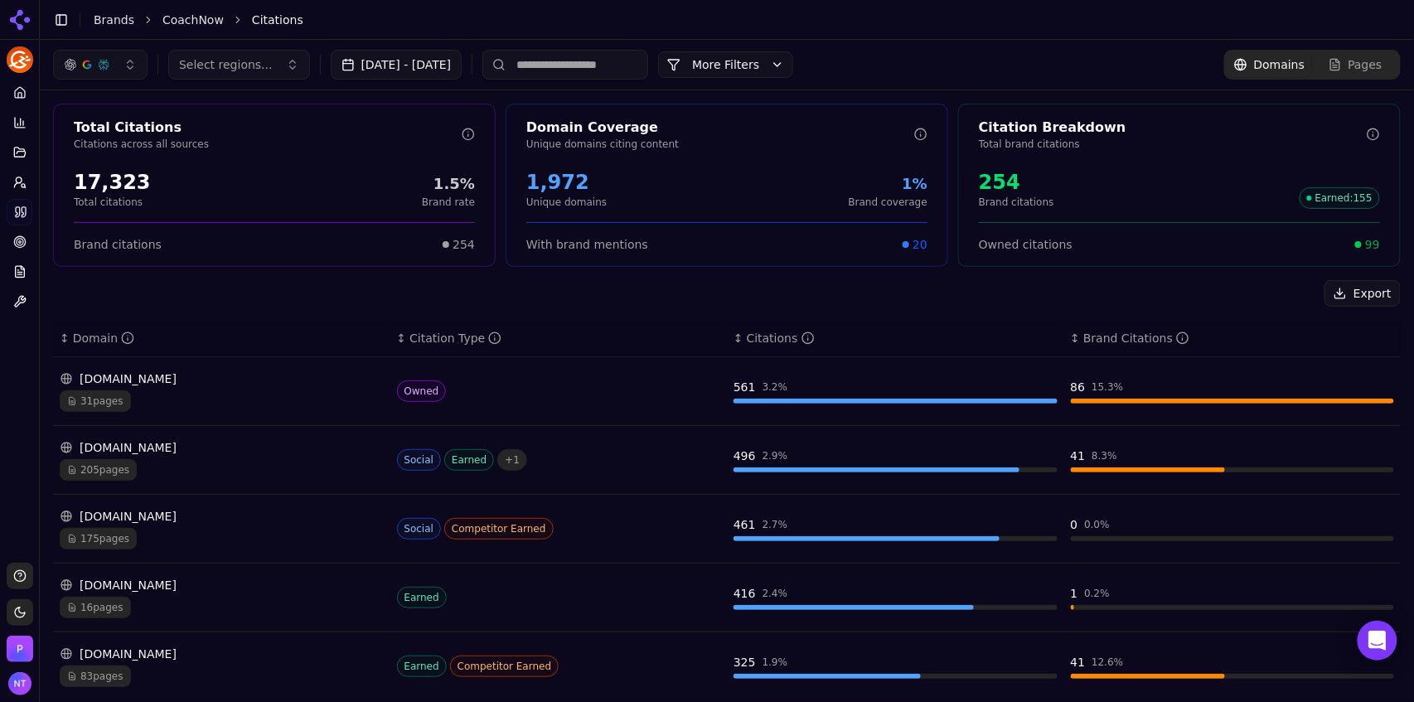
click at [238, 395] on div "31 pages" at bounding box center [222, 401] width 324 height 22
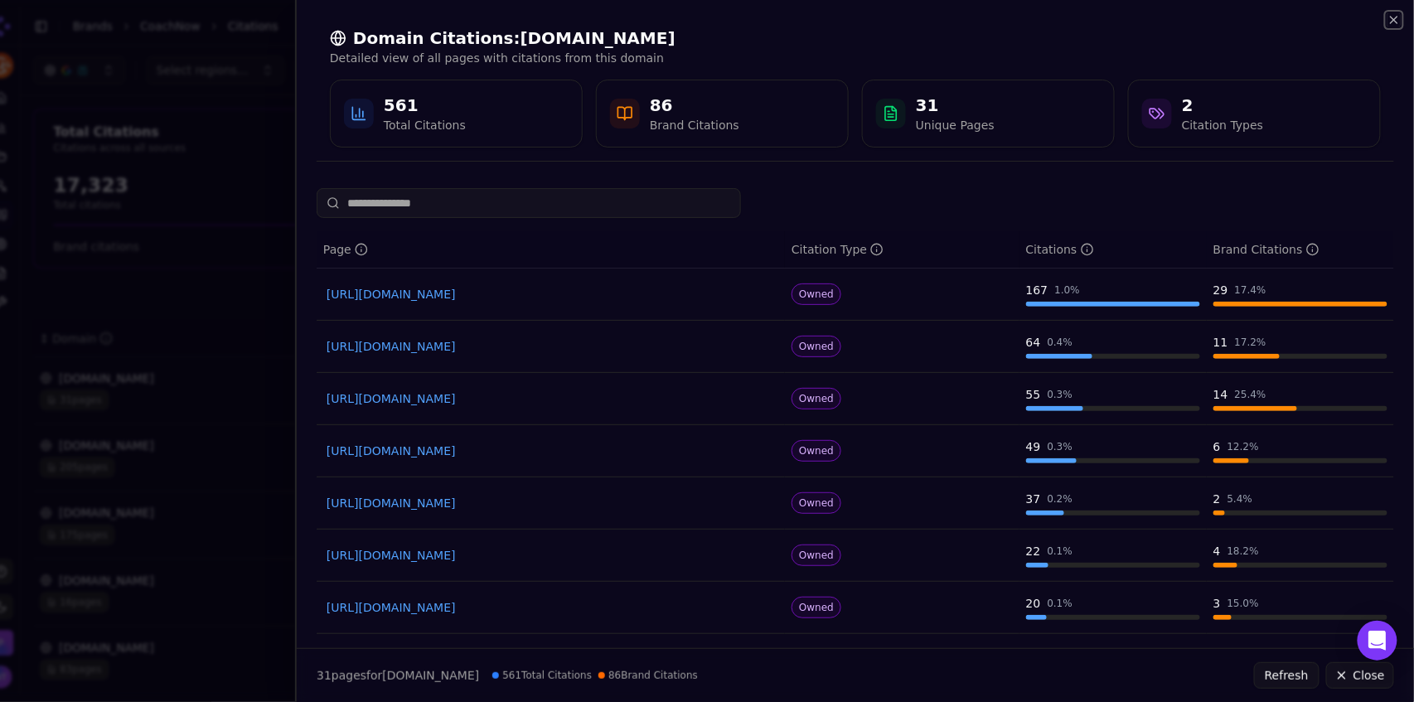
click at [1397, 22] on icon "button" at bounding box center [1393, 19] width 13 height 13
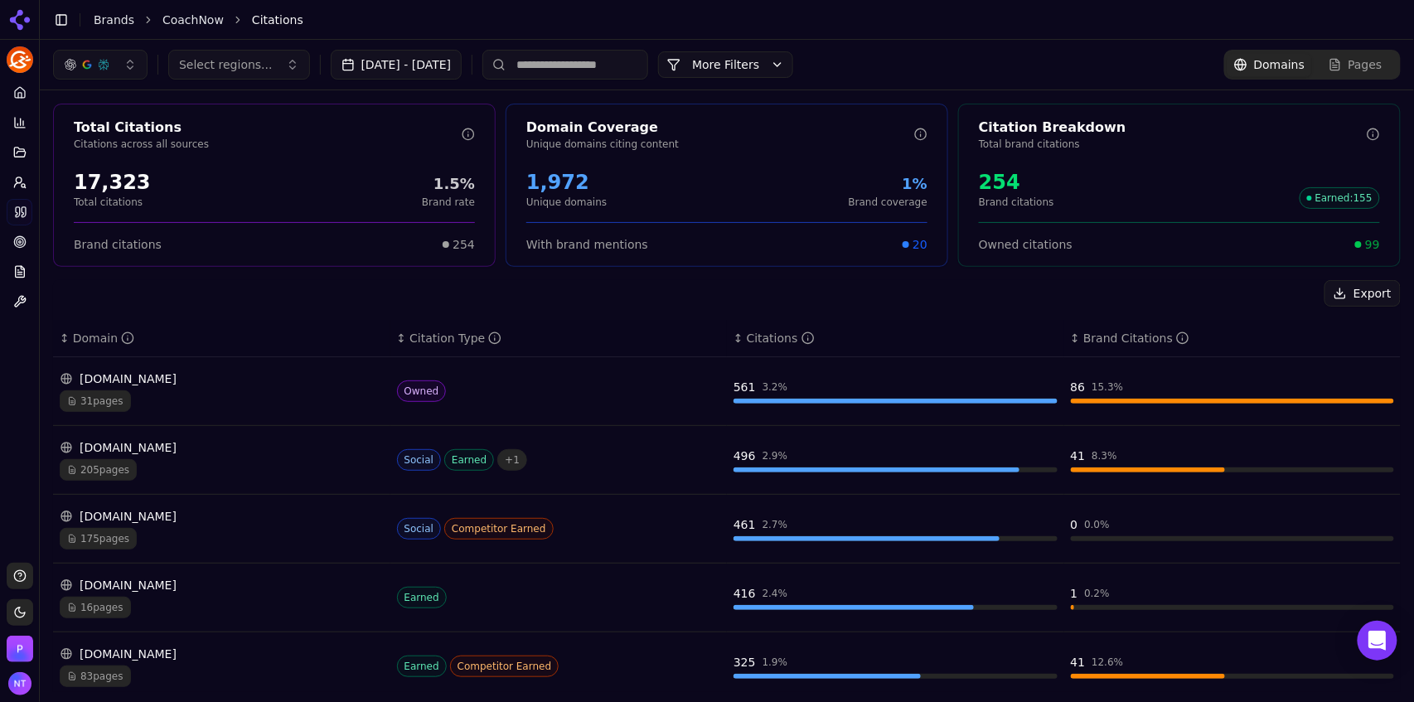
click at [182, 21] on link "CoachNow" at bounding box center [192, 20] width 61 height 17
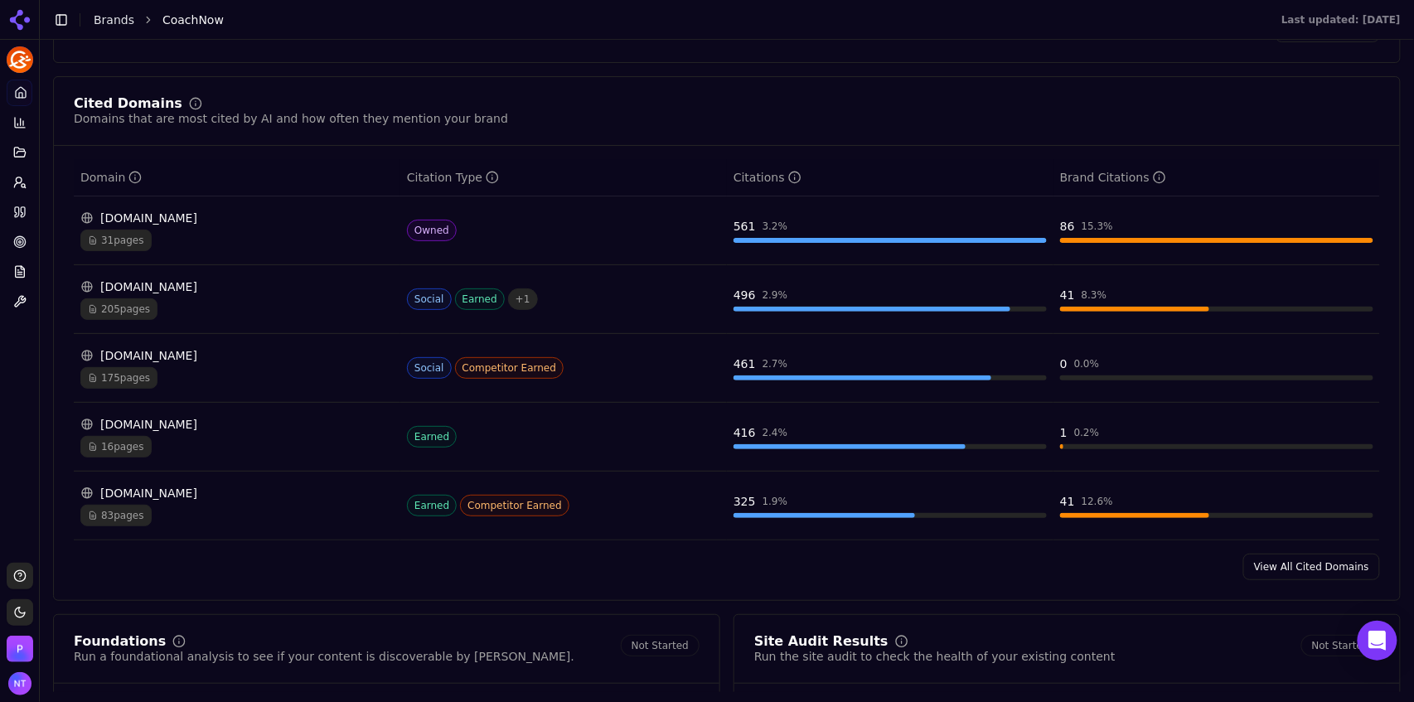
scroll to position [1703, 0]
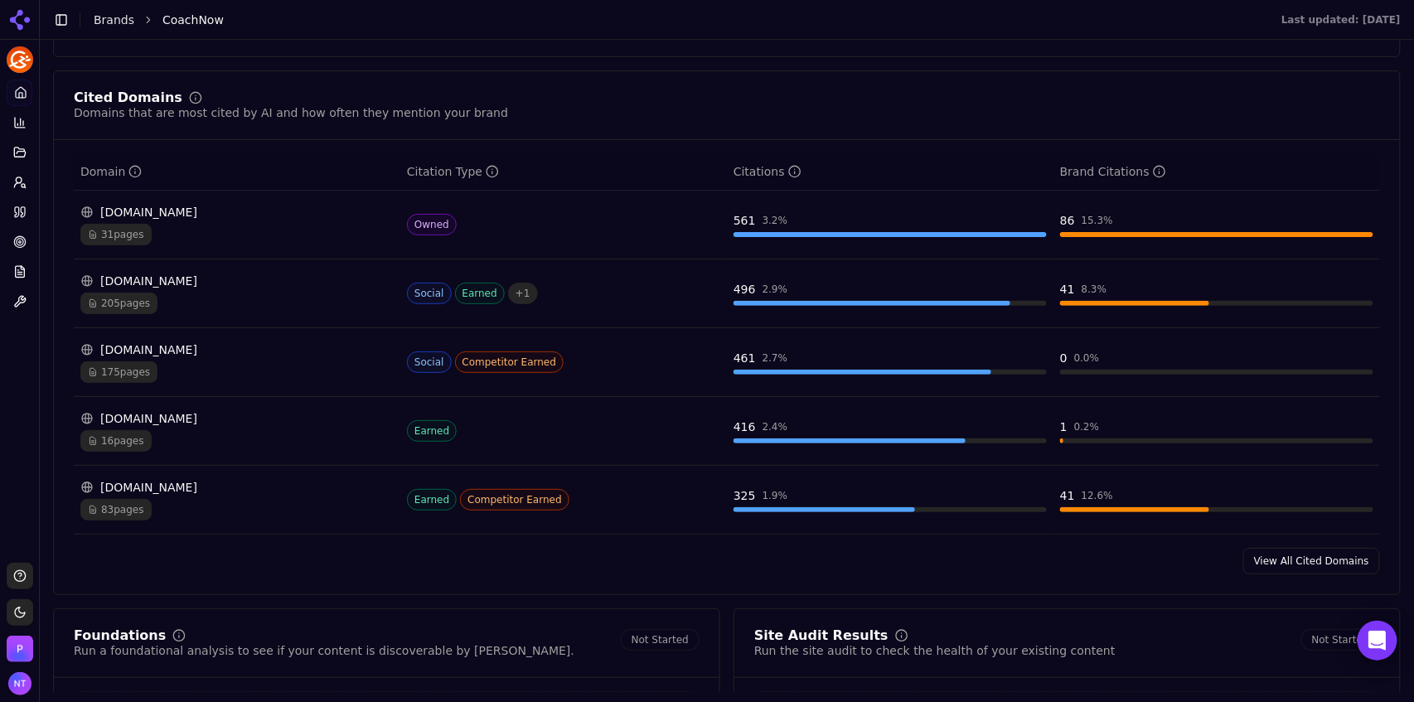
click at [1291, 561] on link "View All Cited Domains" at bounding box center [1311, 561] width 137 height 27
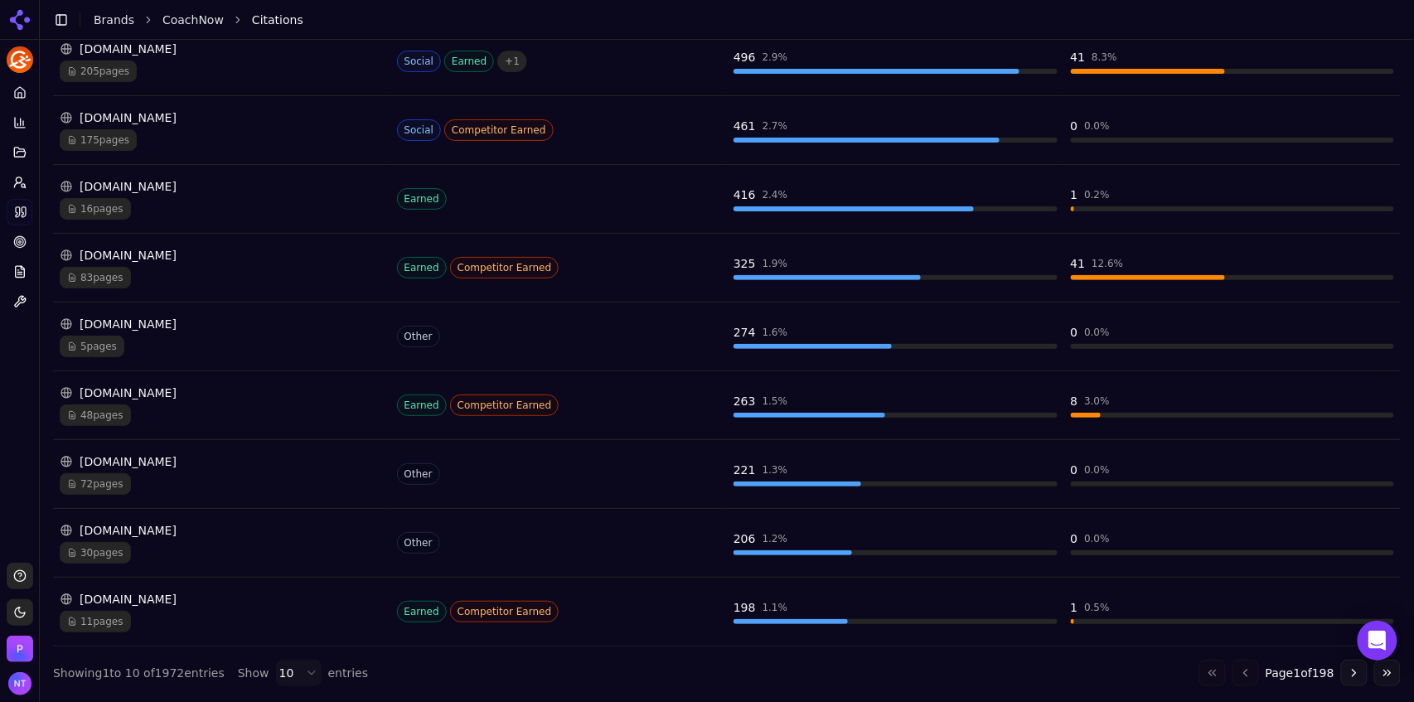
scroll to position [402, 0]
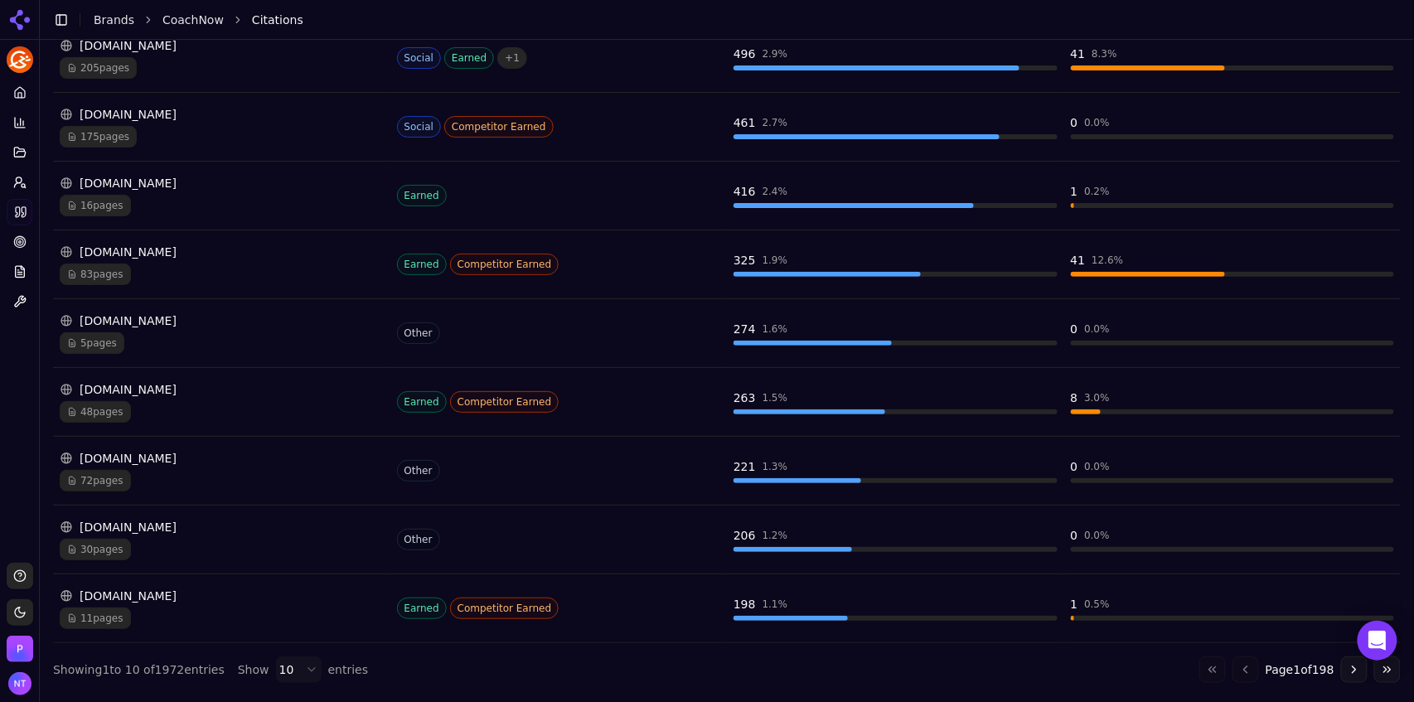
click at [1348, 665] on button "Go to next page" at bounding box center [1354, 669] width 27 height 27
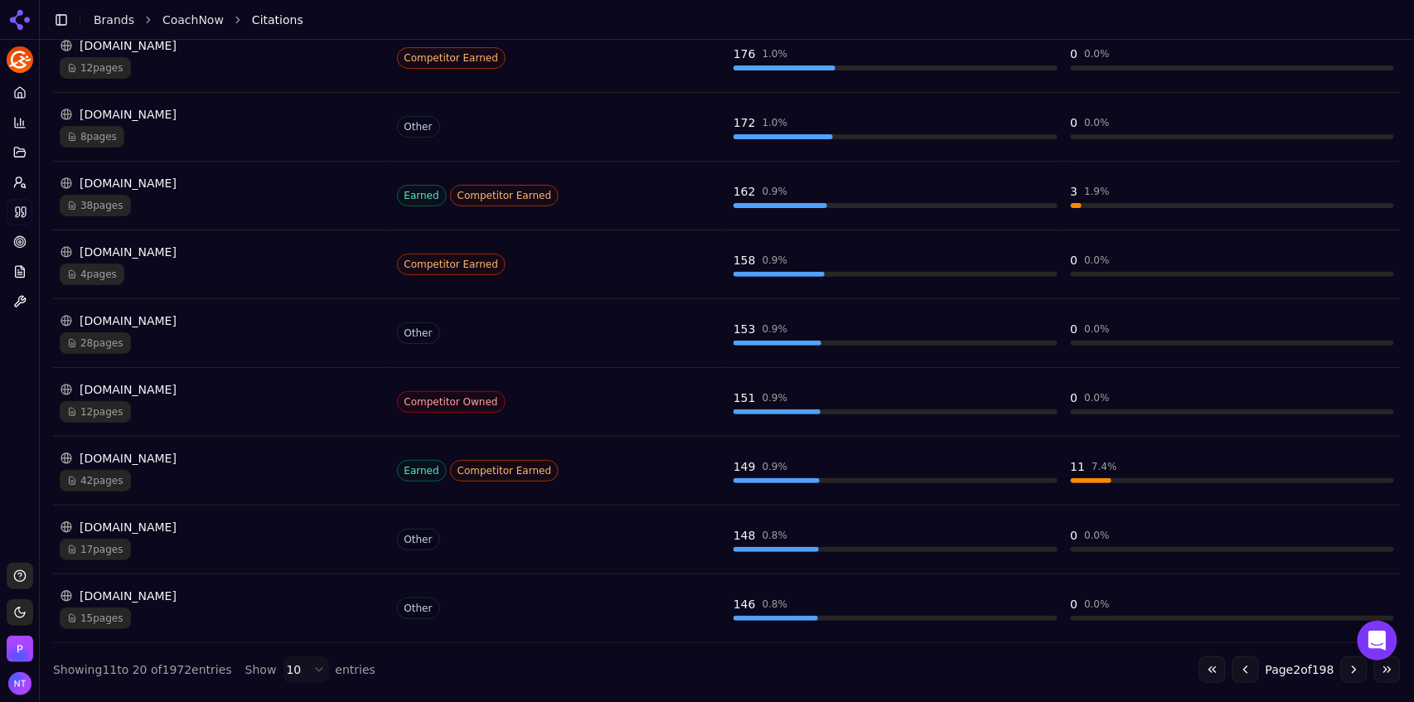
click at [1242, 672] on button "Go to previous page" at bounding box center [1245, 669] width 27 height 27
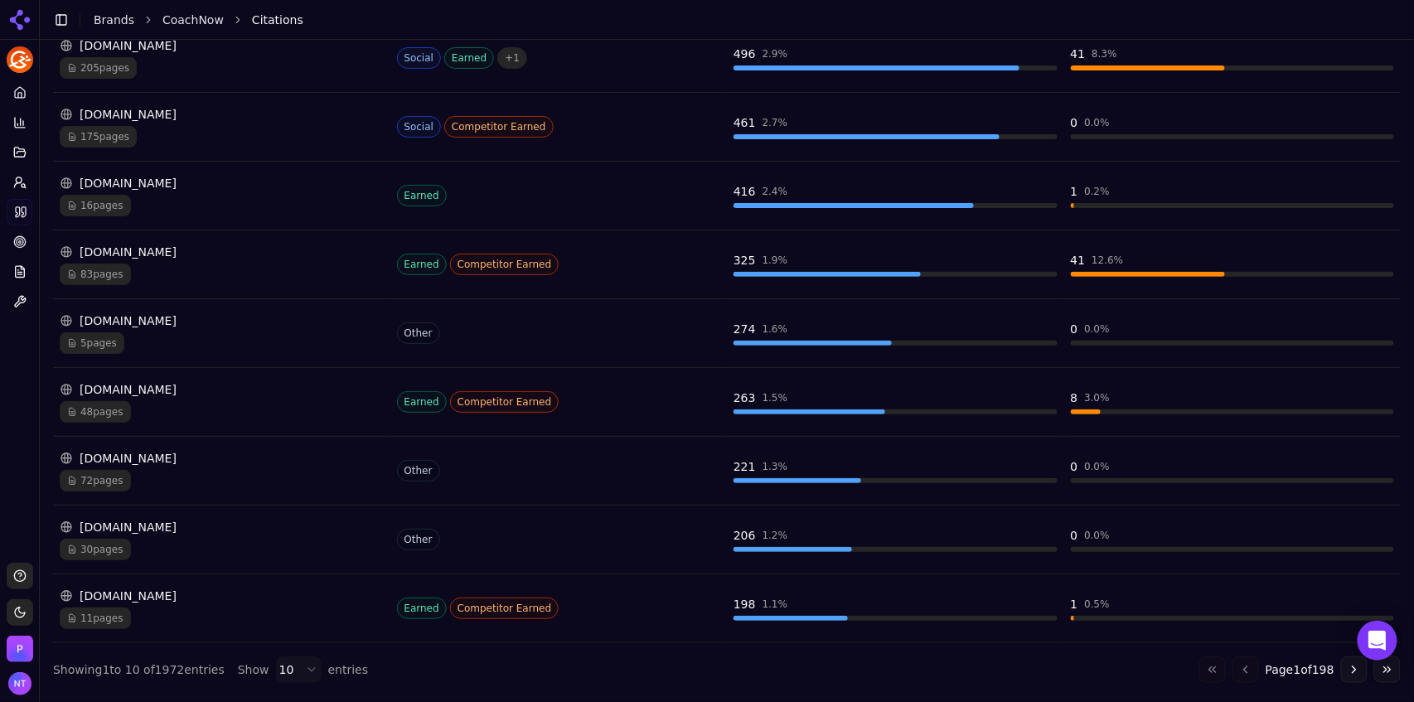
scroll to position [0, 0]
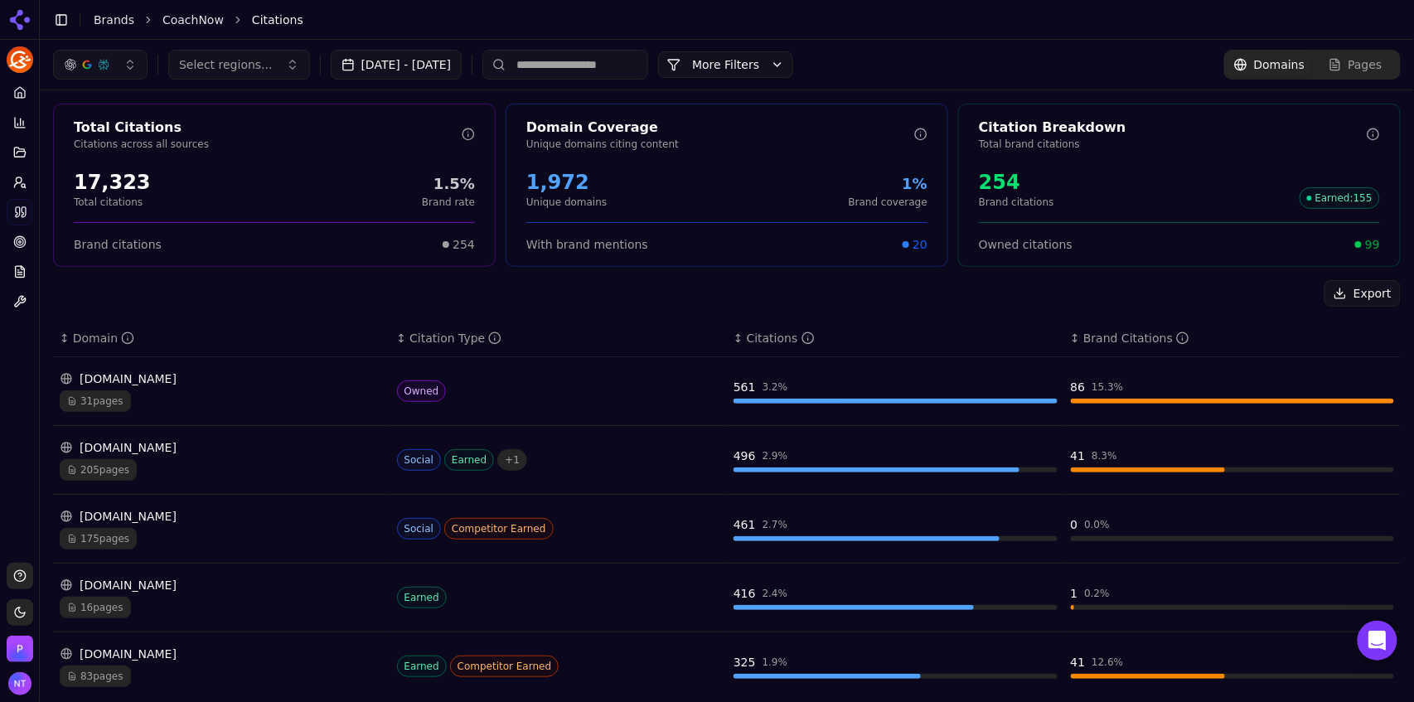
click at [648, 68] on input at bounding box center [565, 65] width 166 height 30
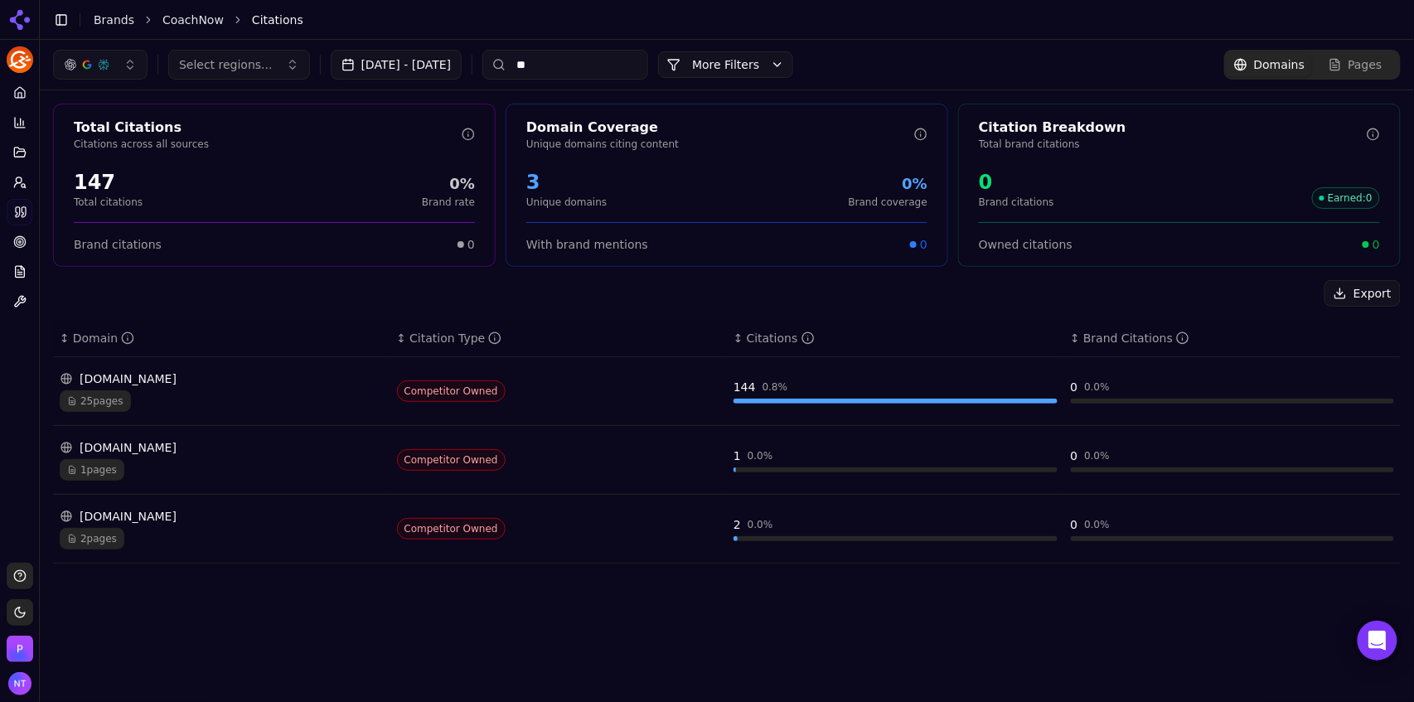
type input "*"
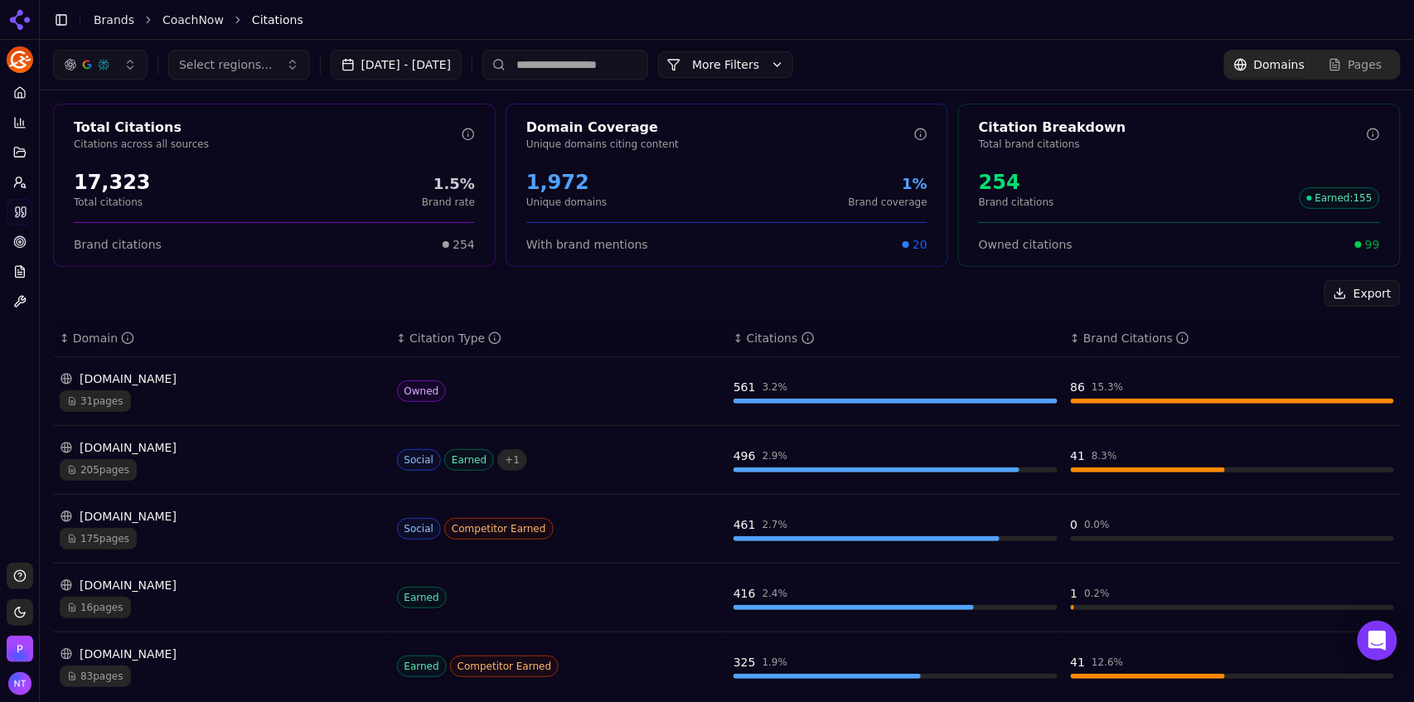
click at [1359, 68] on span "Pages" at bounding box center [1365, 64] width 34 height 17
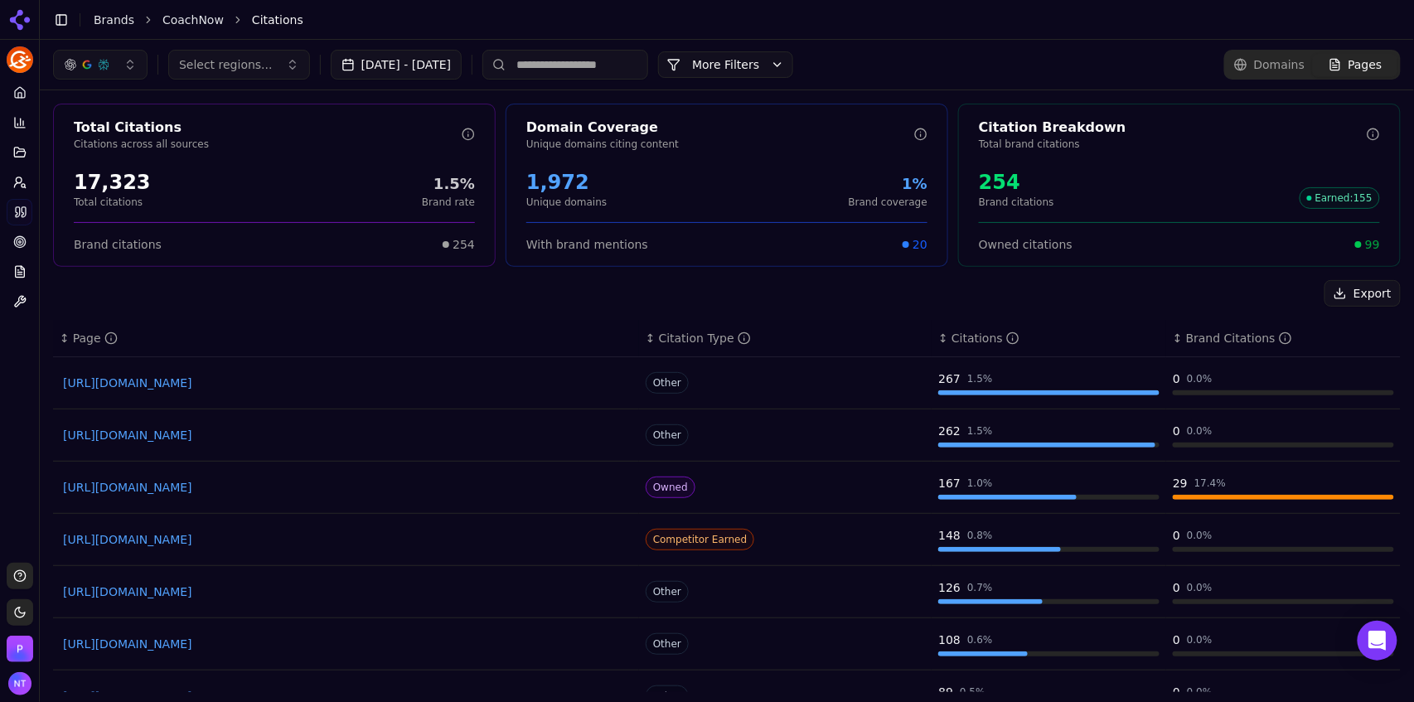
click at [311, 385] on link "https://lovelyimpact.com/online-coaching-platforms" at bounding box center [346, 383] width 566 height 17
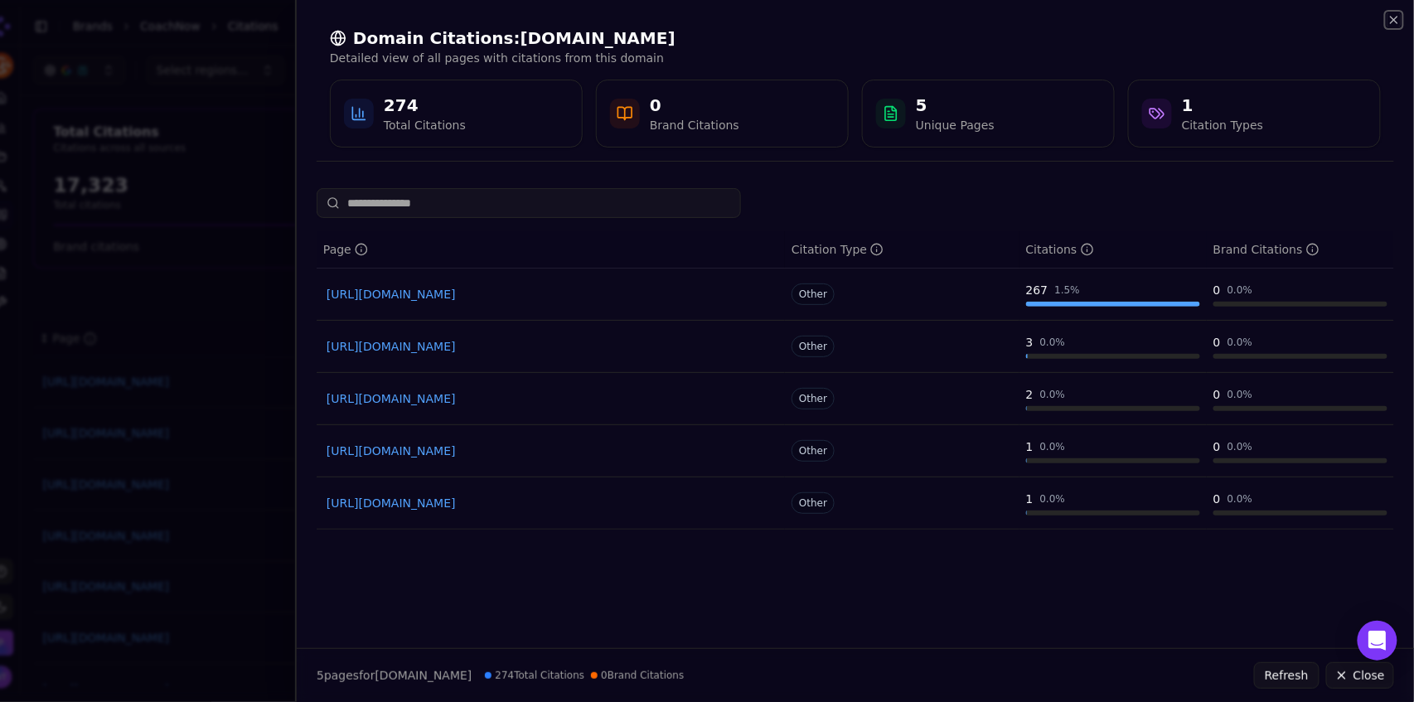
click at [1393, 17] on icon "button" at bounding box center [1393, 19] width 13 height 13
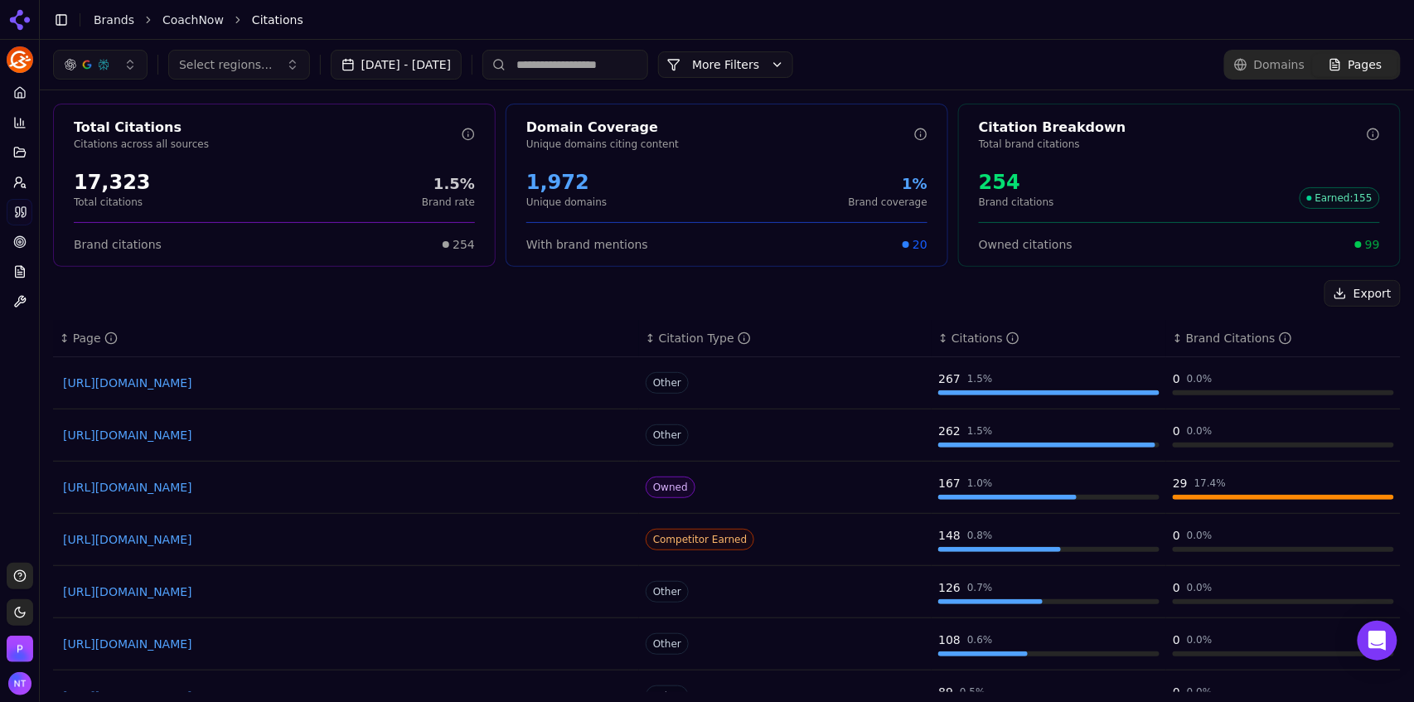
click at [391, 540] on link "https://simplifaster.com/articles/buyers-guide-athlete-management-system-softwa…" at bounding box center [346, 539] width 566 height 17
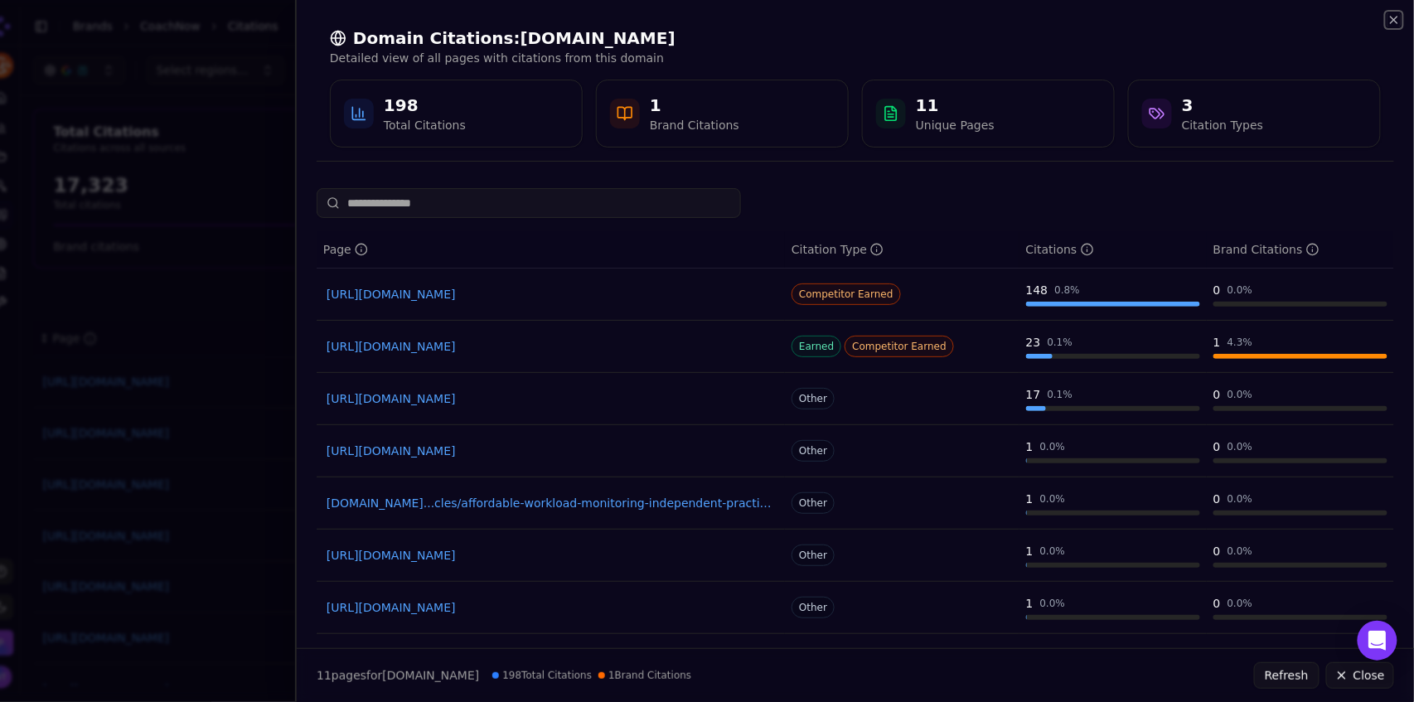
click at [1400, 26] on icon "button" at bounding box center [1393, 19] width 13 height 13
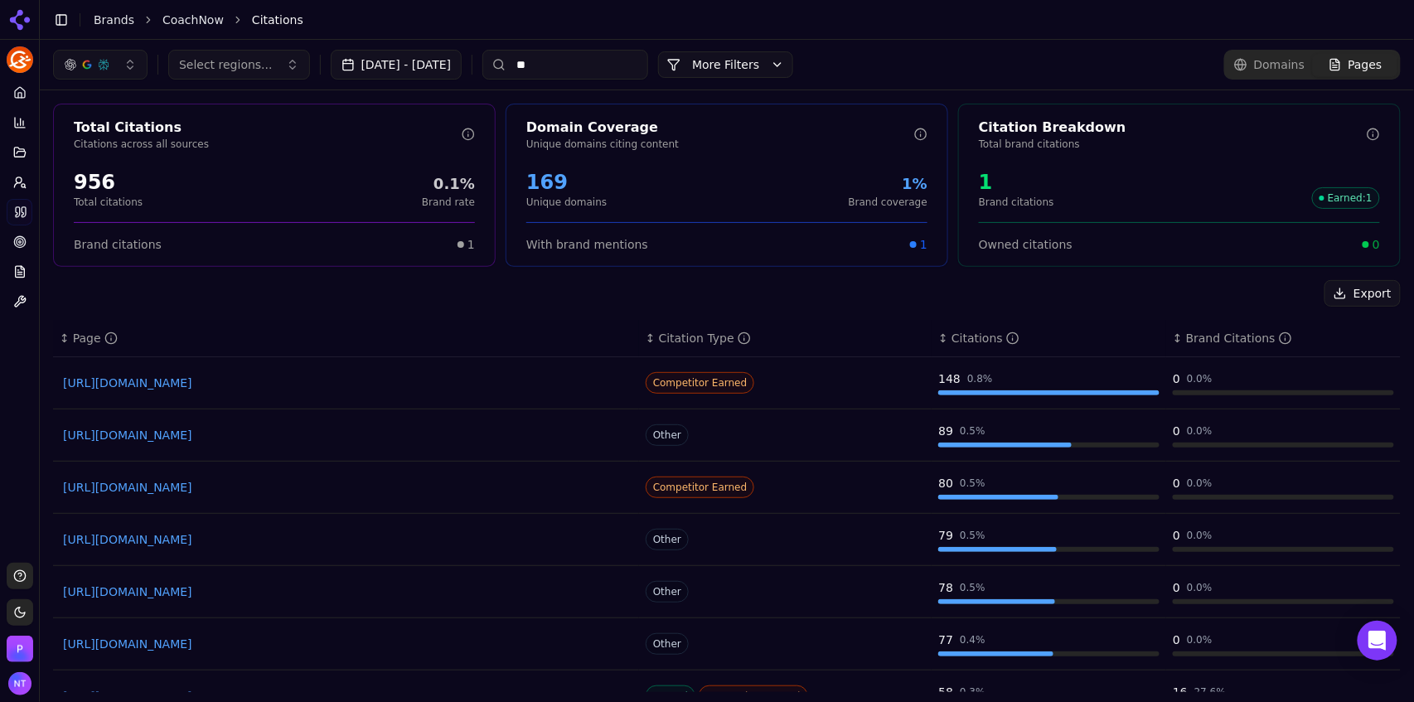
drag, startPoint x: 574, startPoint y: 67, endPoint x: 543, endPoint y: 70, distance: 30.8
click at [543, 70] on div "**" at bounding box center [565, 65] width 166 height 30
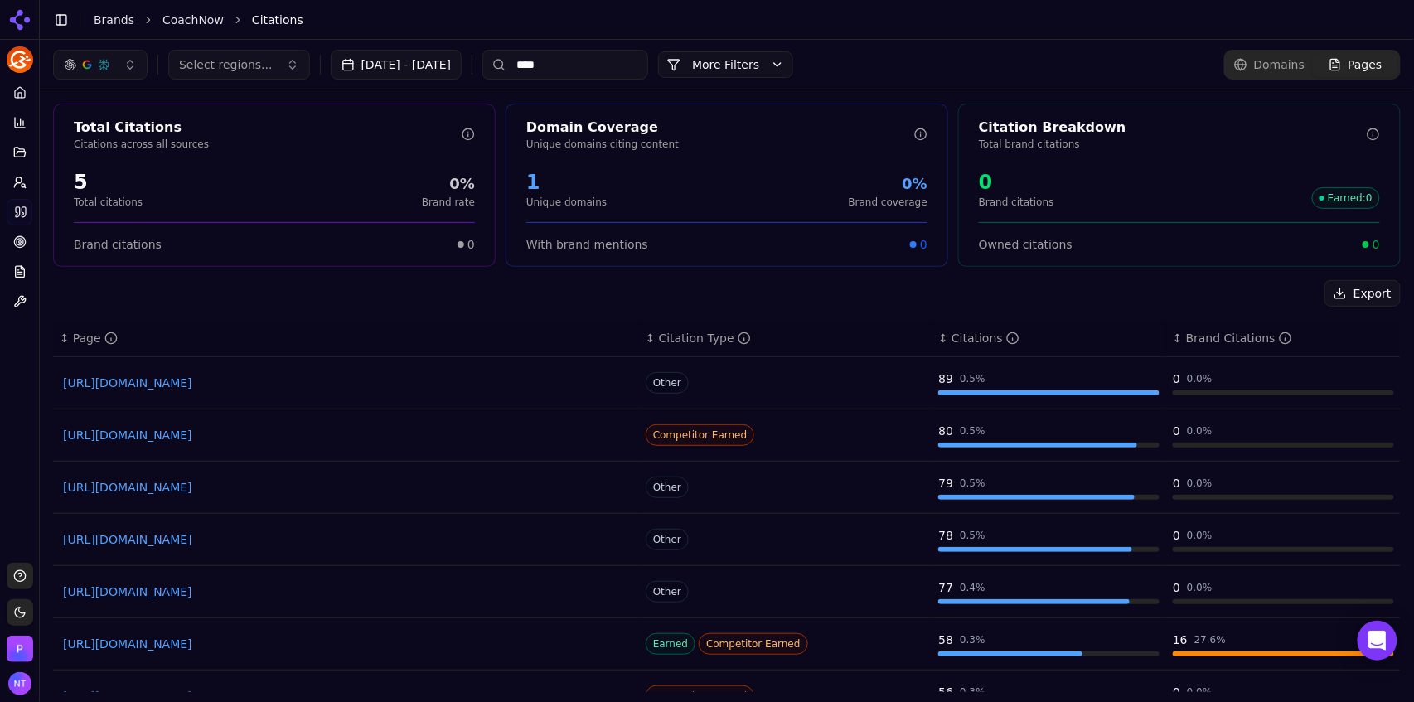
type input "****"
click at [348, 381] on link "https://gorout.com/best-app-for-coaches-to-communicate-with-players" at bounding box center [346, 383] width 566 height 17
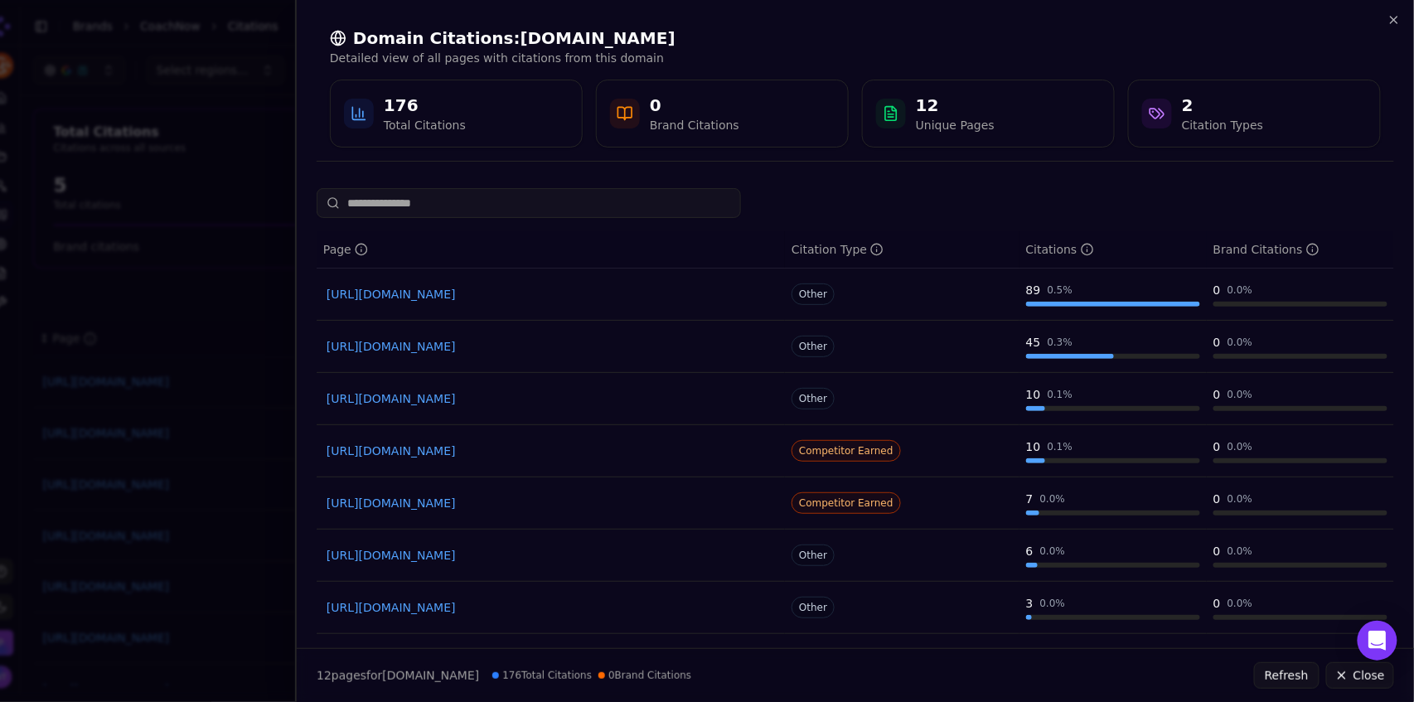
click at [582, 298] on link "https://gorout.com/best-app-for-coaches-to-communicate-with-players" at bounding box center [551, 294] width 448 height 17
click at [249, 336] on div at bounding box center [707, 351] width 1414 height 702
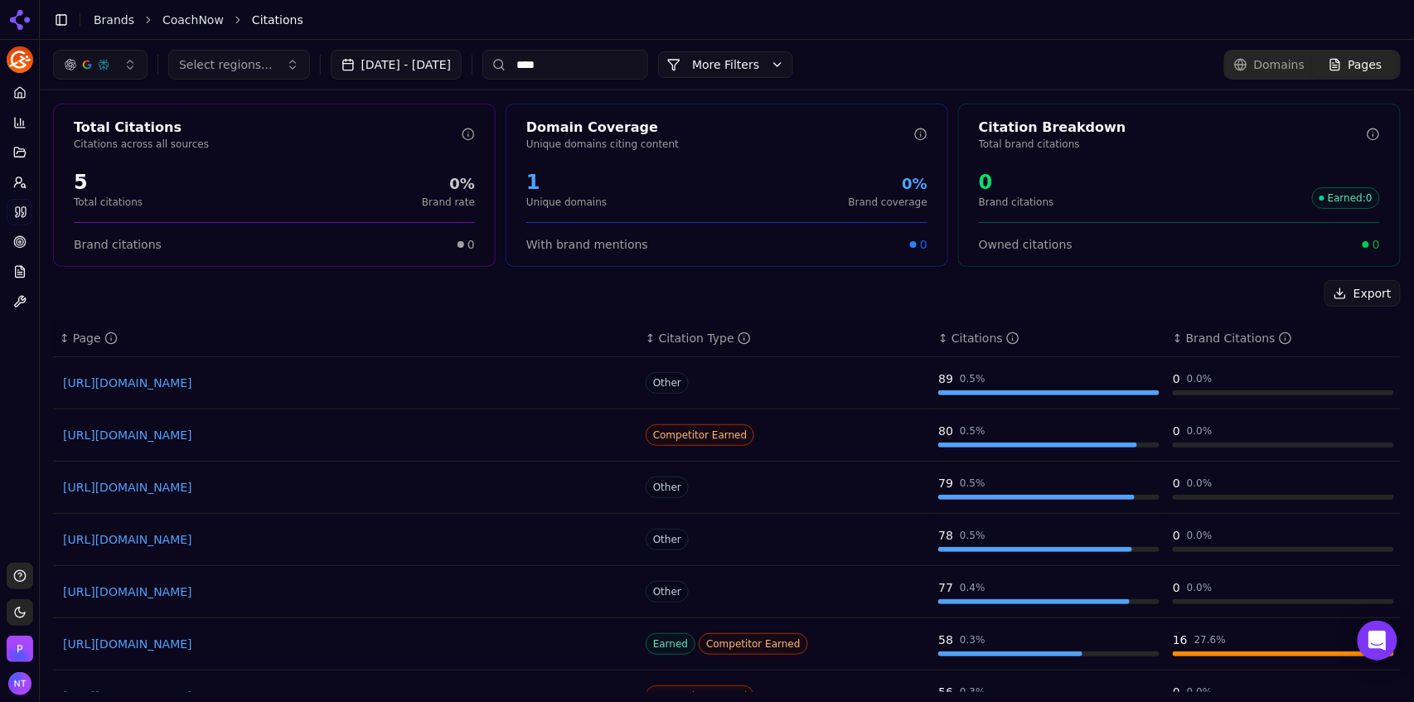
click at [253, 433] on link "https://research.com/software/best-online-coaching-platforms" at bounding box center [346, 435] width 566 height 17
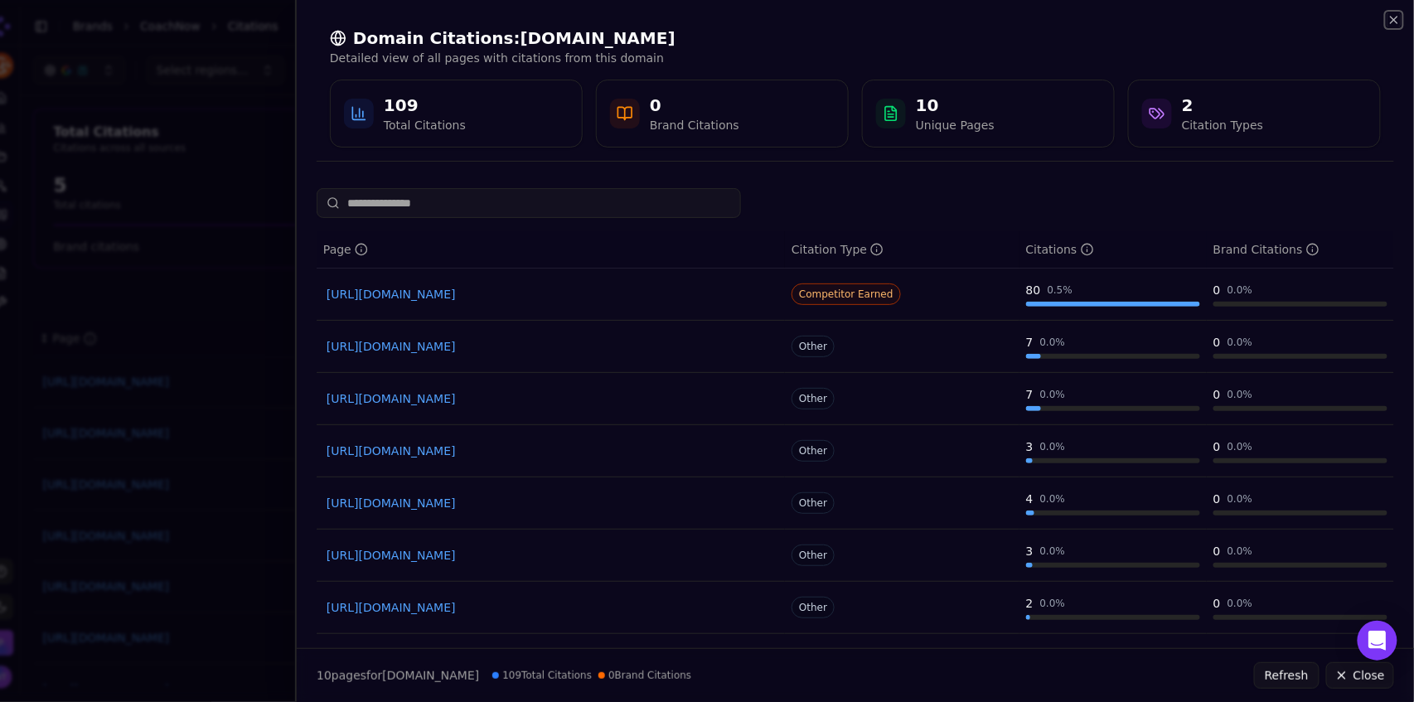
click at [1398, 22] on icon "button" at bounding box center [1393, 19] width 13 height 13
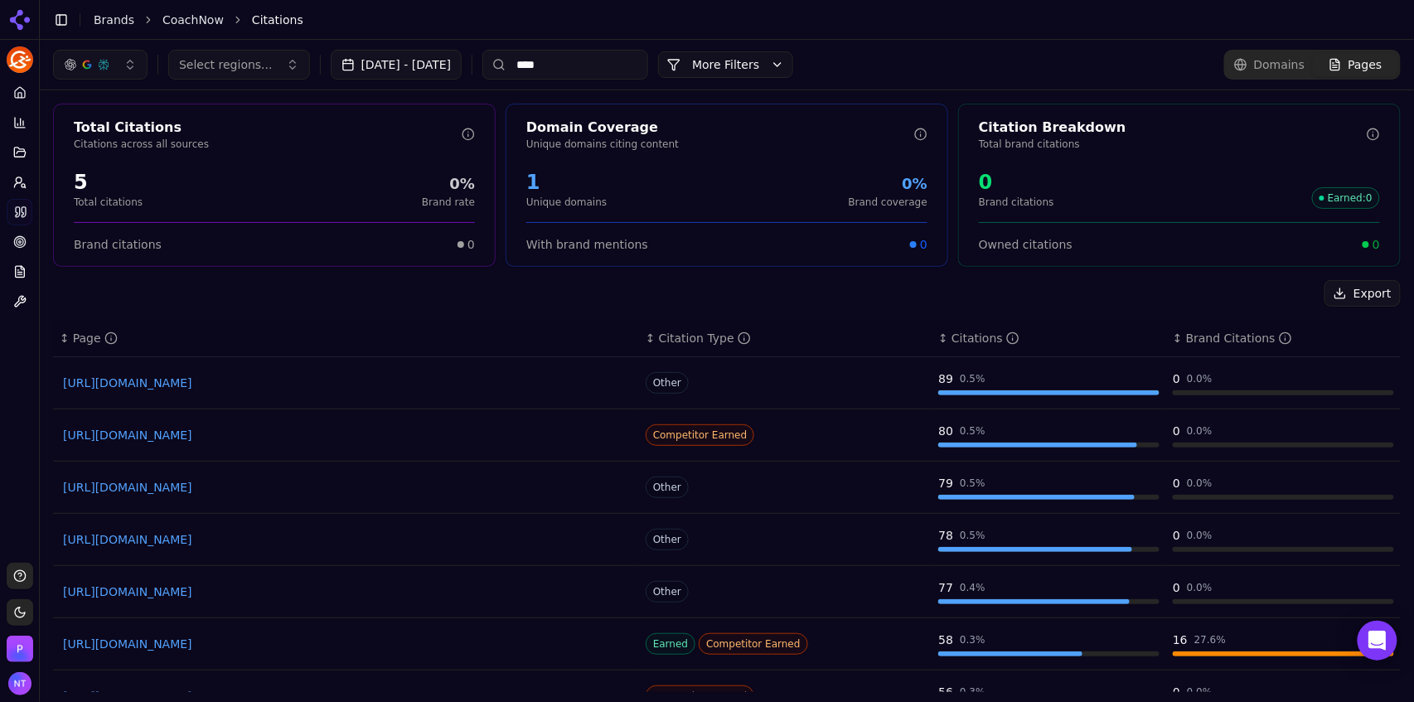
click at [114, 23] on link "Brands" at bounding box center [114, 19] width 41 height 13
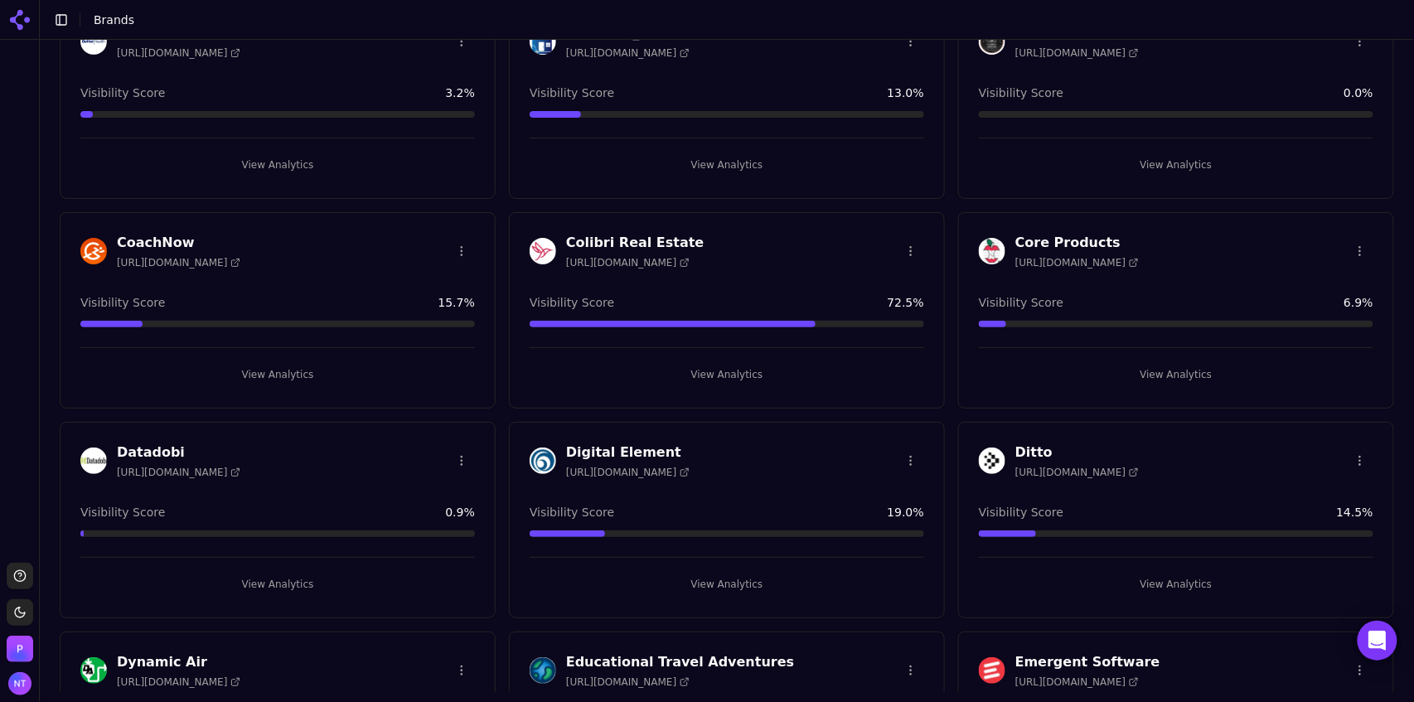
scroll to position [520, 0]
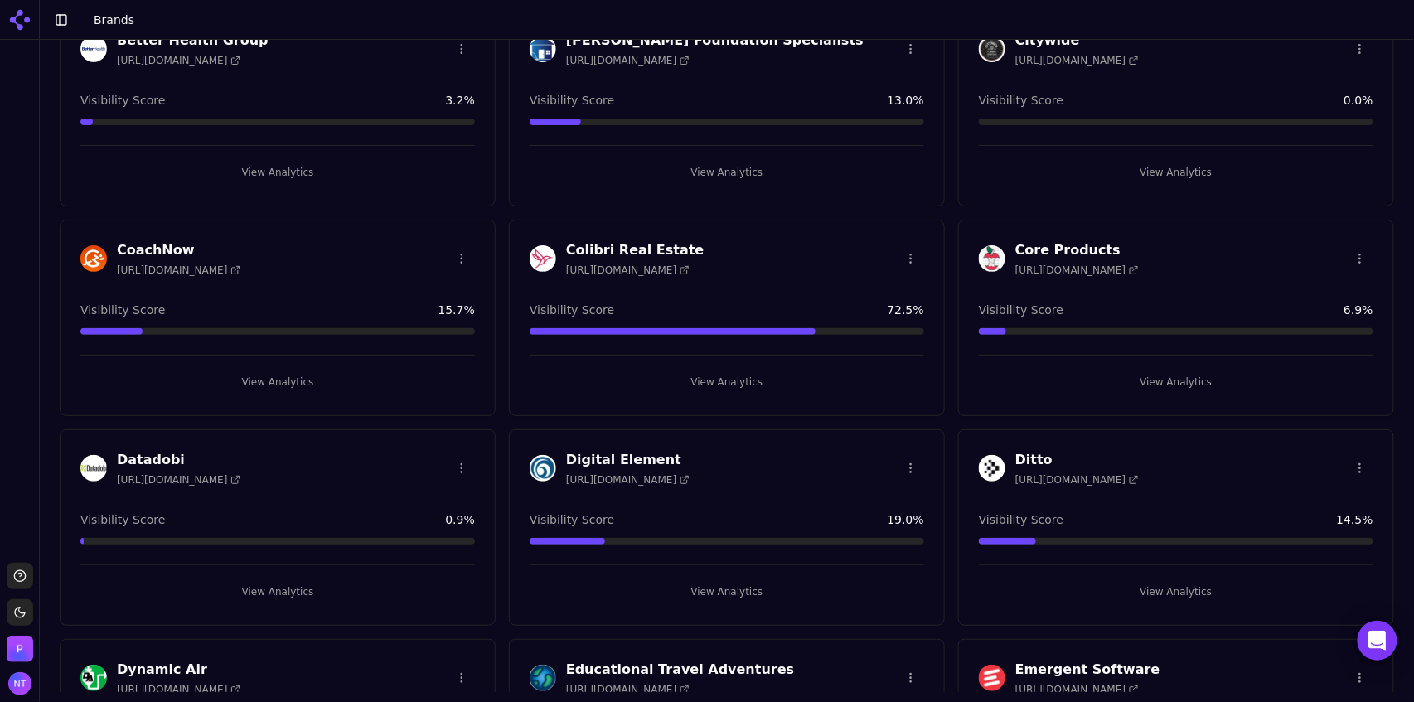
click at [295, 370] on button "View Analytics" at bounding box center [277, 382] width 395 height 27
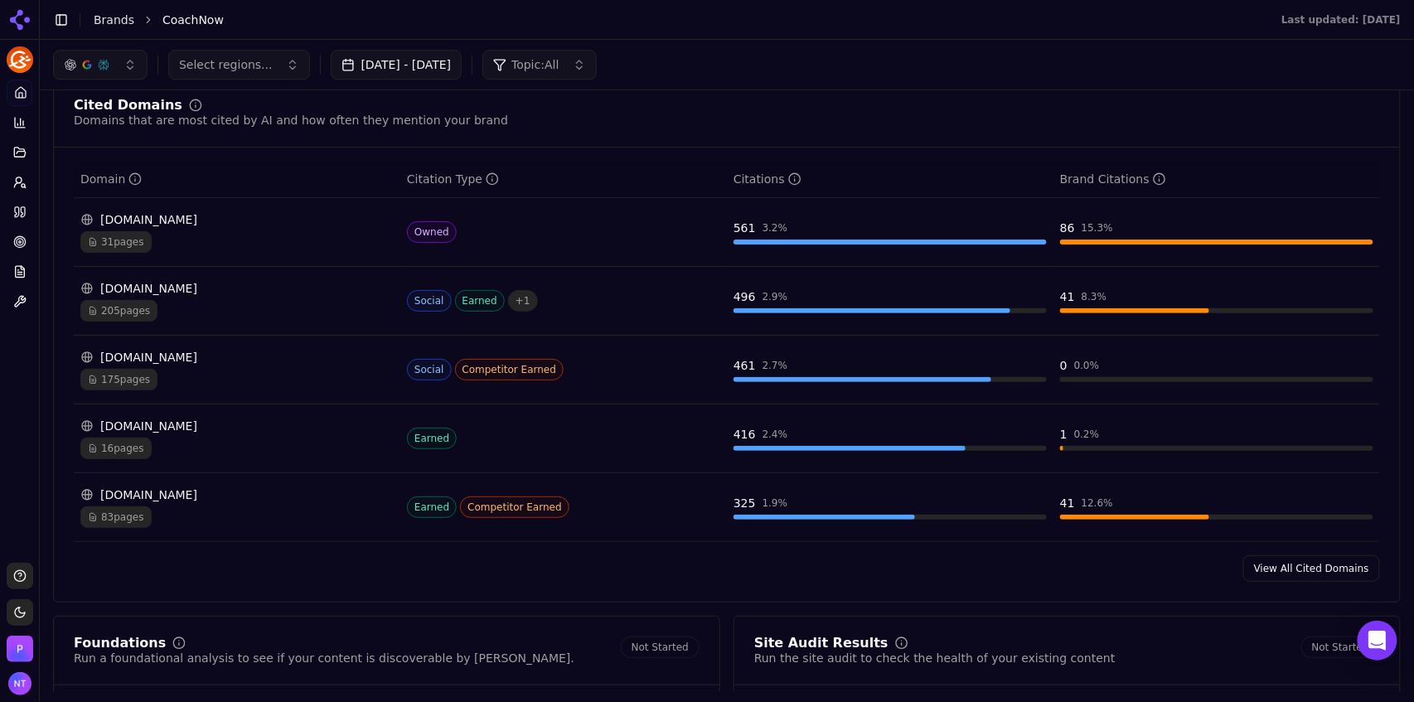
scroll to position [1692, 0]
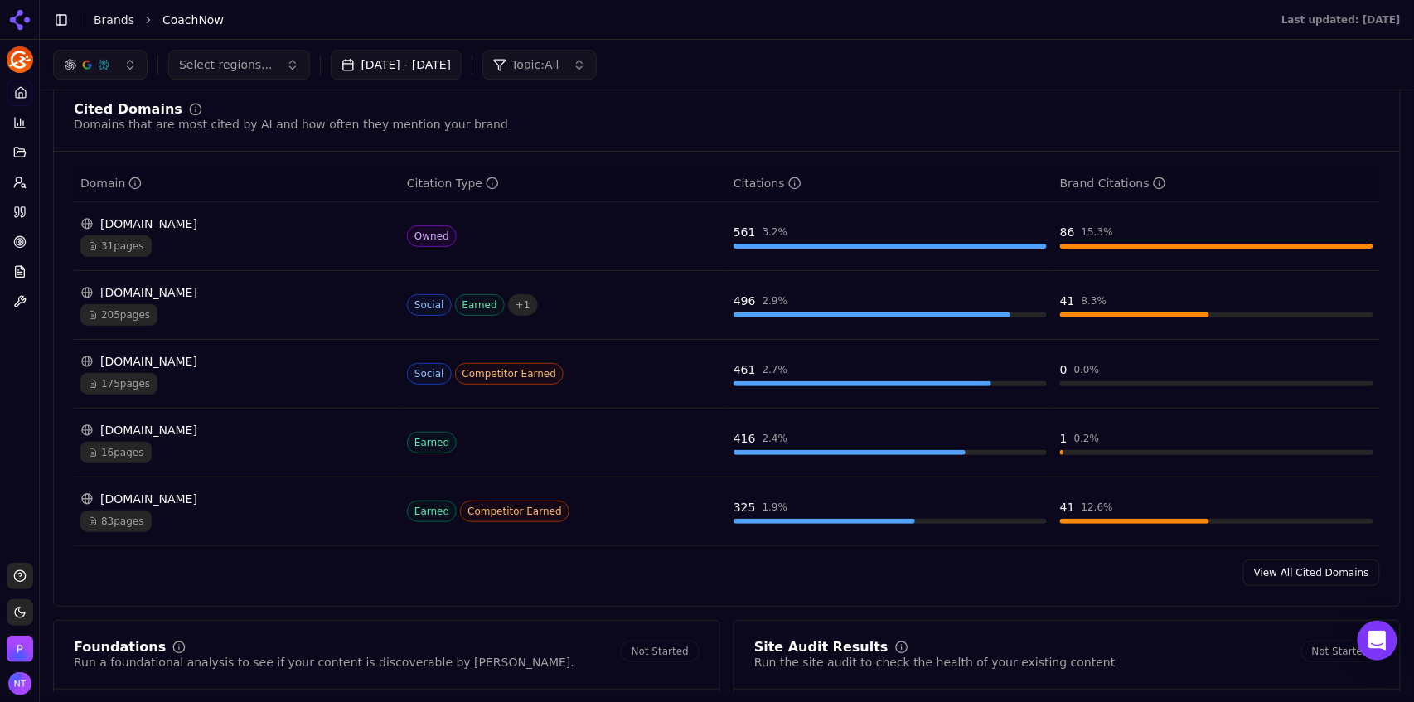
click at [275, 370] on div "[DOMAIN_NAME]" at bounding box center [236, 361] width 313 height 17
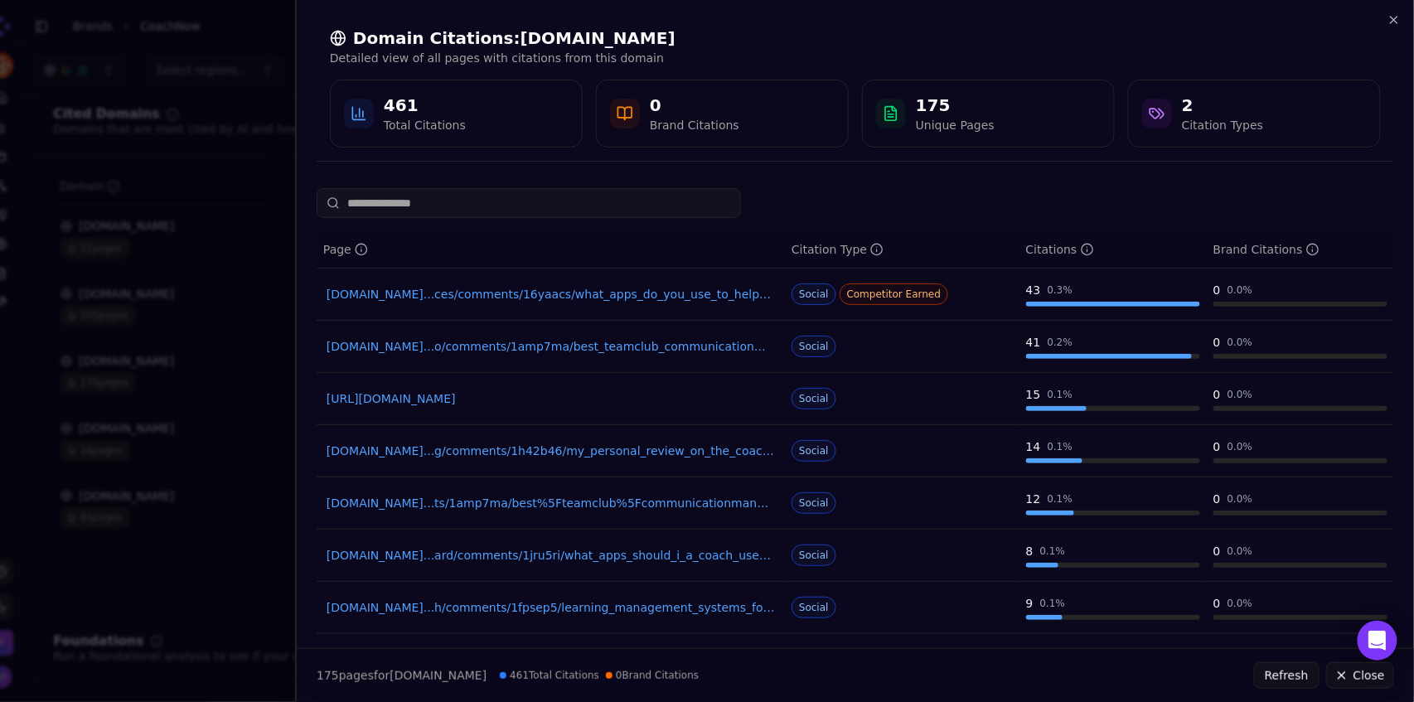
click at [1394, 28] on div "Domain Citations: reddit.com Detailed view of all pages with citations from thi…" at bounding box center [855, 87] width 1117 height 175
click at [1397, 23] on icon "button" at bounding box center [1393, 19] width 13 height 13
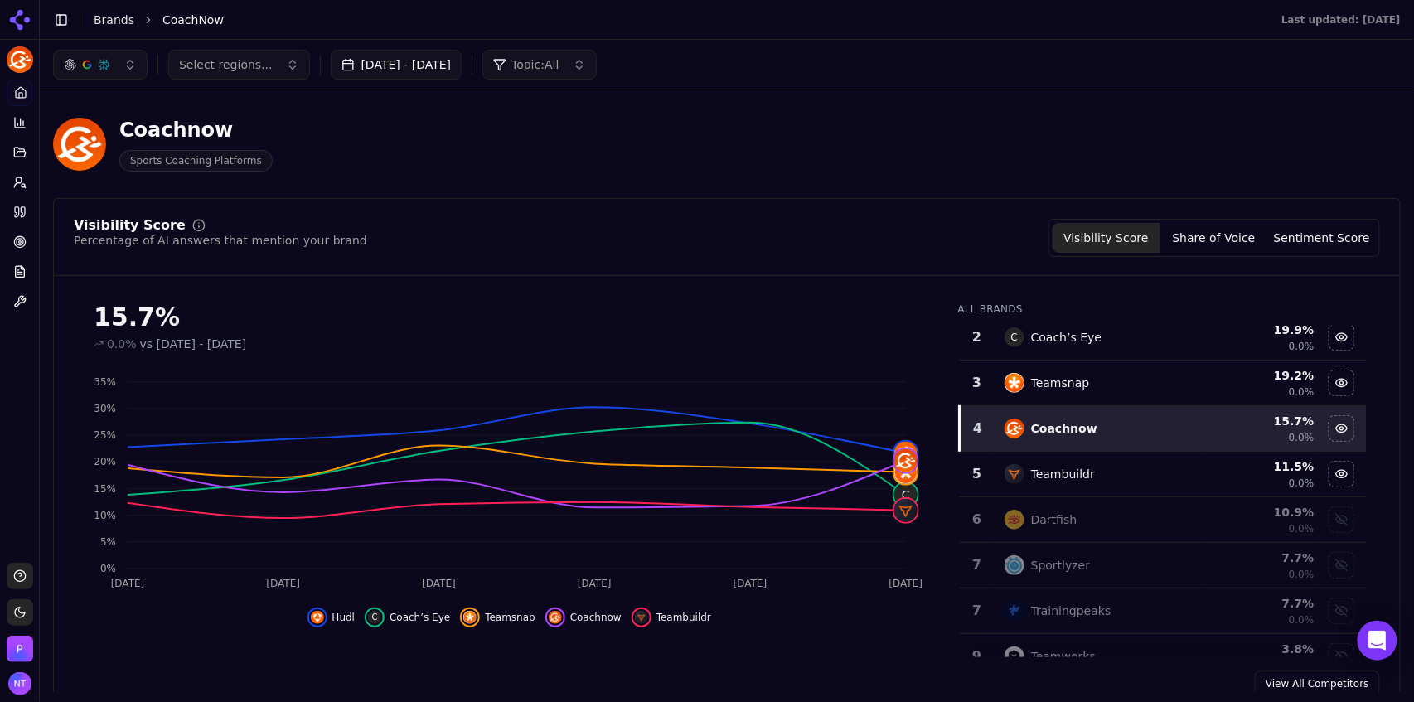
scroll to position [0, 0]
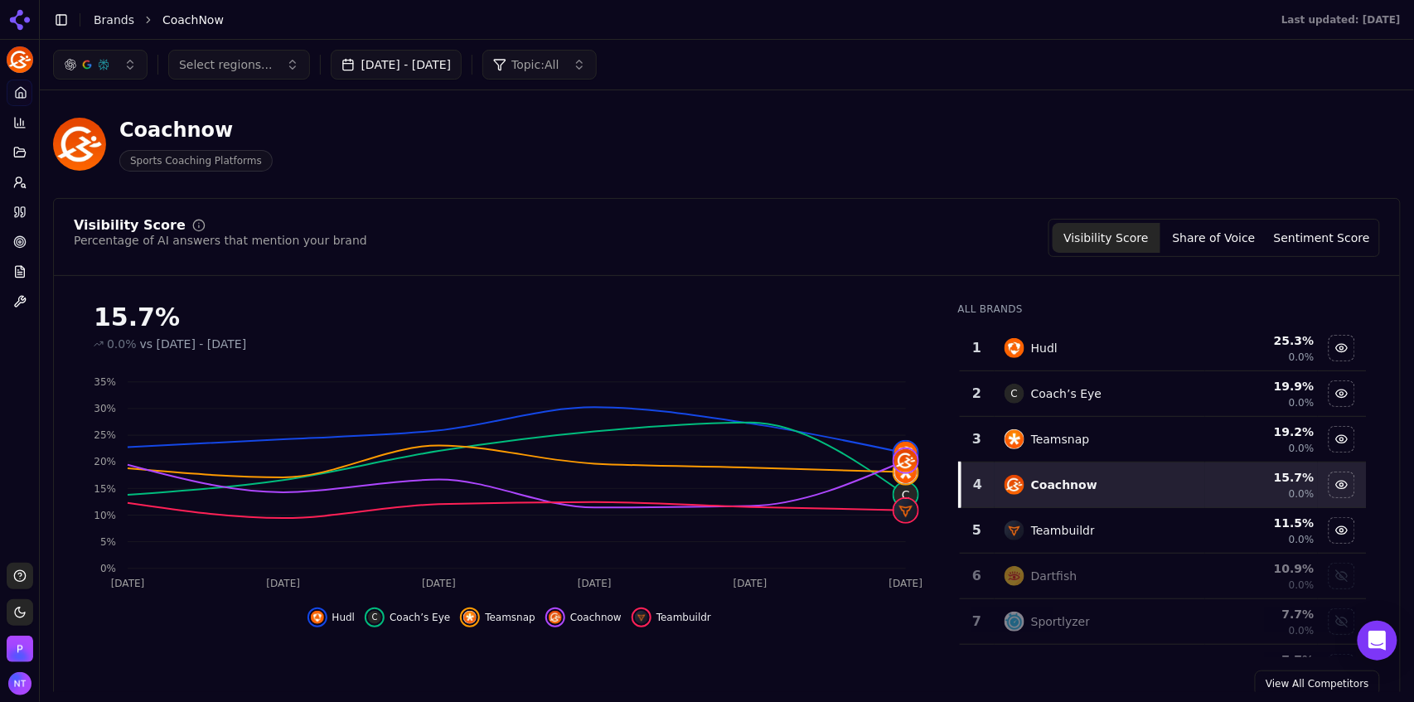
click at [1289, 492] on span "0.0%" at bounding box center [1302, 493] width 26 height 13
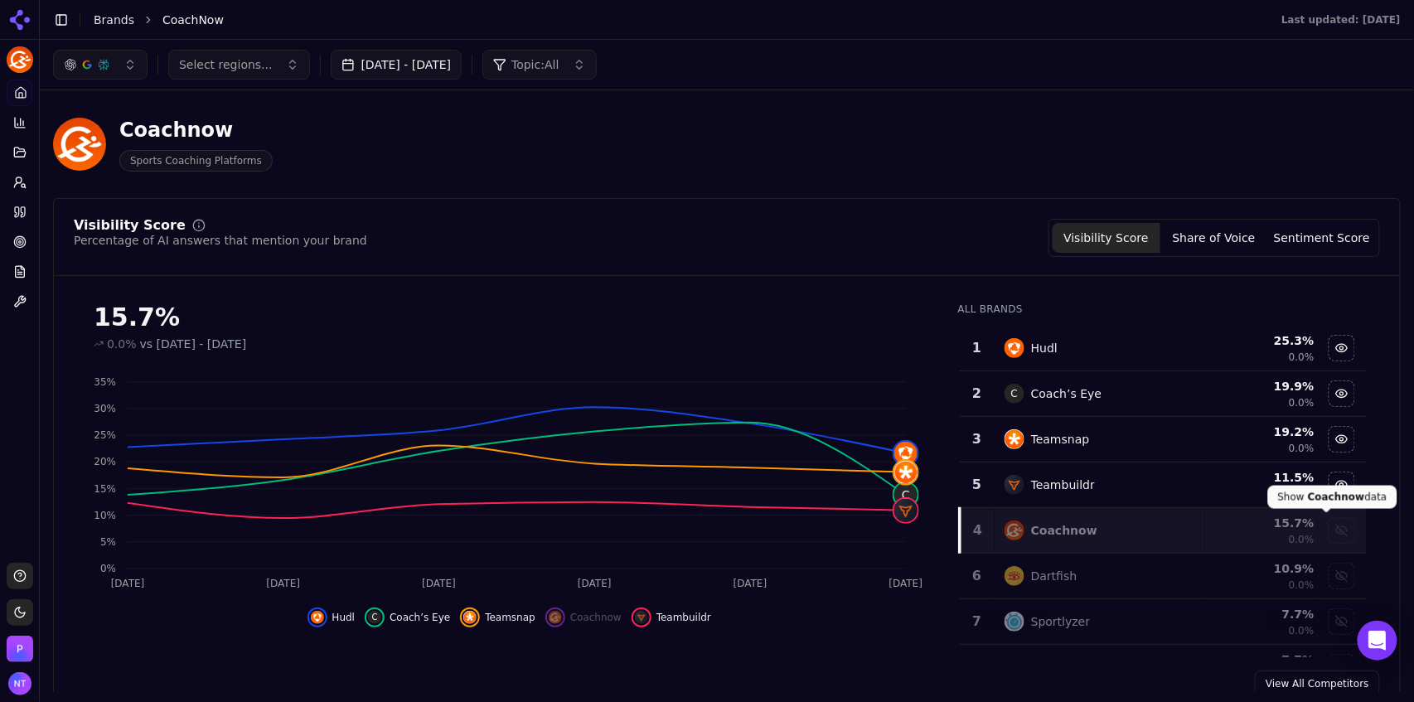
click at [1329, 525] on div "Show coachnow data" at bounding box center [1341, 530] width 25 height 25
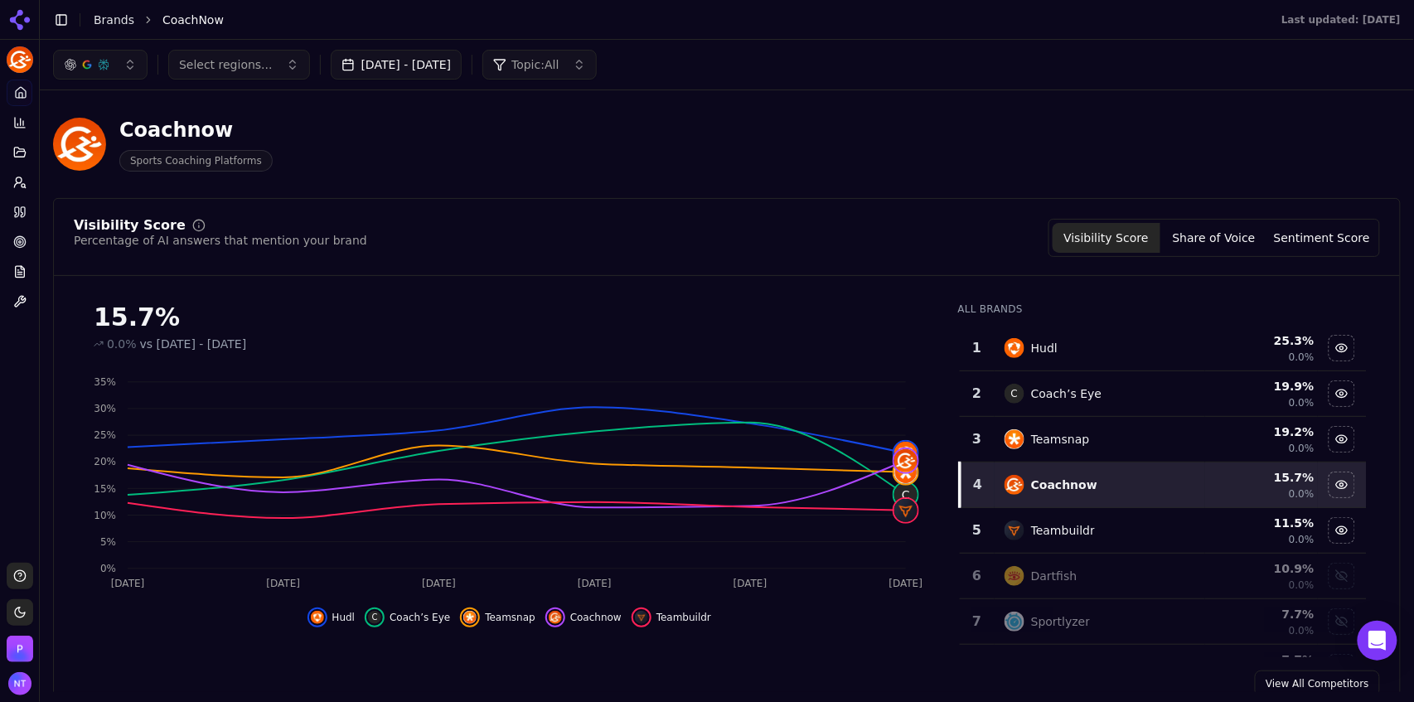
click at [1314, 243] on button "Sentiment Score" at bounding box center [1322, 238] width 108 height 30
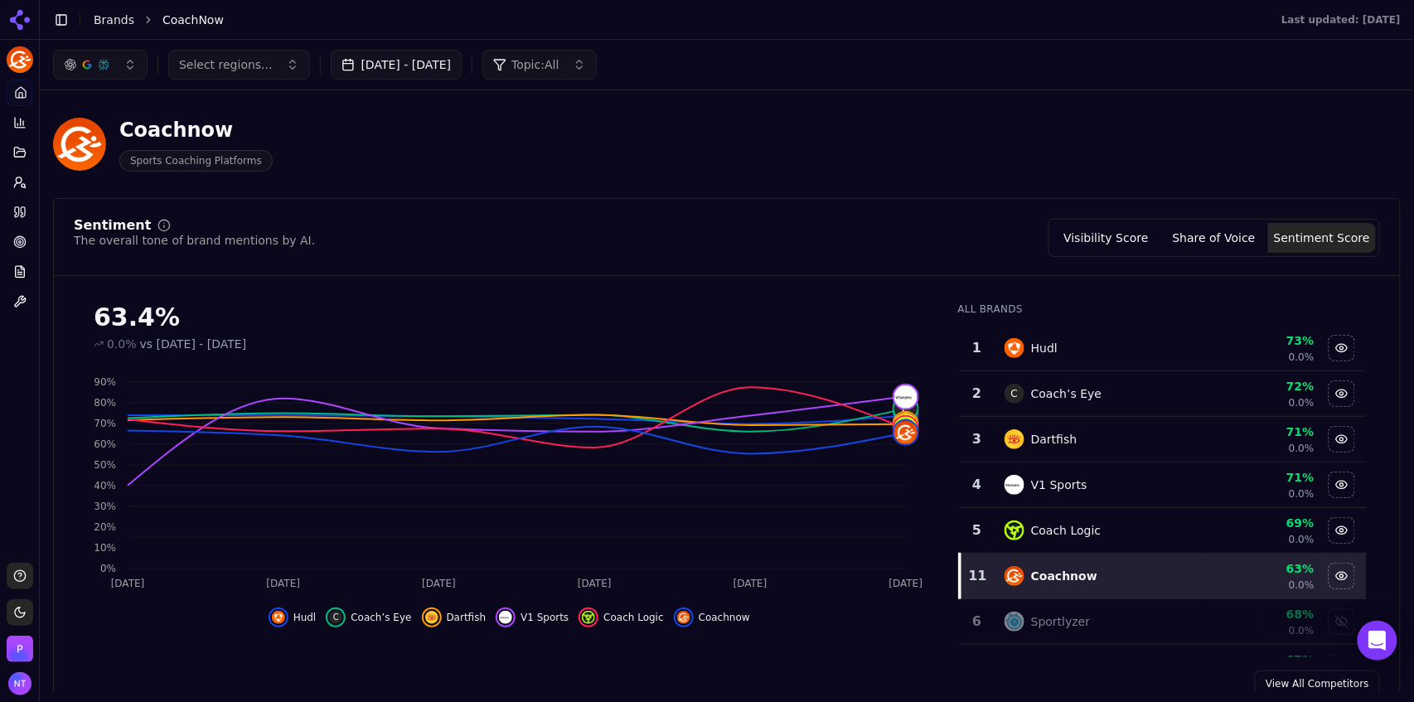
click at [1121, 235] on button "Visibility Score" at bounding box center [1107, 238] width 108 height 30
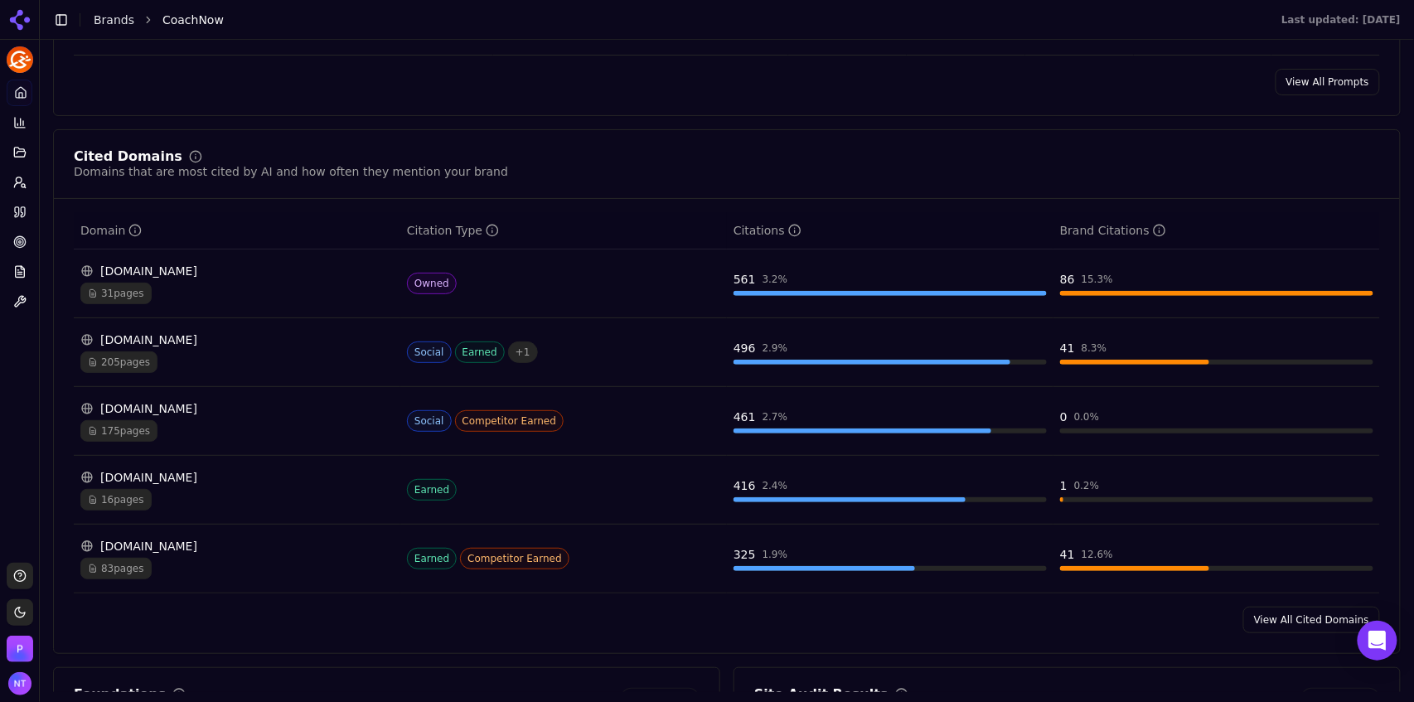
scroll to position [1668, 0]
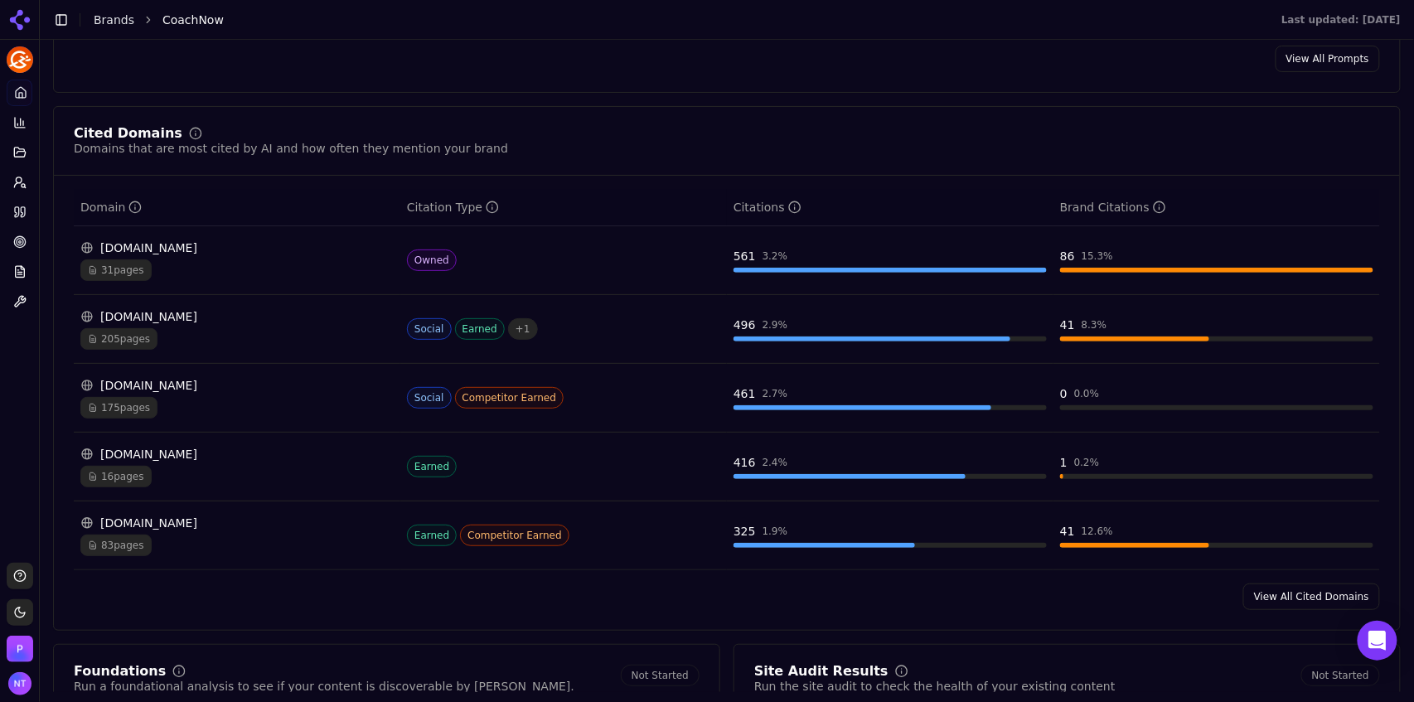
click at [1281, 600] on link "View All Cited Domains" at bounding box center [1311, 596] width 137 height 27
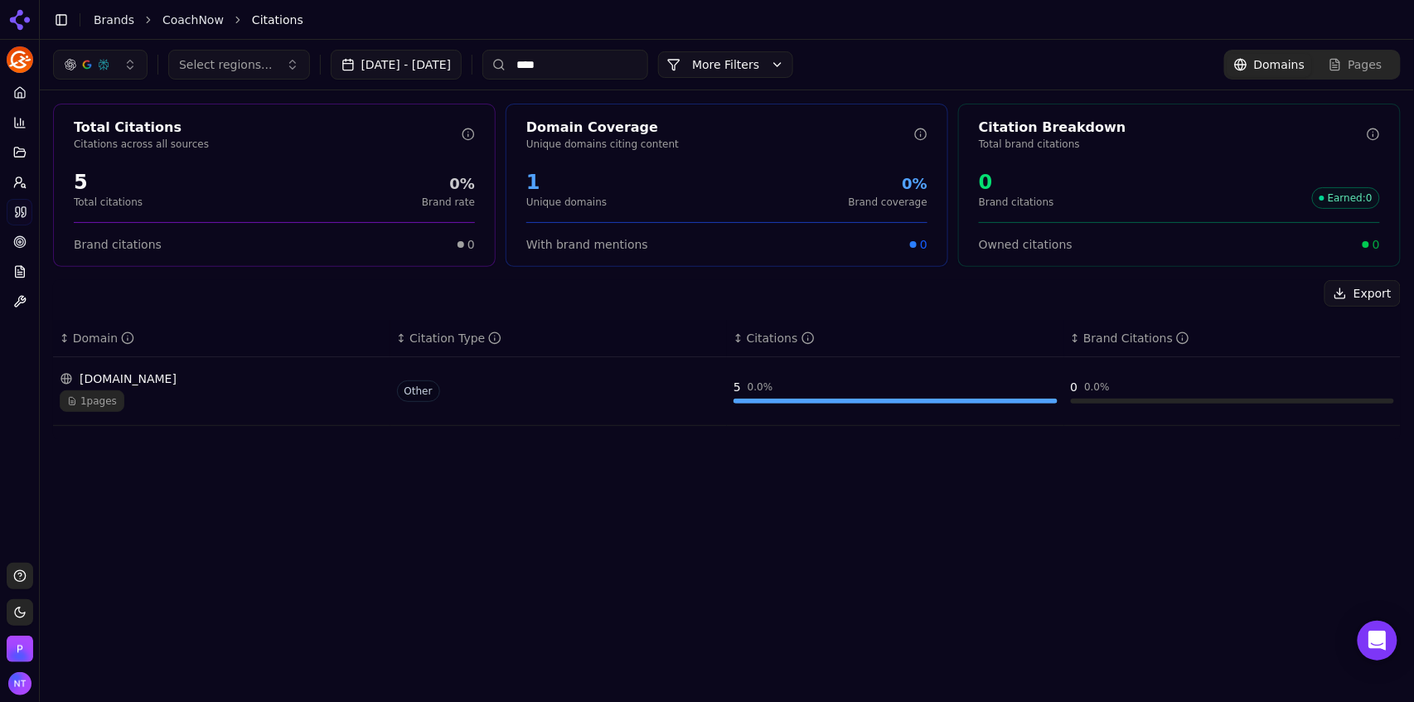
click at [593, 70] on input "****" at bounding box center [565, 65] width 166 height 30
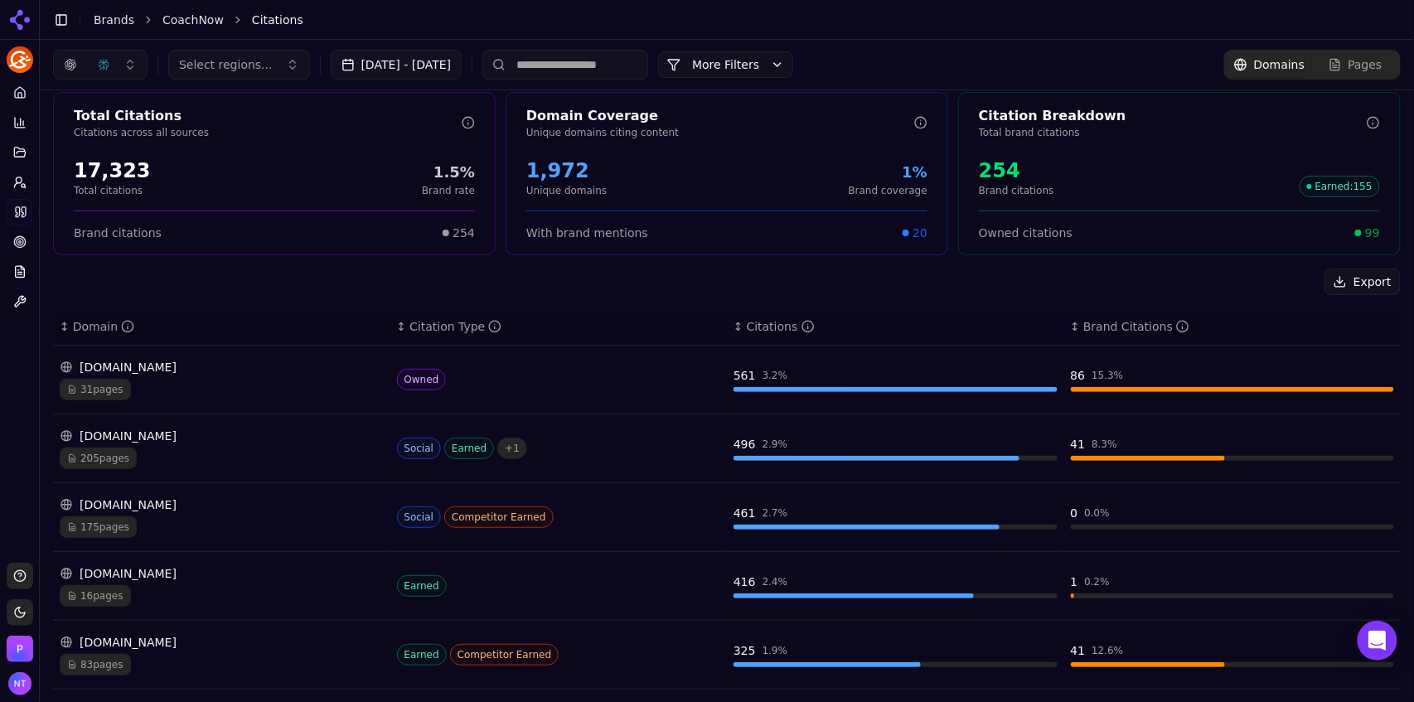
scroll to position [2, 0]
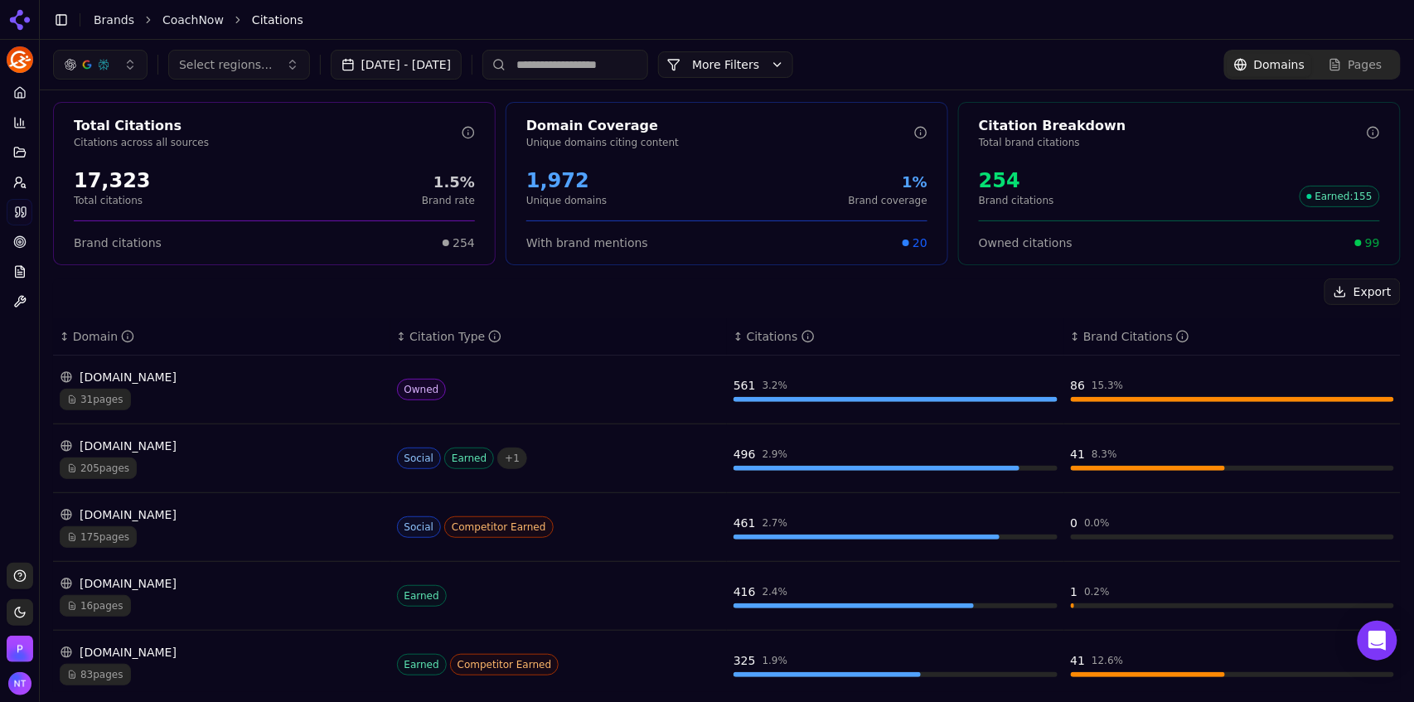
click at [170, 385] on div "coachnow.io 31 pages" at bounding box center [222, 389] width 324 height 41
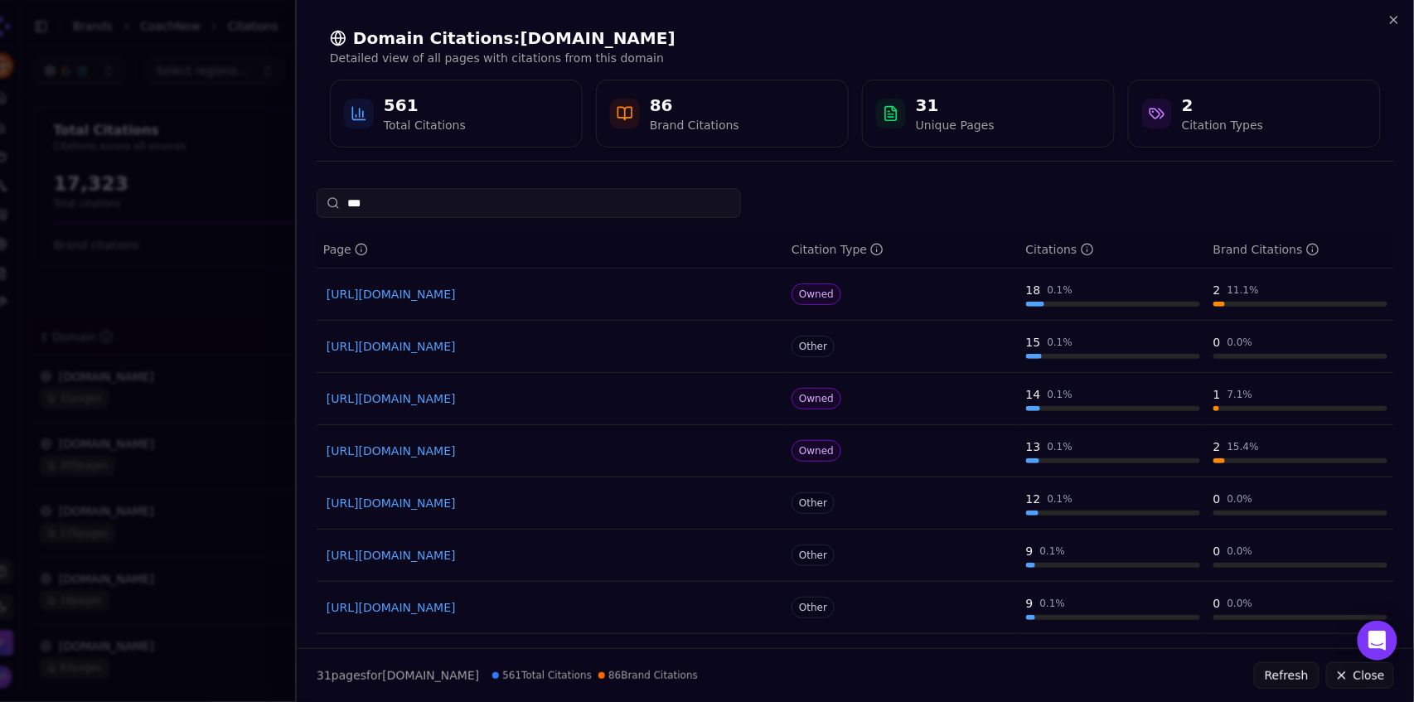
type input "****"
click at [387, 196] on input "****" at bounding box center [529, 203] width 424 height 30
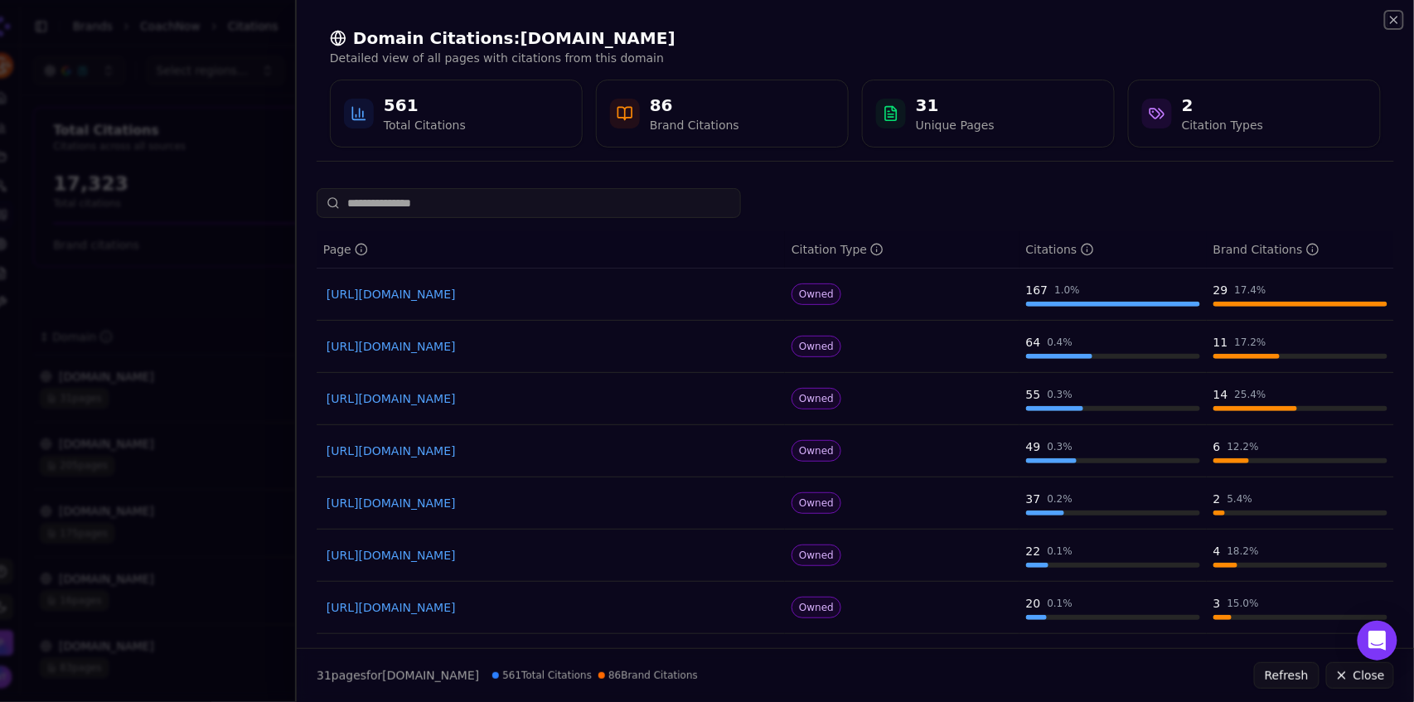
click at [1394, 18] on icon "button" at bounding box center [1393, 19] width 13 height 13
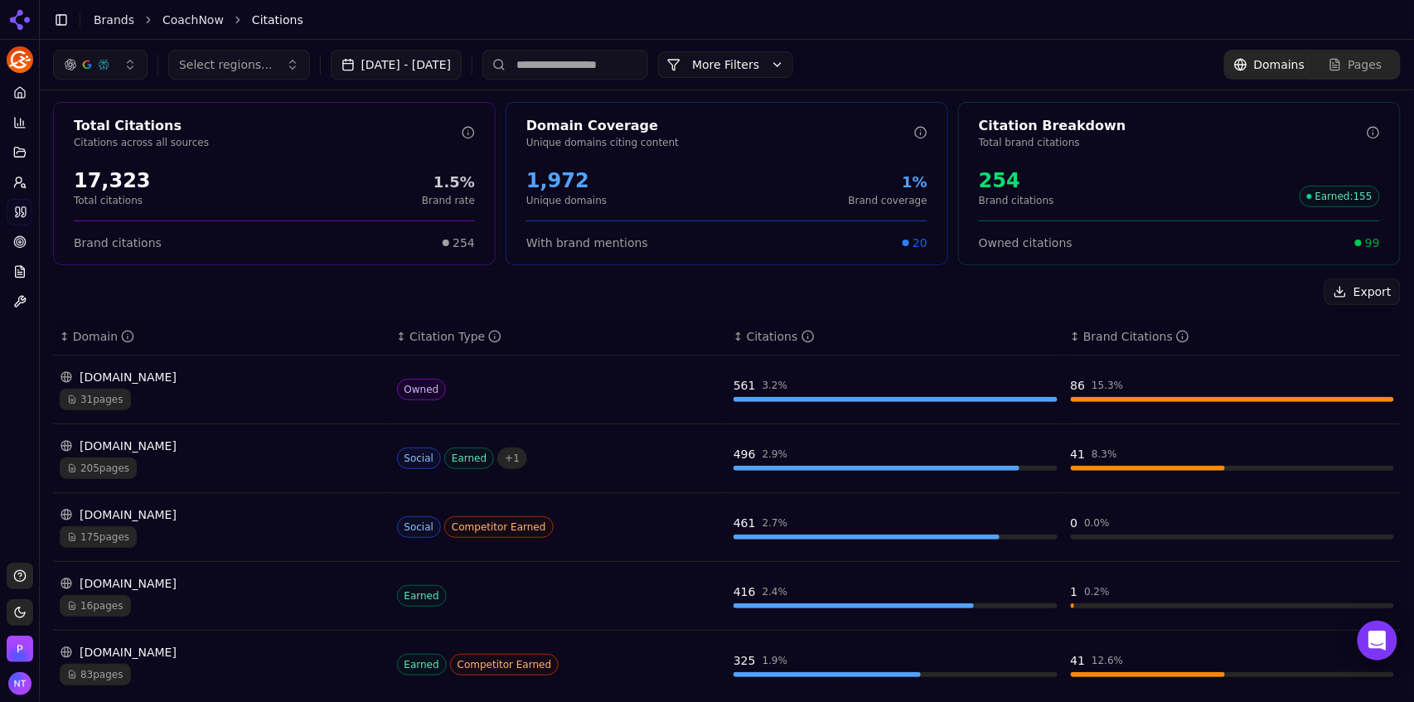
click at [151, 529] on div "175 pages" at bounding box center [222, 537] width 324 height 22
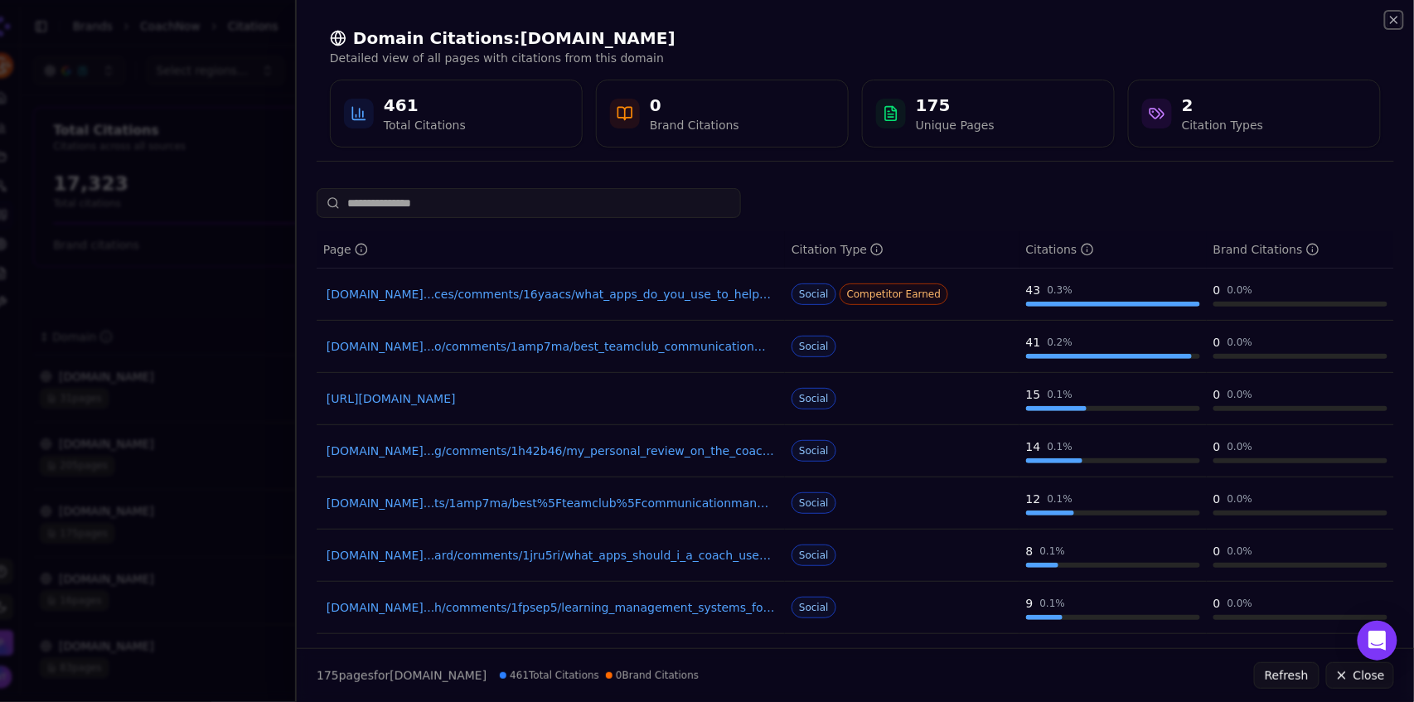
click at [1392, 23] on icon "button" at bounding box center [1393, 19] width 13 height 13
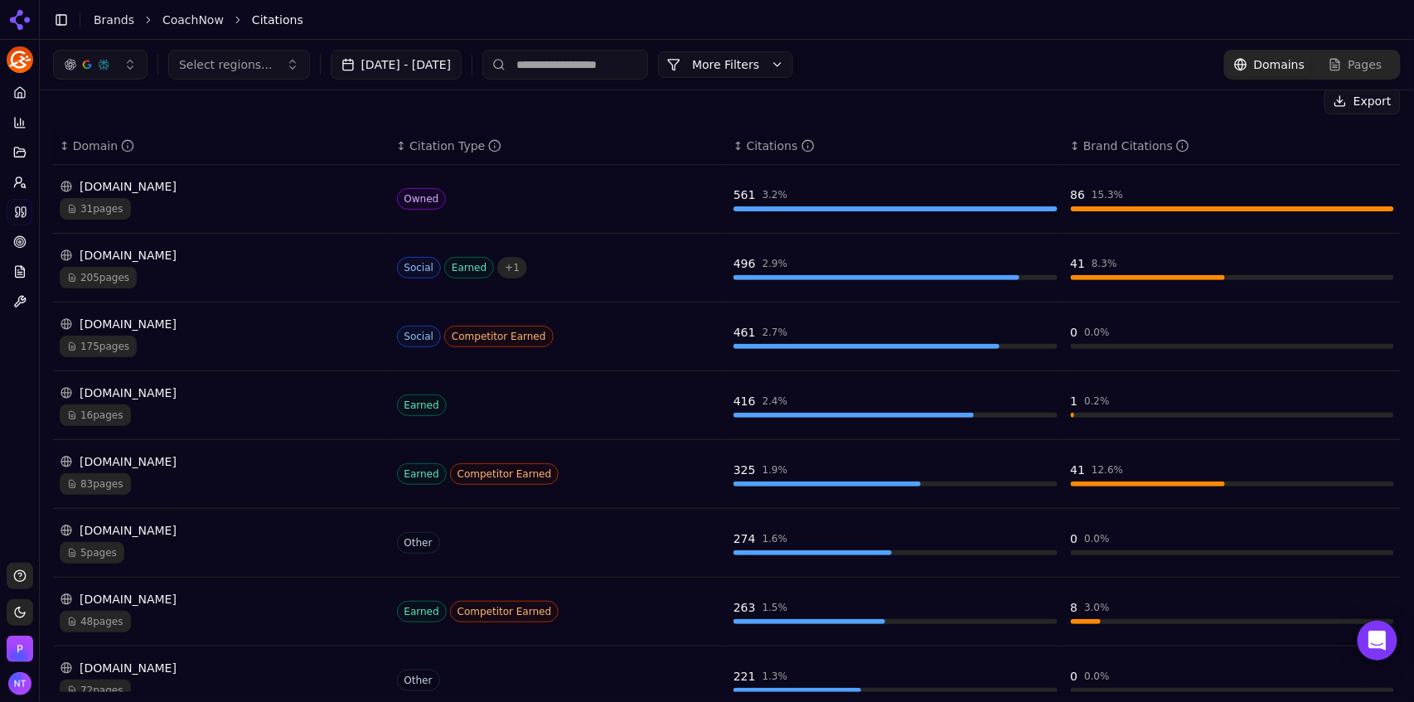
scroll to position [190, 0]
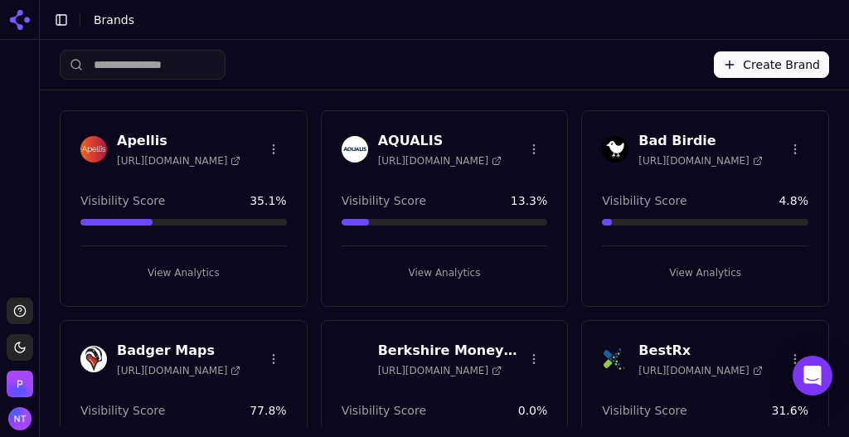
click at [757, 66] on button "Create Brand" at bounding box center [771, 64] width 115 height 27
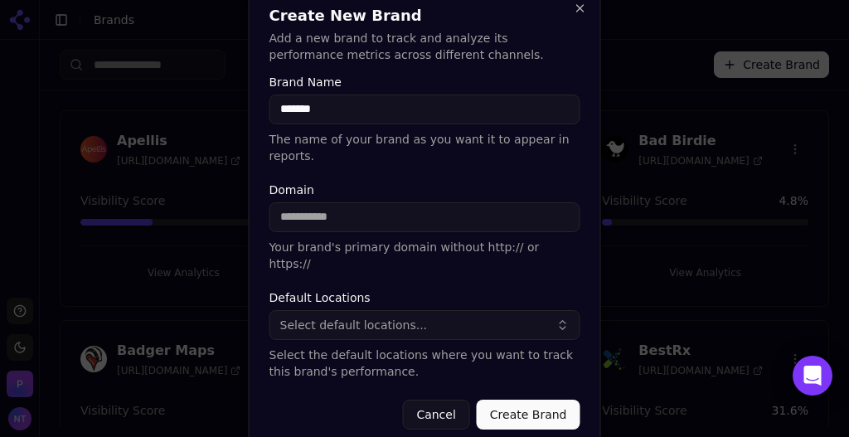
type input "*******"
type input "**********"
click at [405, 317] on span "Select default locations..." at bounding box center [354, 325] width 148 height 17
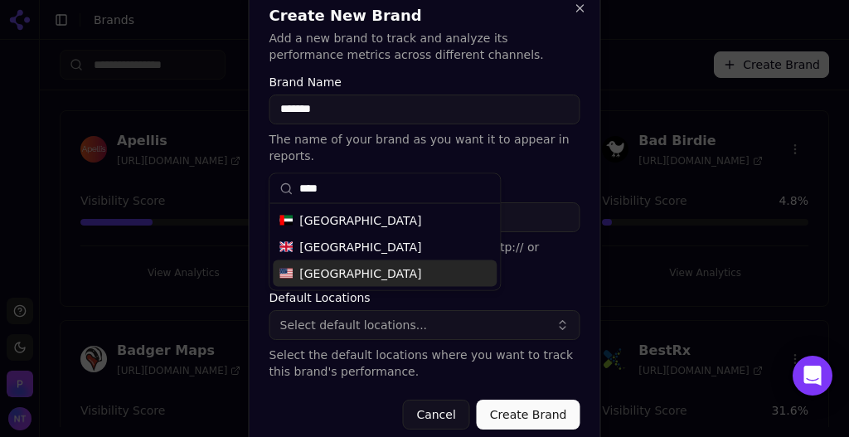
type input "****"
click at [366, 268] on span "[GEOGRAPHIC_DATA]" at bounding box center [360, 273] width 122 height 17
click at [511, 402] on button "Create Brand" at bounding box center [529, 414] width 104 height 30
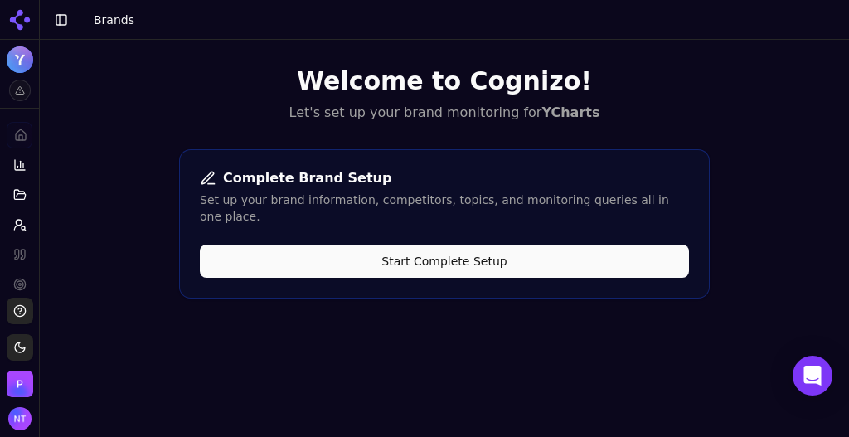
click at [458, 248] on button "Start Complete Setup" at bounding box center [444, 260] width 489 height 33
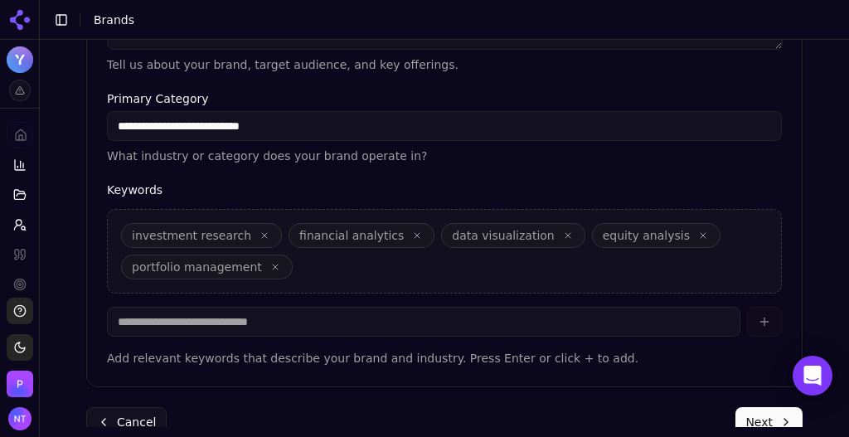
scroll to position [627, 0]
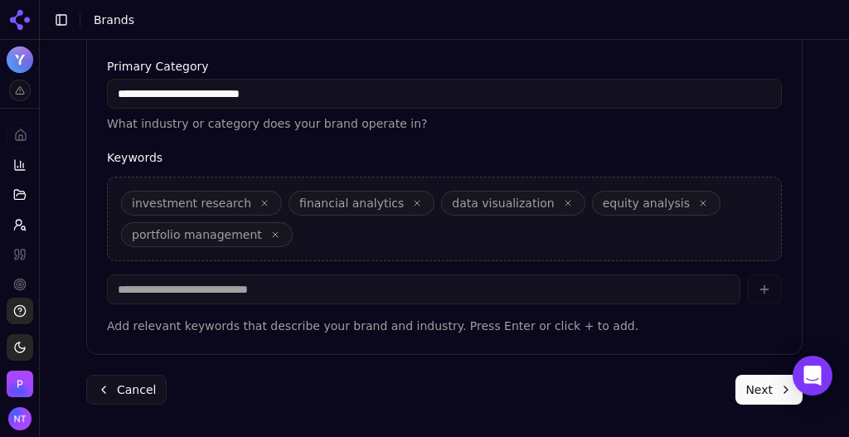
click at [758, 392] on button "Next" at bounding box center [768, 390] width 67 height 30
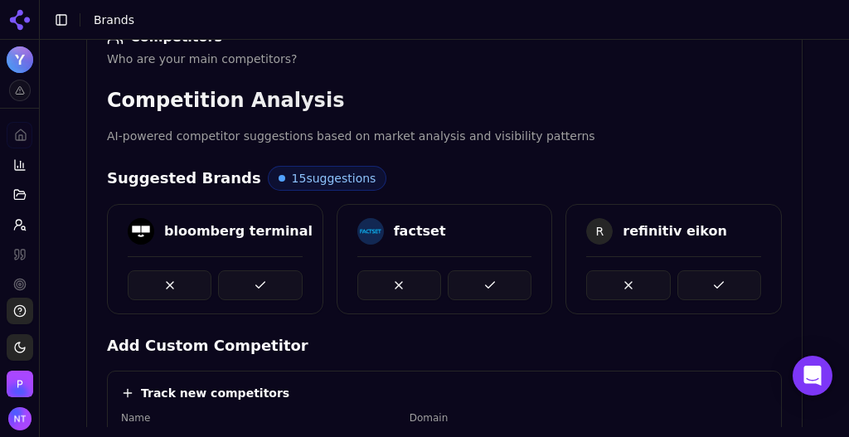
scroll to position [283, 0]
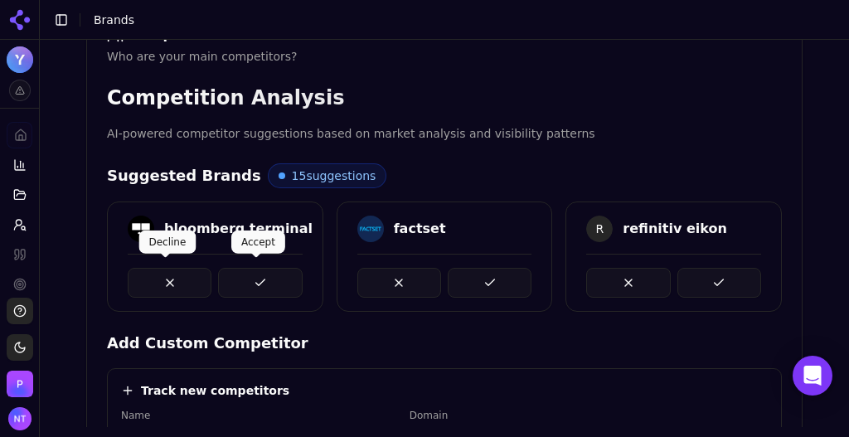
click at [238, 284] on button at bounding box center [260, 283] width 84 height 30
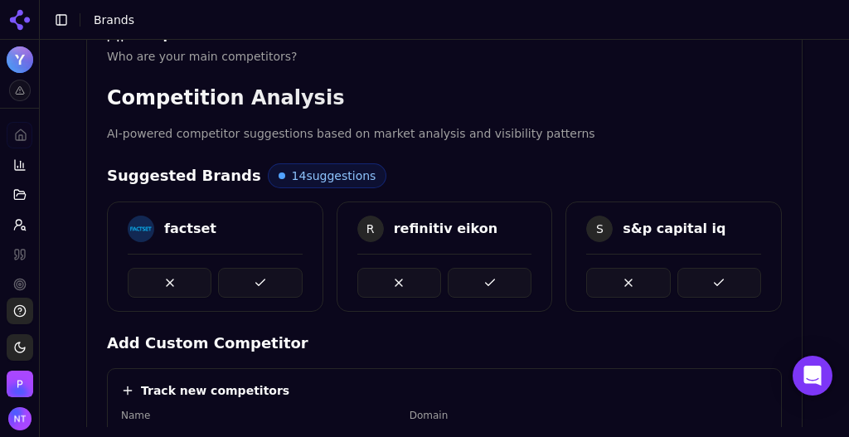
click at [238, 284] on button at bounding box center [260, 283] width 84 height 30
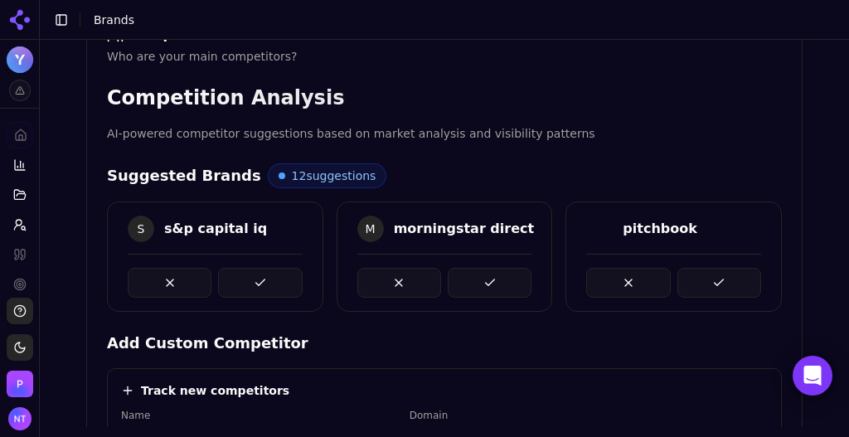
click at [238, 284] on button at bounding box center [260, 283] width 84 height 30
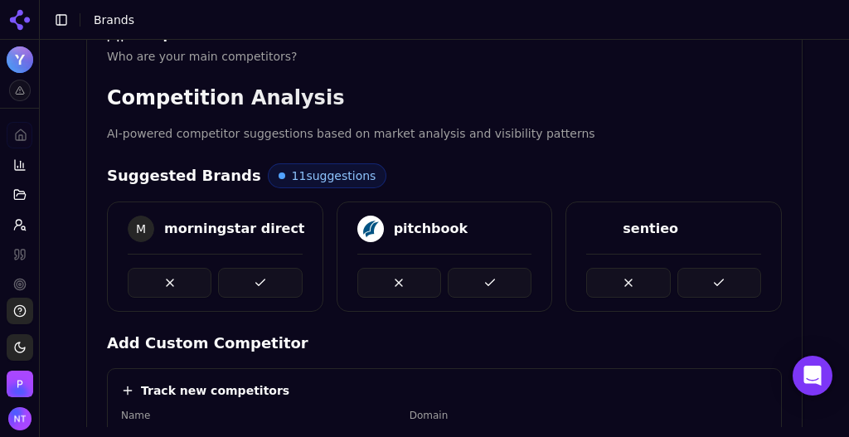
click at [238, 284] on button at bounding box center [260, 283] width 84 height 30
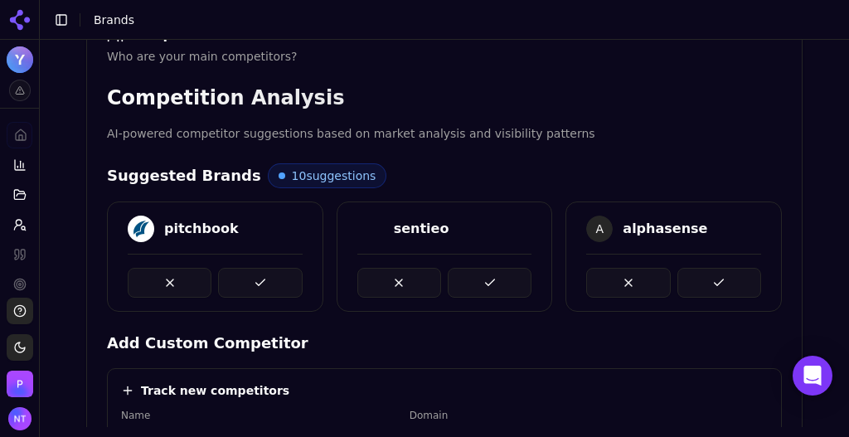
click at [238, 284] on button at bounding box center [260, 283] width 84 height 30
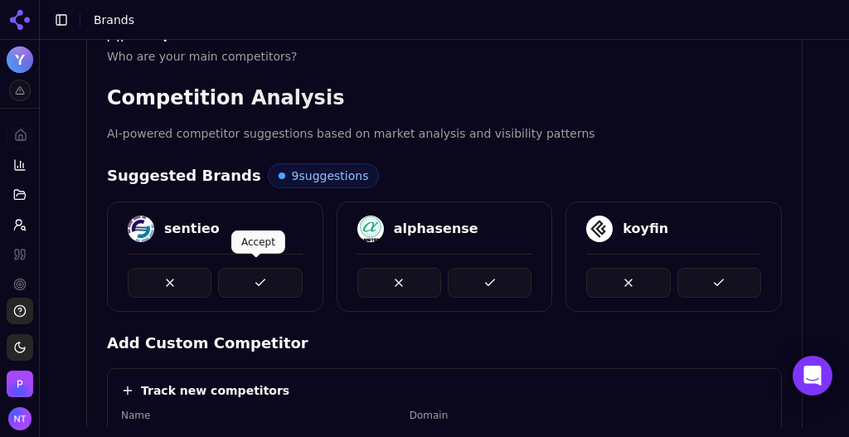
click at [246, 276] on button at bounding box center [260, 283] width 84 height 30
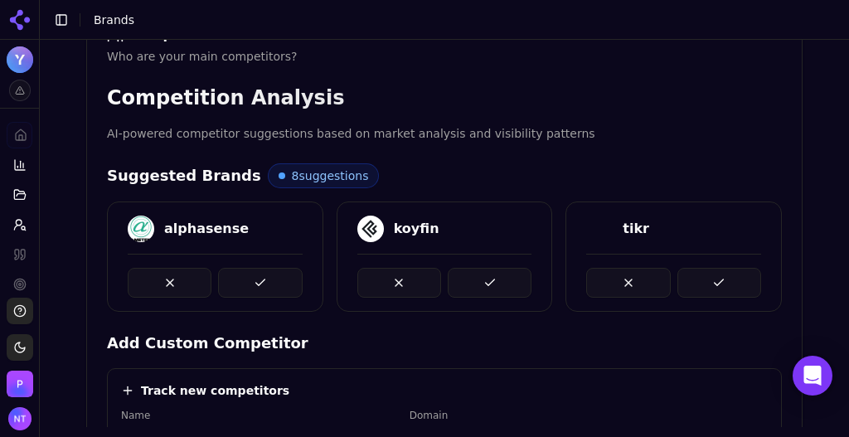
click at [246, 276] on button at bounding box center [260, 283] width 84 height 30
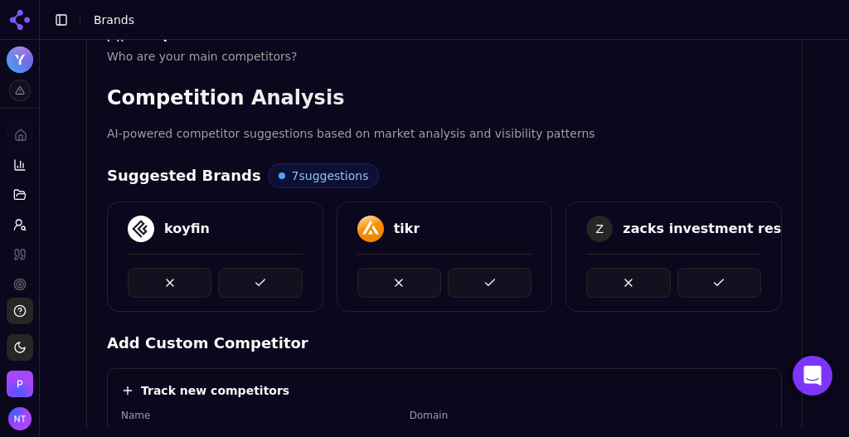
click at [246, 276] on button at bounding box center [260, 283] width 84 height 30
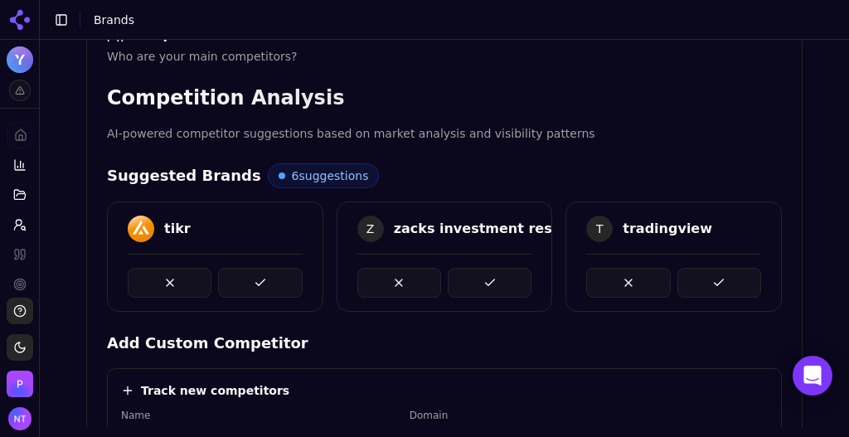
click at [246, 276] on button at bounding box center [260, 283] width 84 height 30
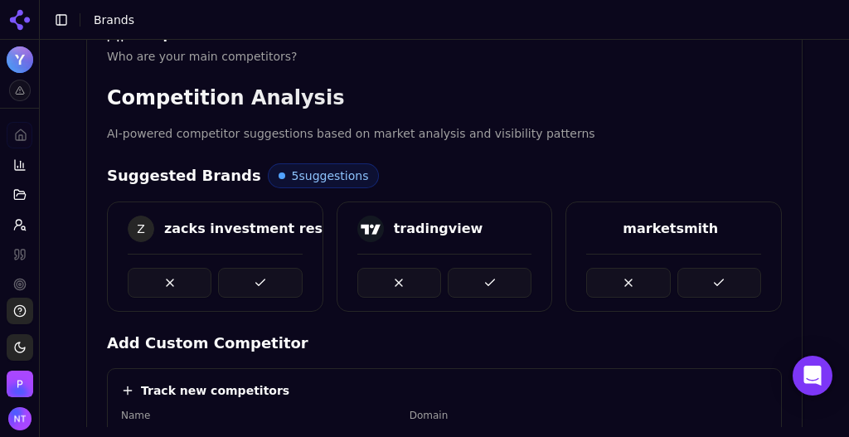
click at [246, 276] on button at bounding box center [260, 283] width 84 height 30
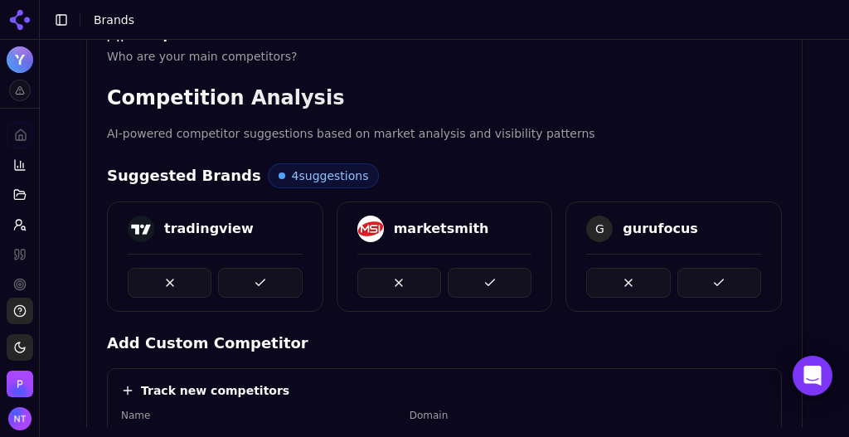
click at [246, 276] on button at bounding box center [260, 283] width 84 height 30
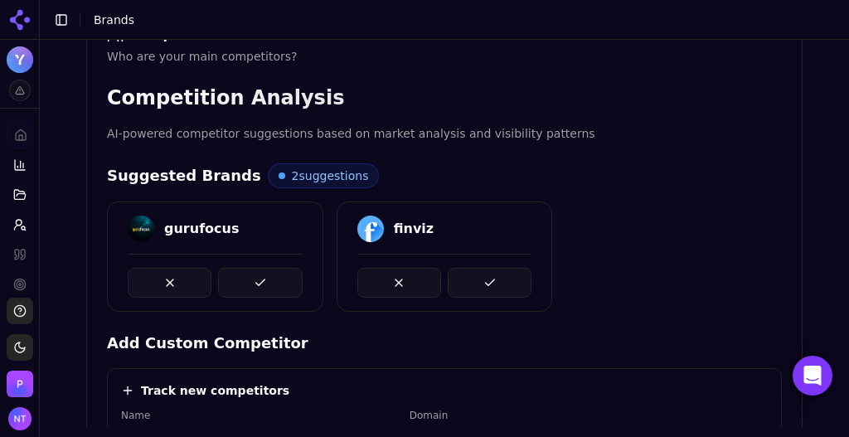
click at [246, 276] on button at bounding box center [260, 283] width 84 height 30
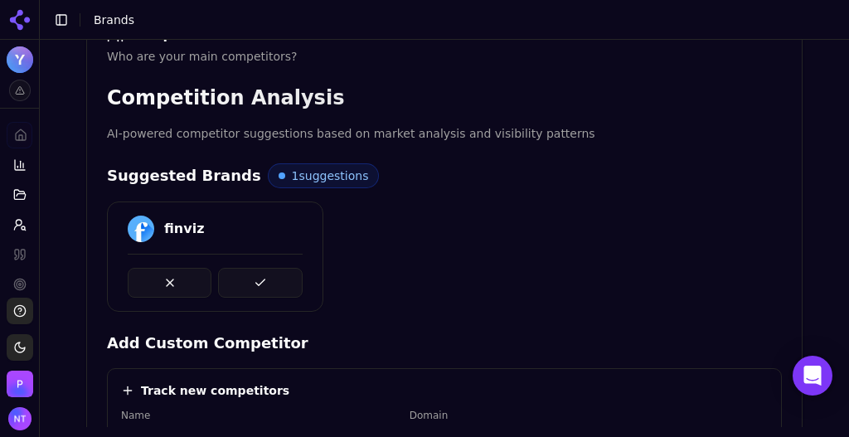
click at [246, 276] on button at bounding box center [260, 283] width 84 height 30
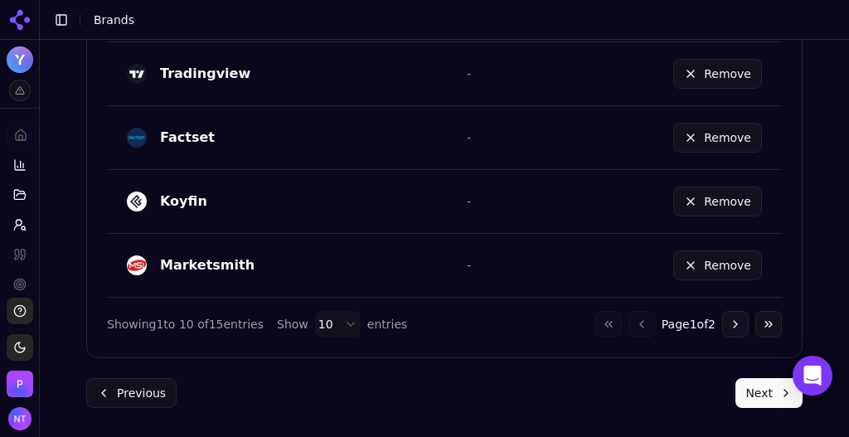
click at [762, 386] on button "Next" at bounding box center [768, 393] width 67 height 30
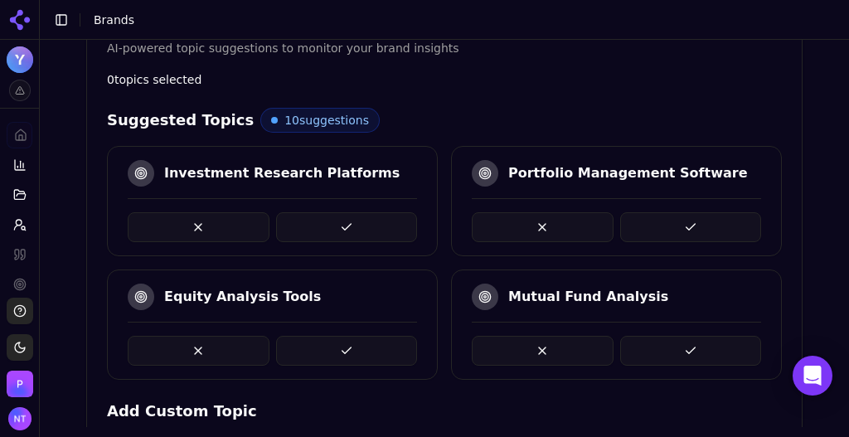
scroll to position [372, 0]
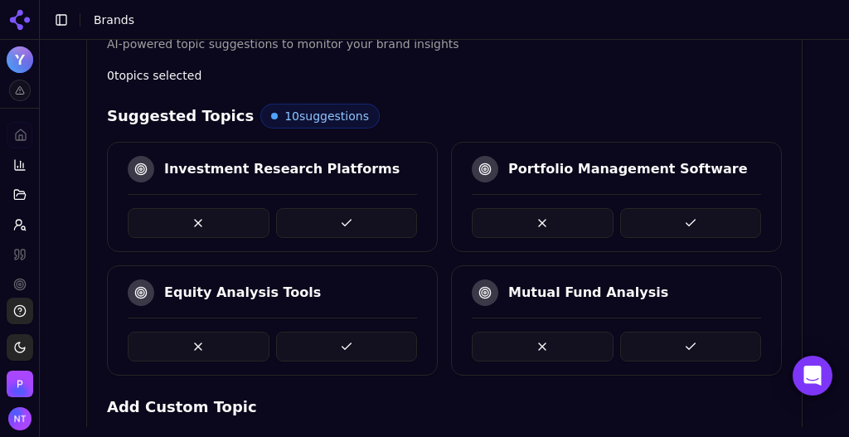
click at [380, 223] on button at bounding box center [347, 223] width 142 height 30
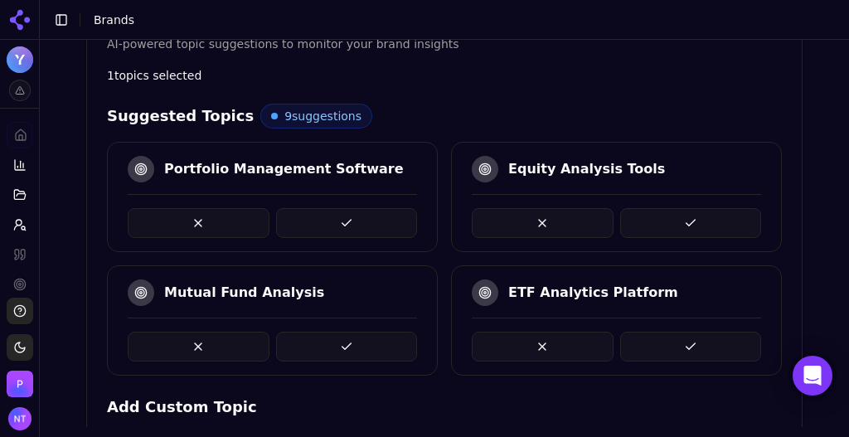
click at [380, 223] on button at bounding box center [347, 223] width 142 height 30
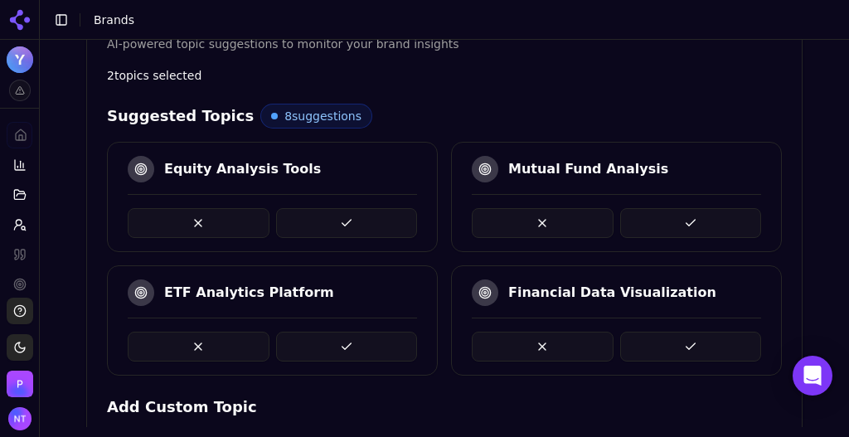
click at [694, 219] on button at bounding box center [691, 223] width 142 height 30
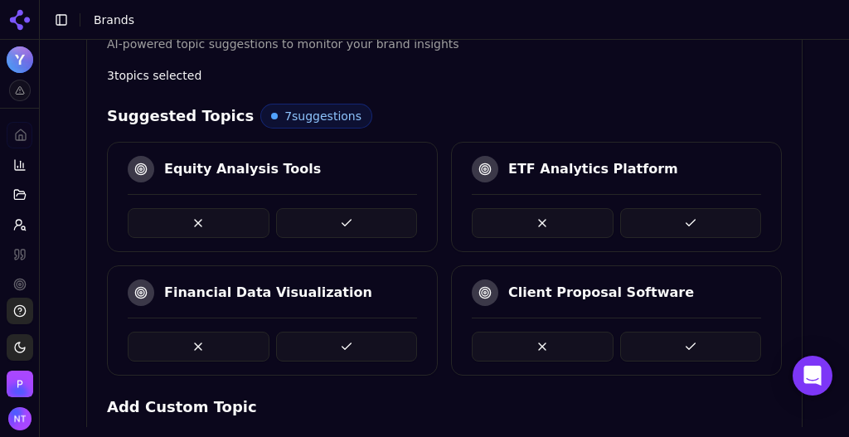
click at [657, 219] on button at bounding box center [691, 223] width 142 height 30
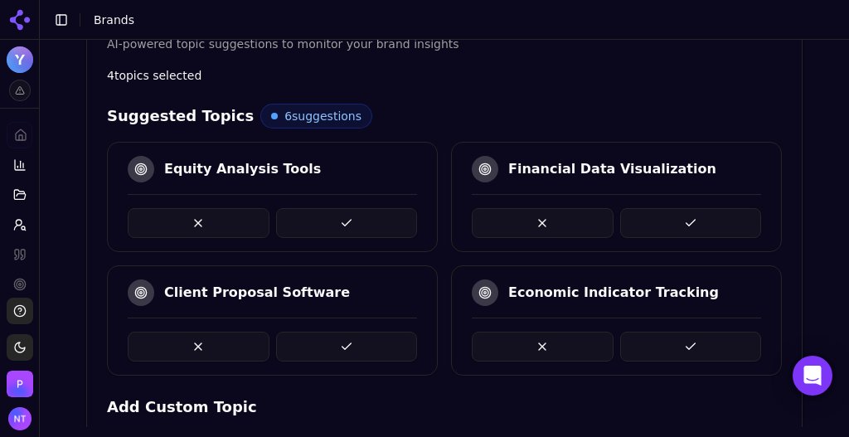
click at [358, 216] on button at bounding box center [347, 223] width 142 height 30
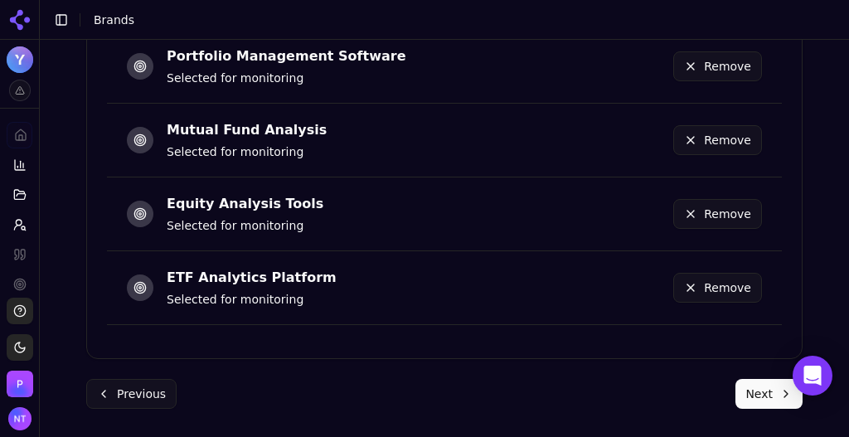
click at [742, 390] on button "Next" at bounding box center [768, 394] width 67 height 30
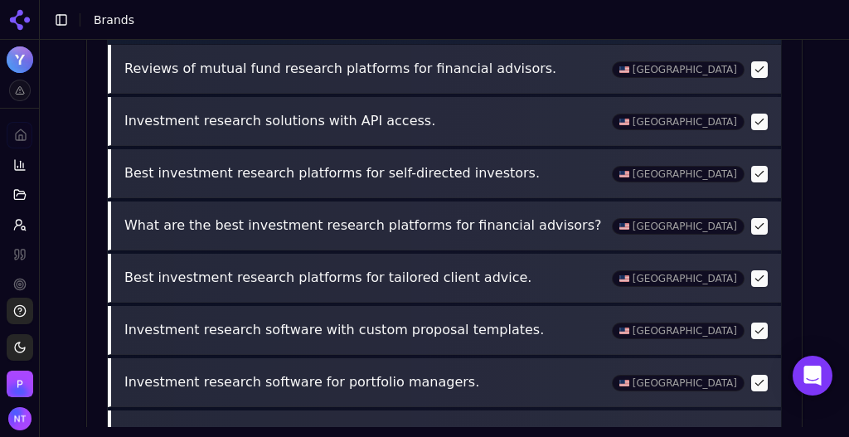
scroll to position [949, 0]
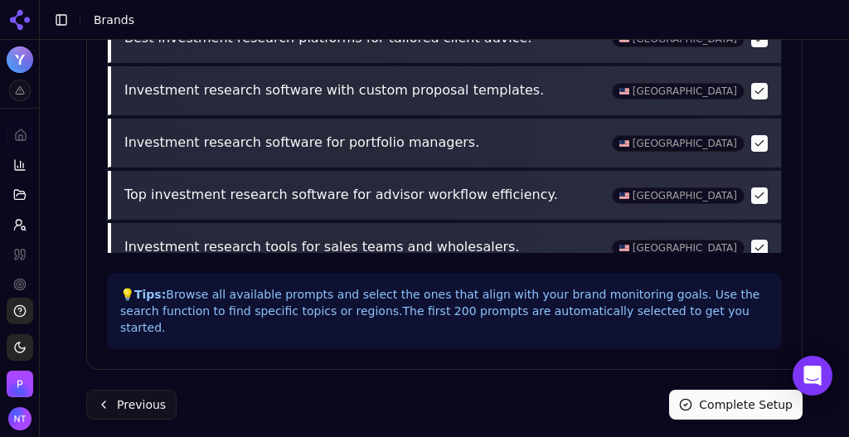
click at [695, 390] on button "Complete Setup" at bounding box center [735, 405] width 133 height 30
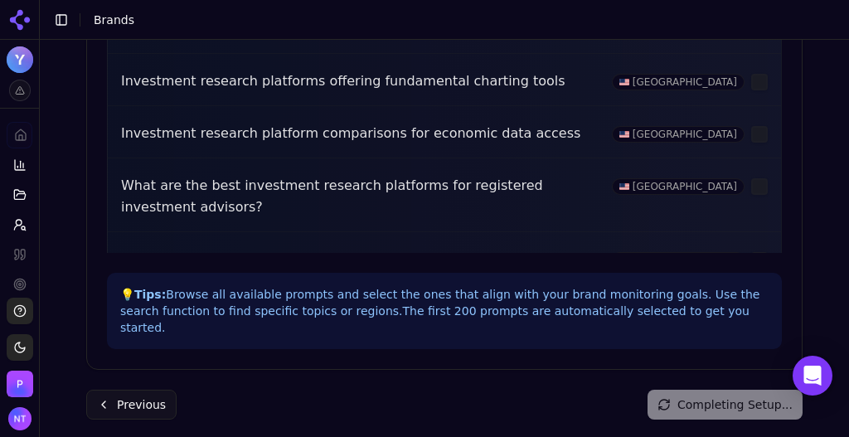
scroll to position [49, 0]
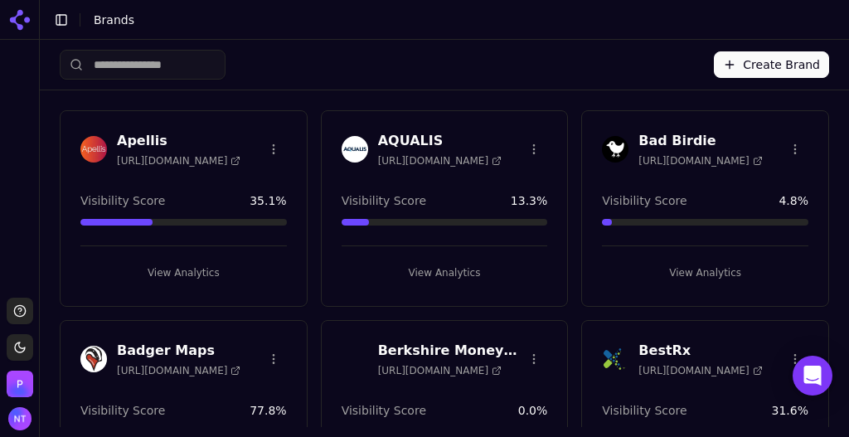
click at [501, 66] on div "Create Brand" at bounding box center [444, 65] width 769 height 50
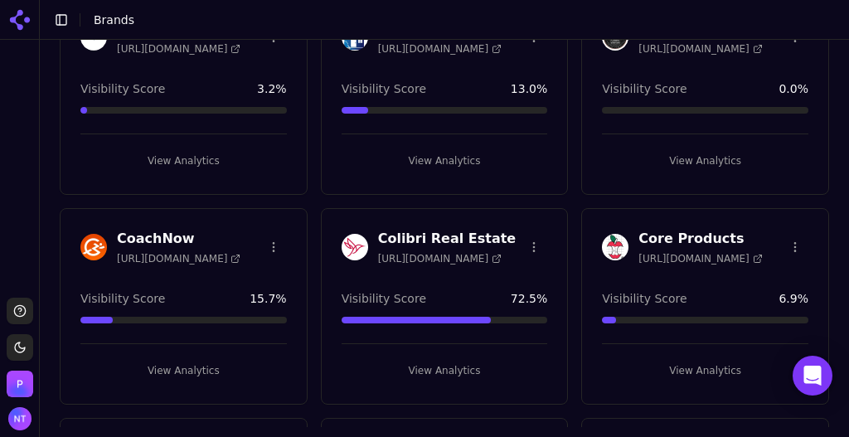
click at [162, 357] on button "View Analytics" at bounding box center [183, 370] width 206 height 27
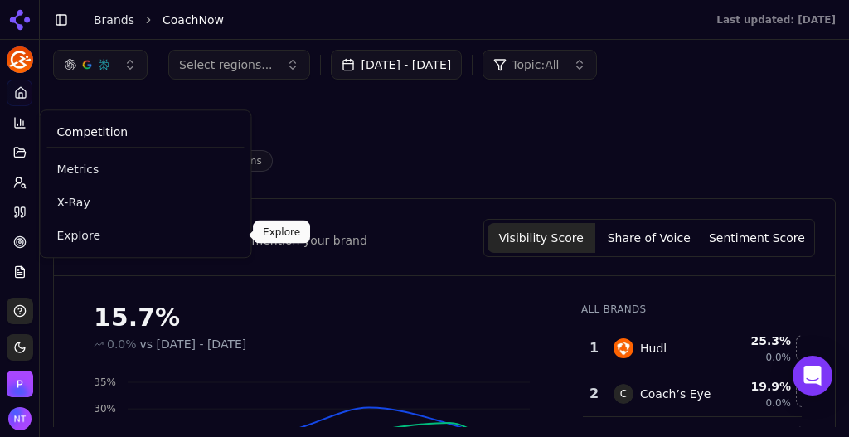
click at [67, 230] on span "Explore" at bounding box center [144, 235] width 177 height 17
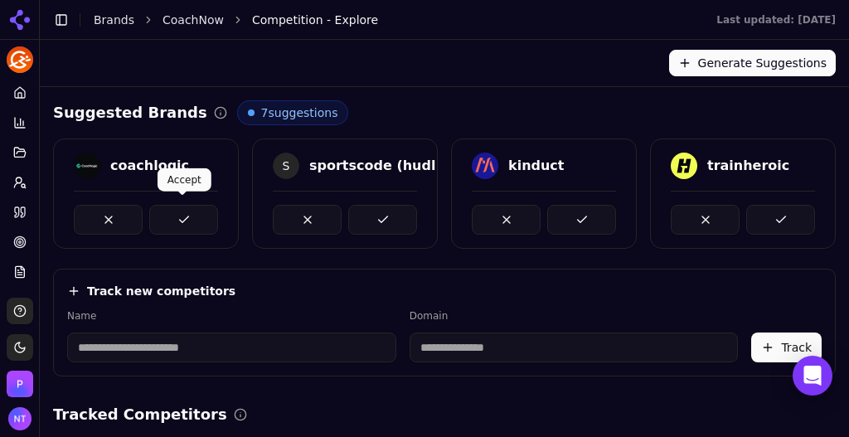
click at [188, 217] on button at bounding box center [183, 220] width 69 height 30
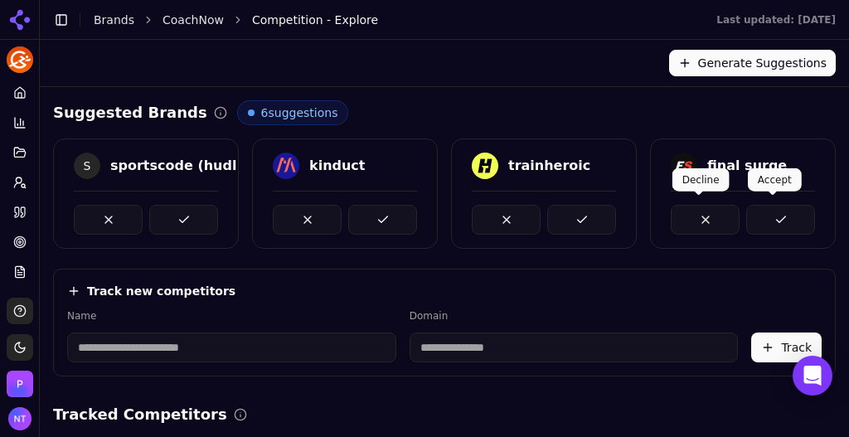
click at [756, 209] on button at bounding box center [780, 220] width 69 height 30
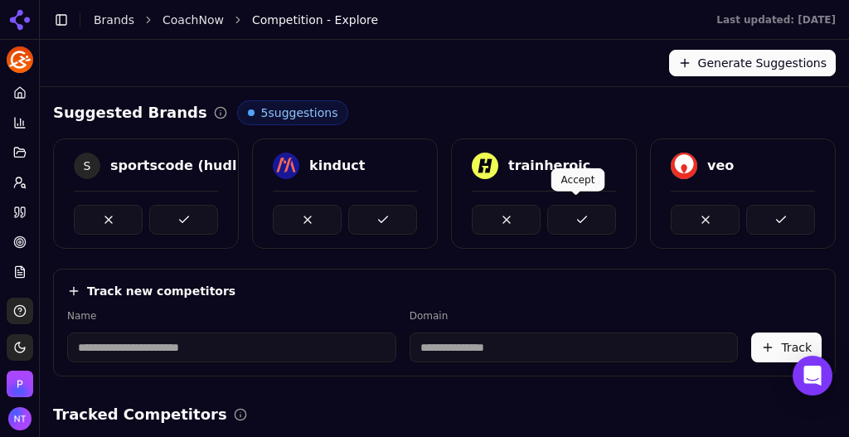
click at [587, 211] on button at bounding box center [581, 220] width 69 height 30
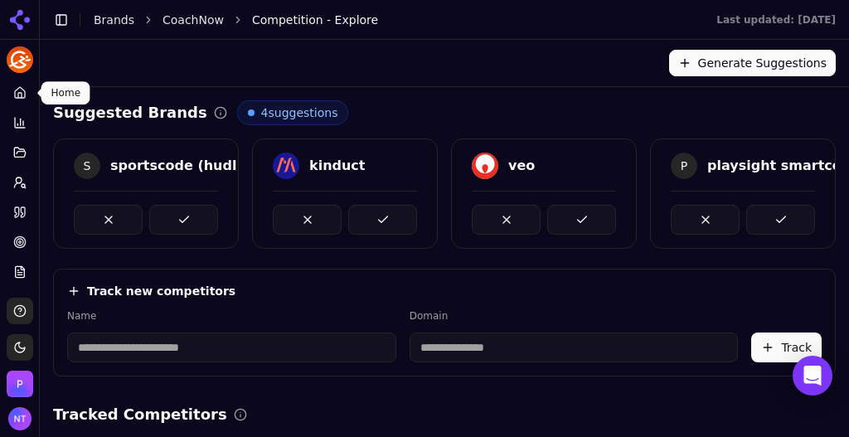
click at [20, 93] on icon at bounding box center [19, 95] width 3 height 5
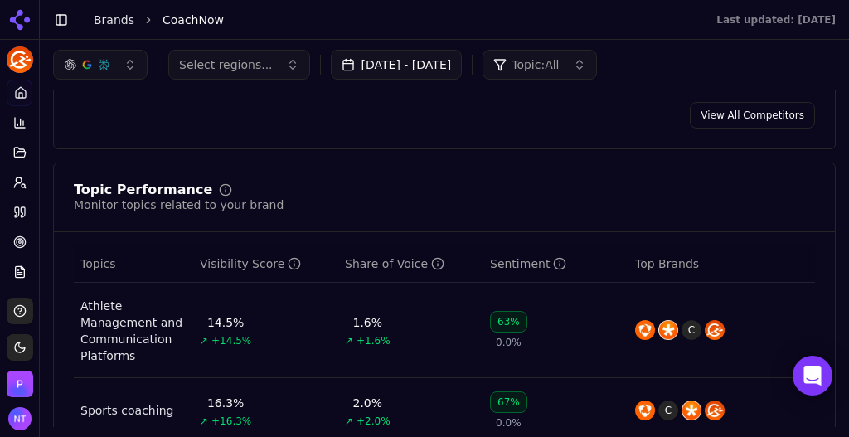
scroll to position [1, 0]
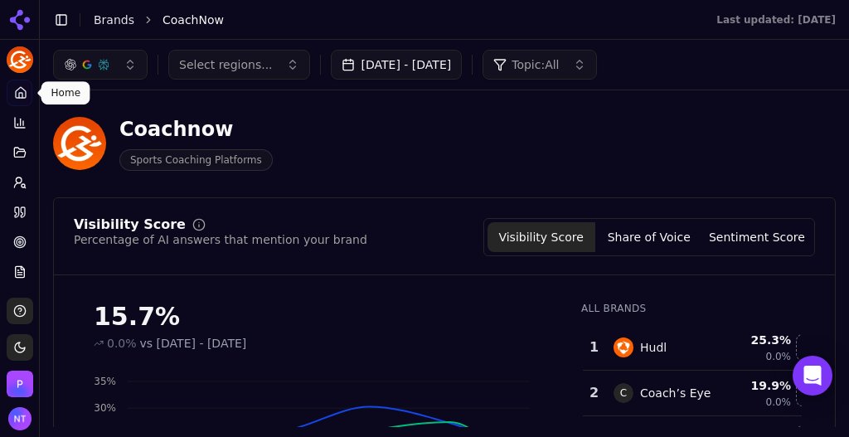
click at [22, 94] on icon at bounding box center [20, 95] width 3 height 5
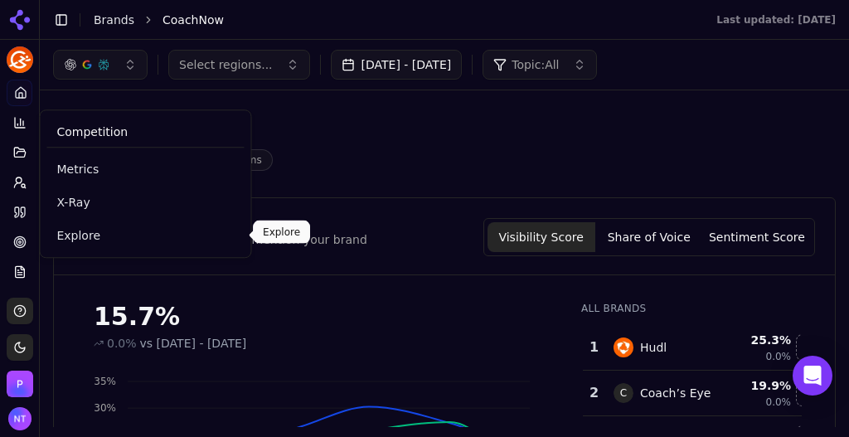
click at [68, 239] on span "Explore" at bounding box center [144, 235] width 177 height 17
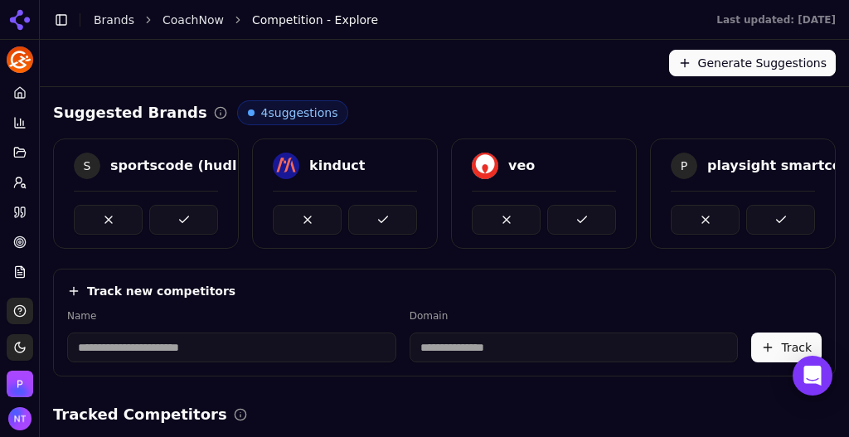
click at [724, 59] on button "Generate Suggestions" at bounding box center [752, 63] width 167 height 27
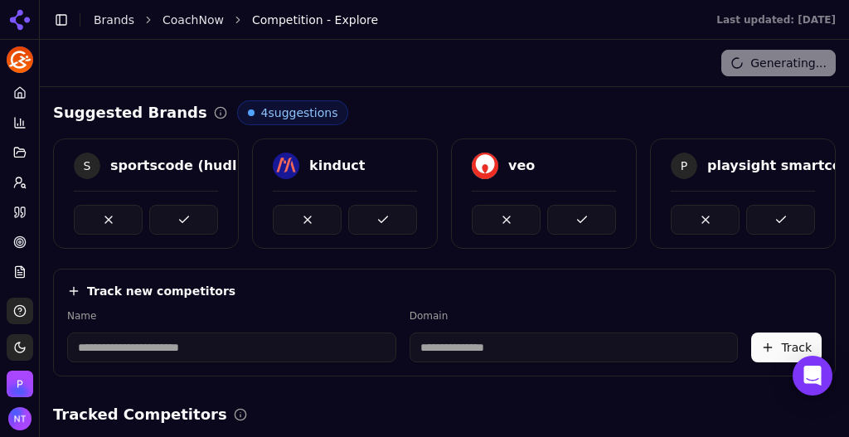
click at [256, 351] on input at bounding box center [231, 347] width 329 height 30
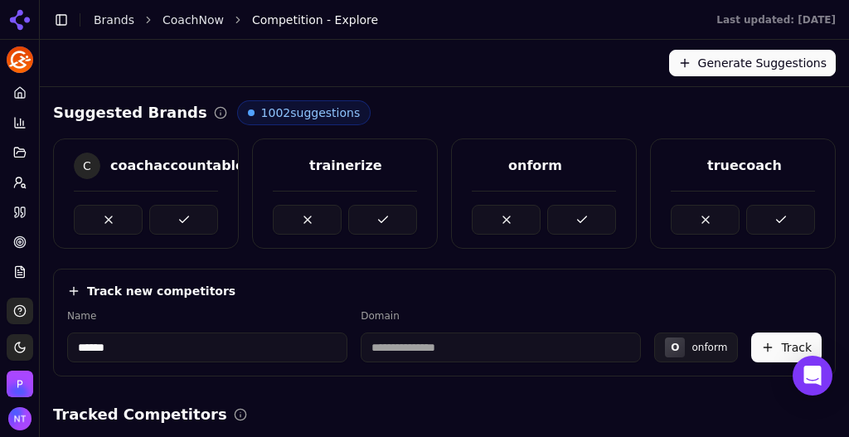
type input "******"
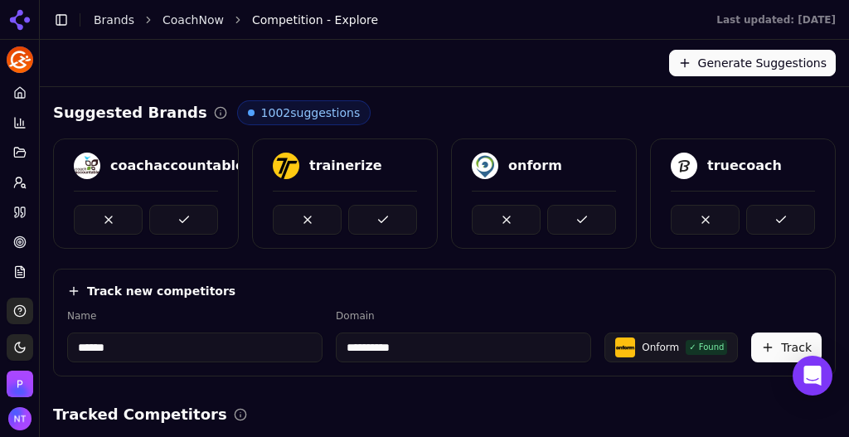
type input "**********"
click at [575, 219] on button at bounding box center [581, 220] width 69 height 30
click at [572, 211] on button at bounding box center [581, 220] width 69 height 30
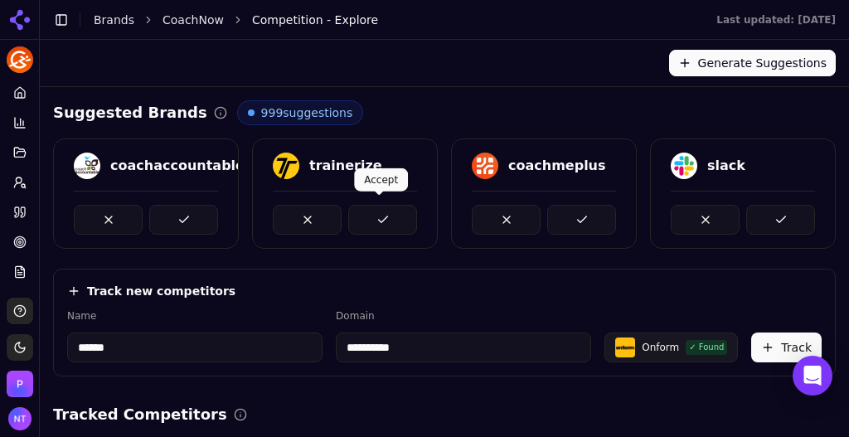
click at [368, 227] on button at bounding box center [382, 220] width 69 height 30
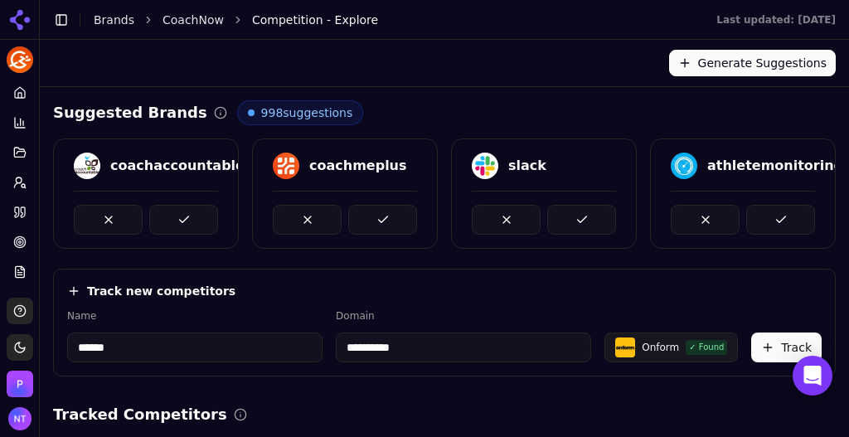
click at [177, 216] on button at bounding box center [183, 220] width 69 height 30
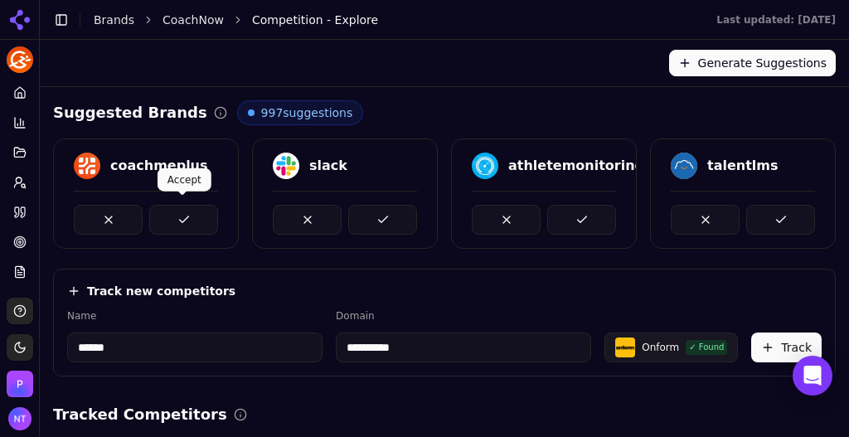
click at [202, 223] on button at bounding box center [183, 220] width 69 height 30
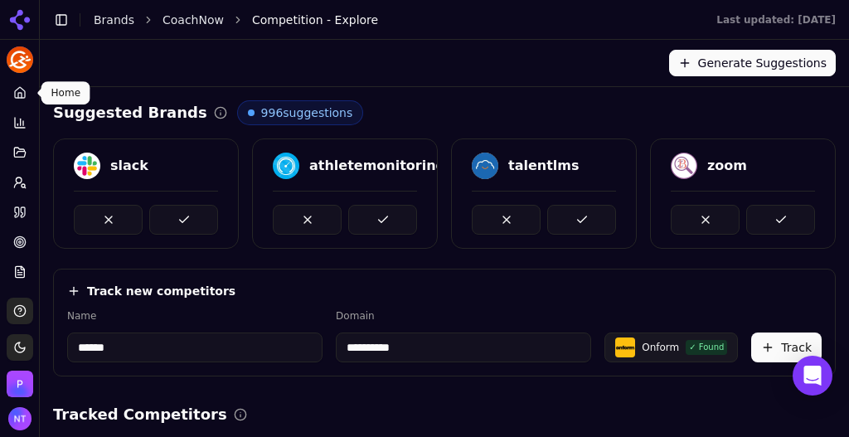
click at [17, 92] on icon at bounding box center [19, 92] width 13 height 13
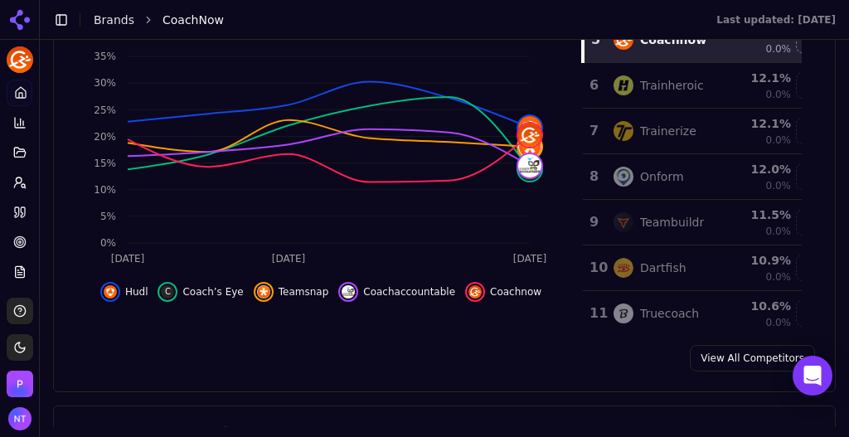
scroll to position [181, 0]
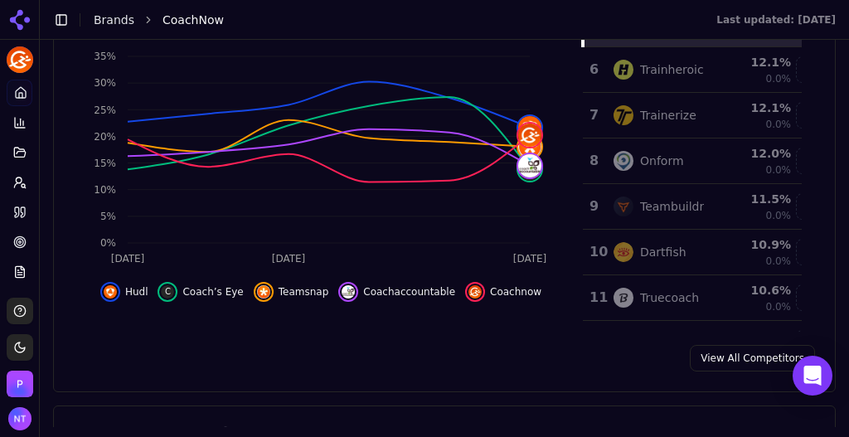
click at [115, 20] on link "Brands" at bounding box center [114, 19] width 41 height 13
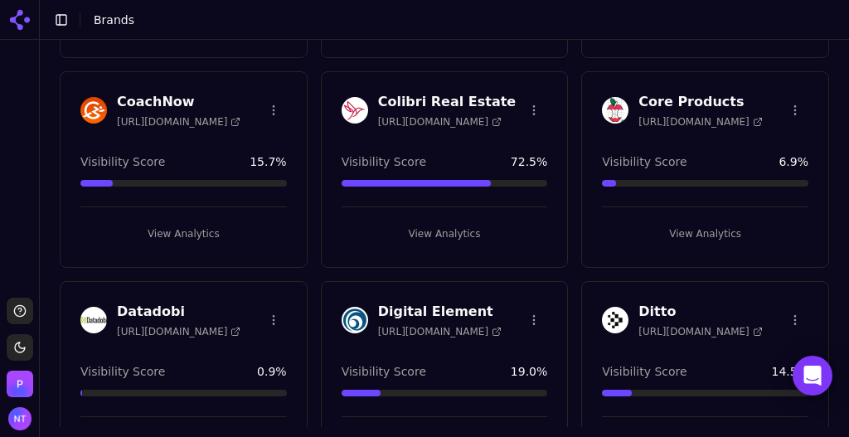
scroll to position [700, 0]
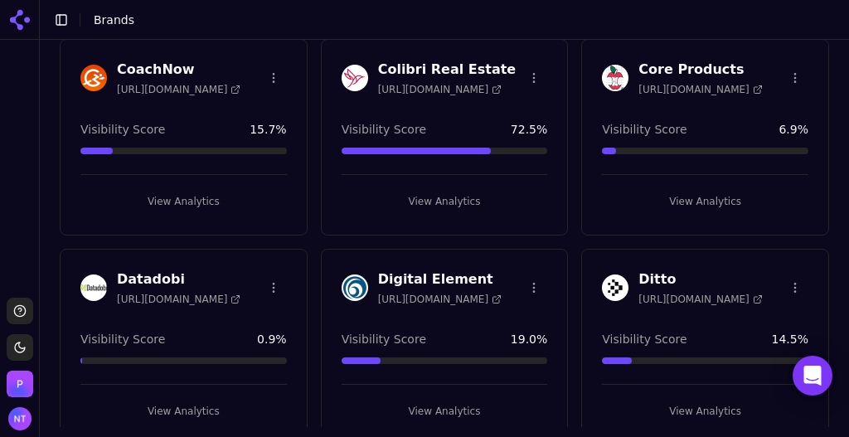
click at [690, 205] on button "View Analytics" at bounding box center [705, 201] width 206 height 27
